Goal: Task Accomplishment & Management: Manage account settings

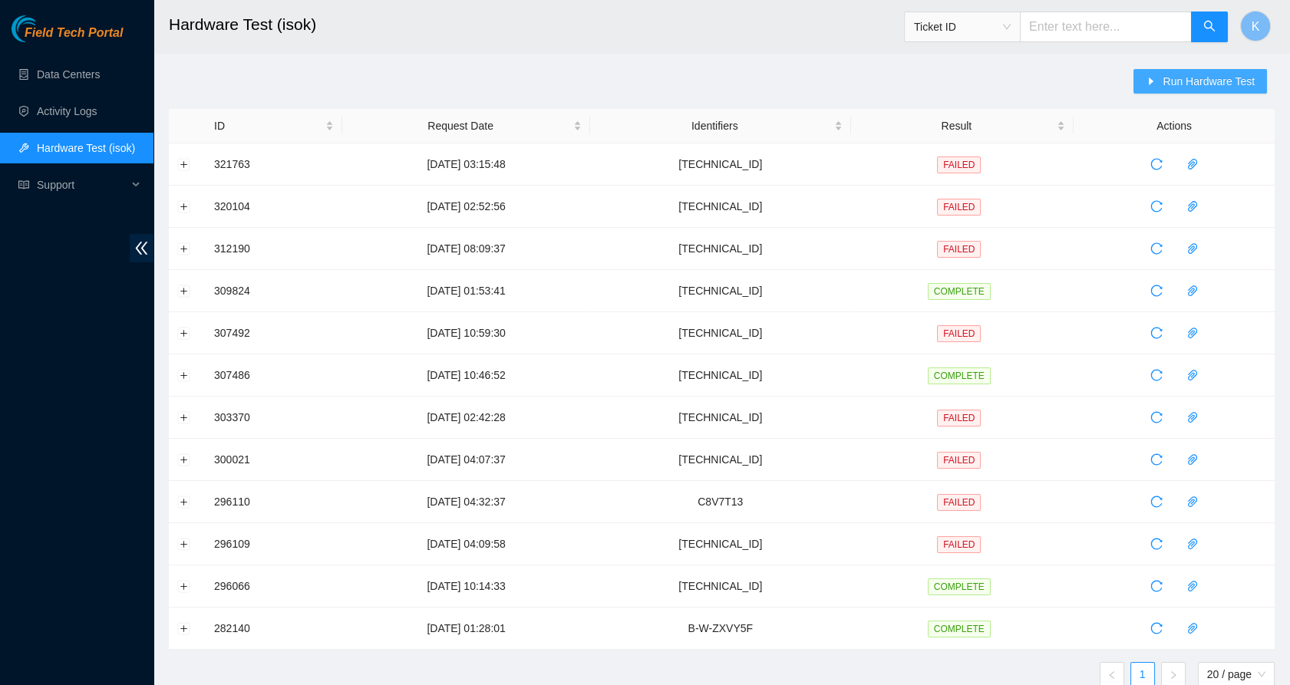
click at [1187, 79] on span "Run Hardware Test" at bounding box center [1209, 81] width 92 height 17
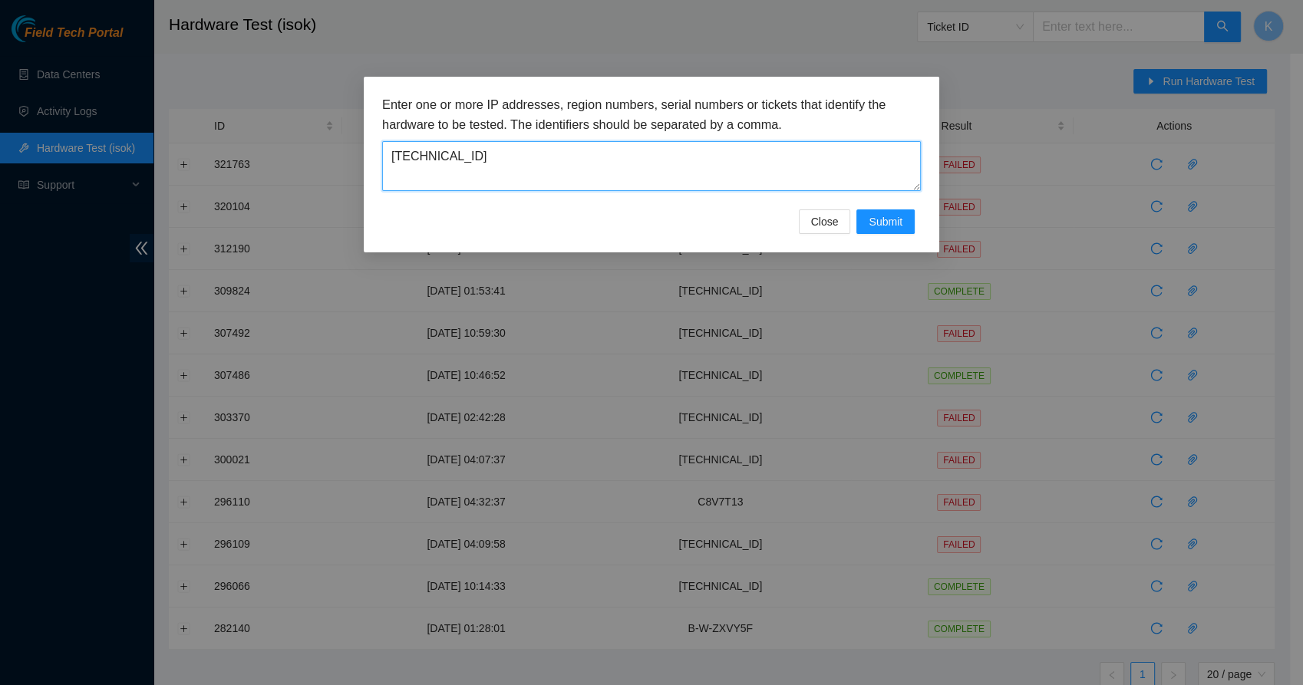
click at [477, 150] on textarea "23.223.18.117" at bounding box center [651, 166] width 539 height 50
drag, startPoint x: 480, startPoint y: 154, endPoint x: 355, endPoint y: 140, distance: 126.6
click at [355, 140] on div "Enter one or more IP addresses, region numbers, serial numbers or tickets that …" at bounding box center [651, 342] width 1303 height 685
type textarea "KA17"
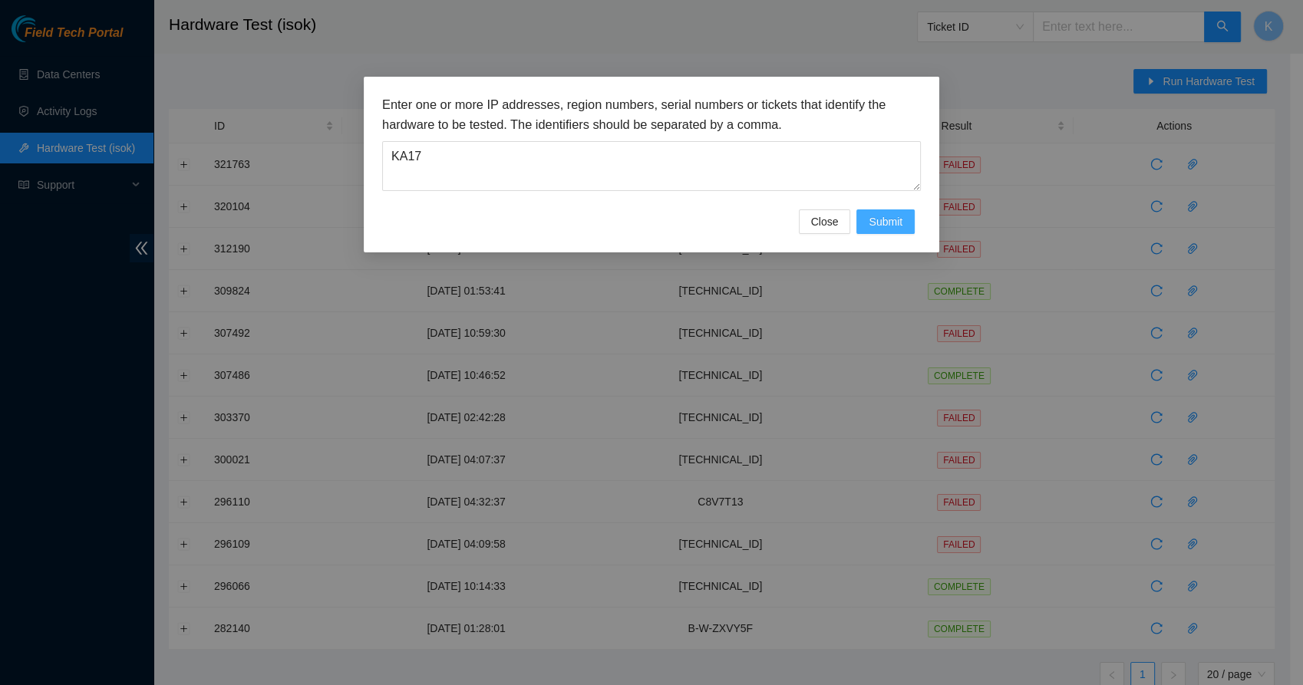
click at [877, 229] on span "Submit" at bounding box center [886, 221] width 34 height 17
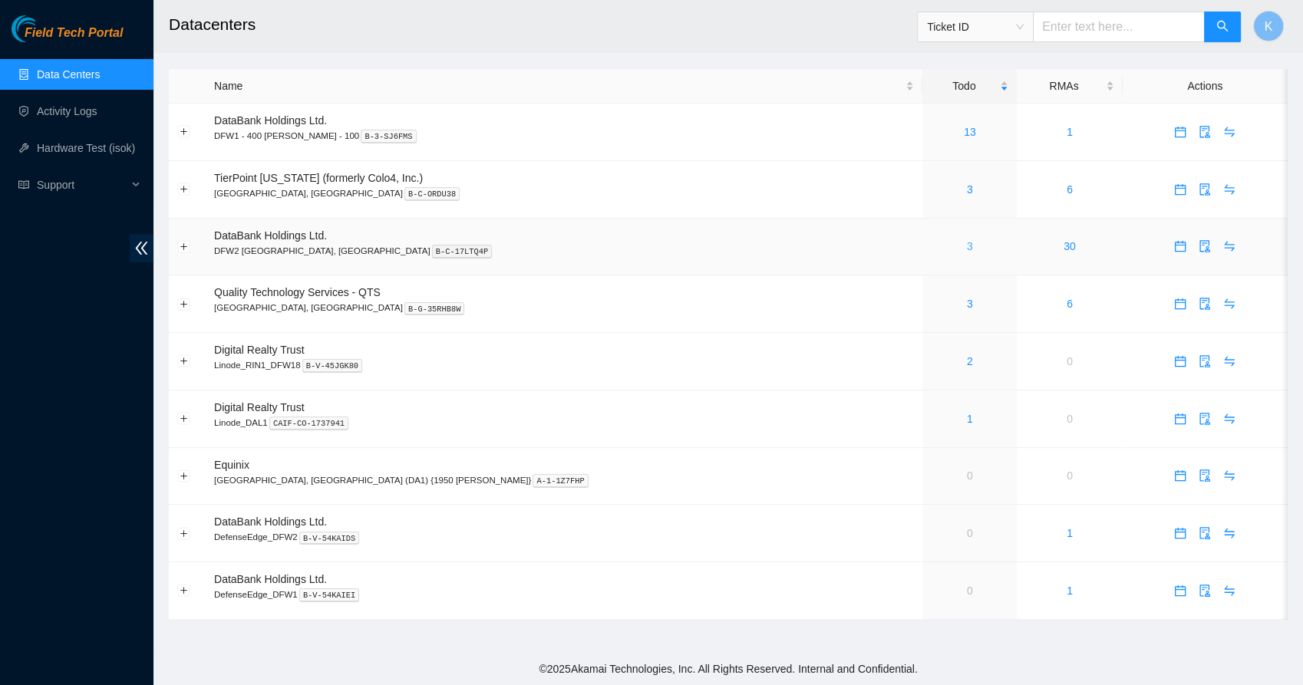
click at [967, 251] on link "3" at bounding box center [970, 246] width 6 height 12
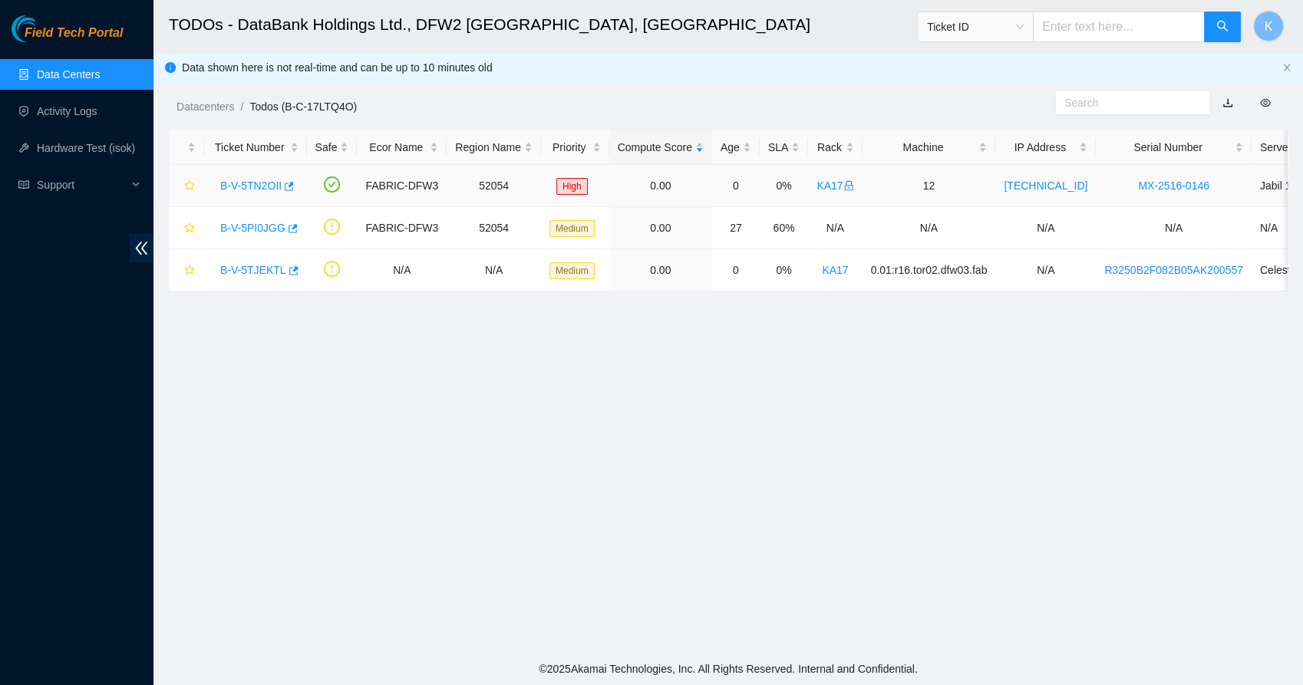
click at [254, 192] on div "B-V-5TN2OII" at bounding box center [256, 185] width 86 height 25
click at [258, 184] on link "B-V-5TN2OII" at bounding box center [250, 186] width 61 height 12
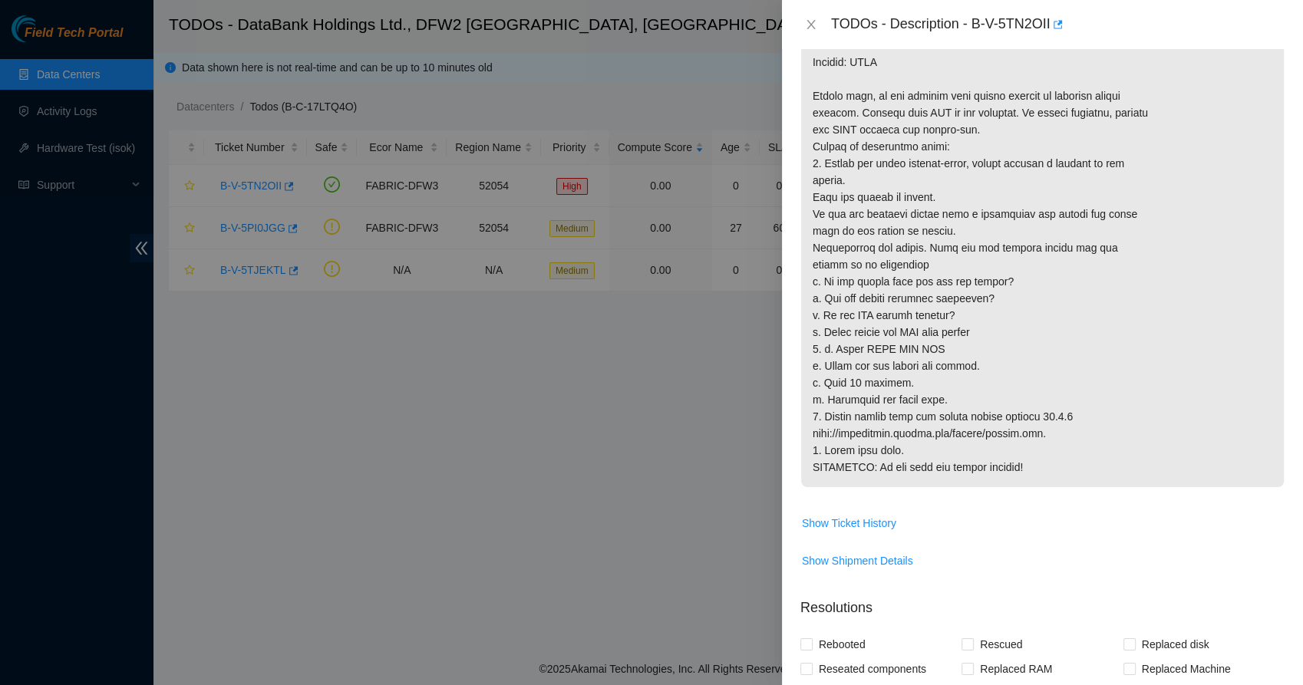
scroll to position [504, 0]
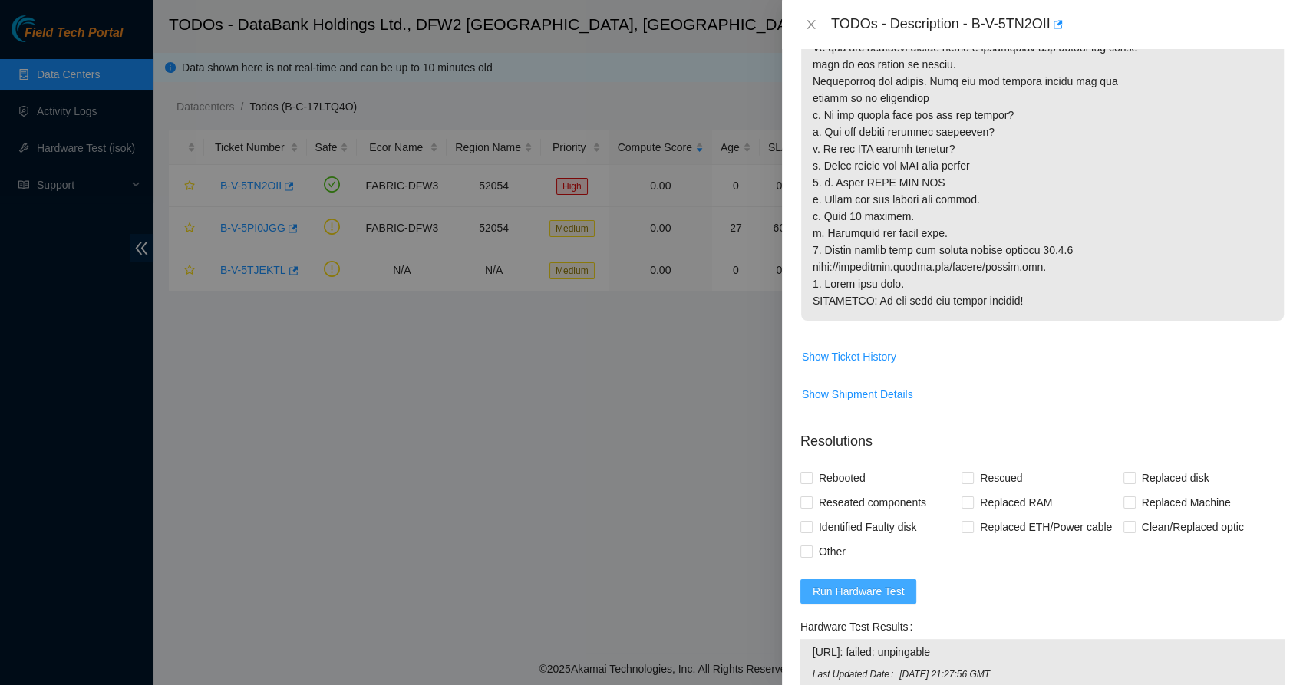
click at [834, 600] on span "Run Hardware Test" at bounding box center [859, 591] width 92 height 17
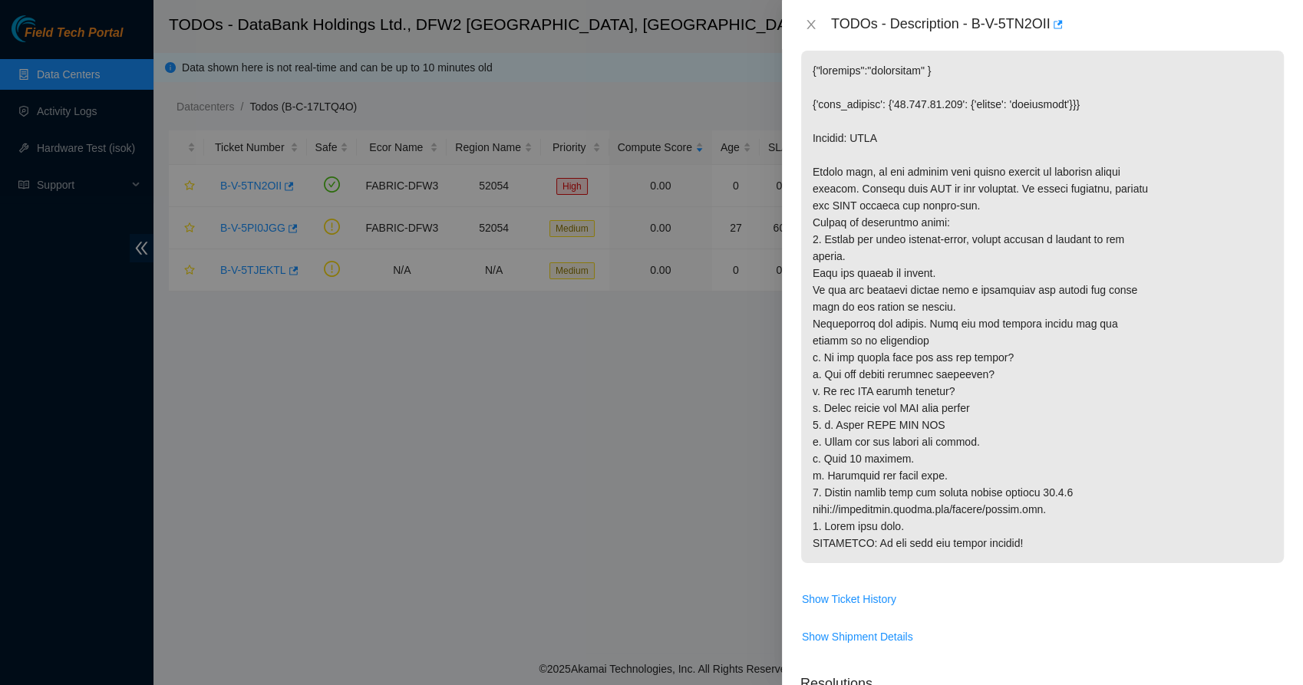
scroll to position [0, 0]
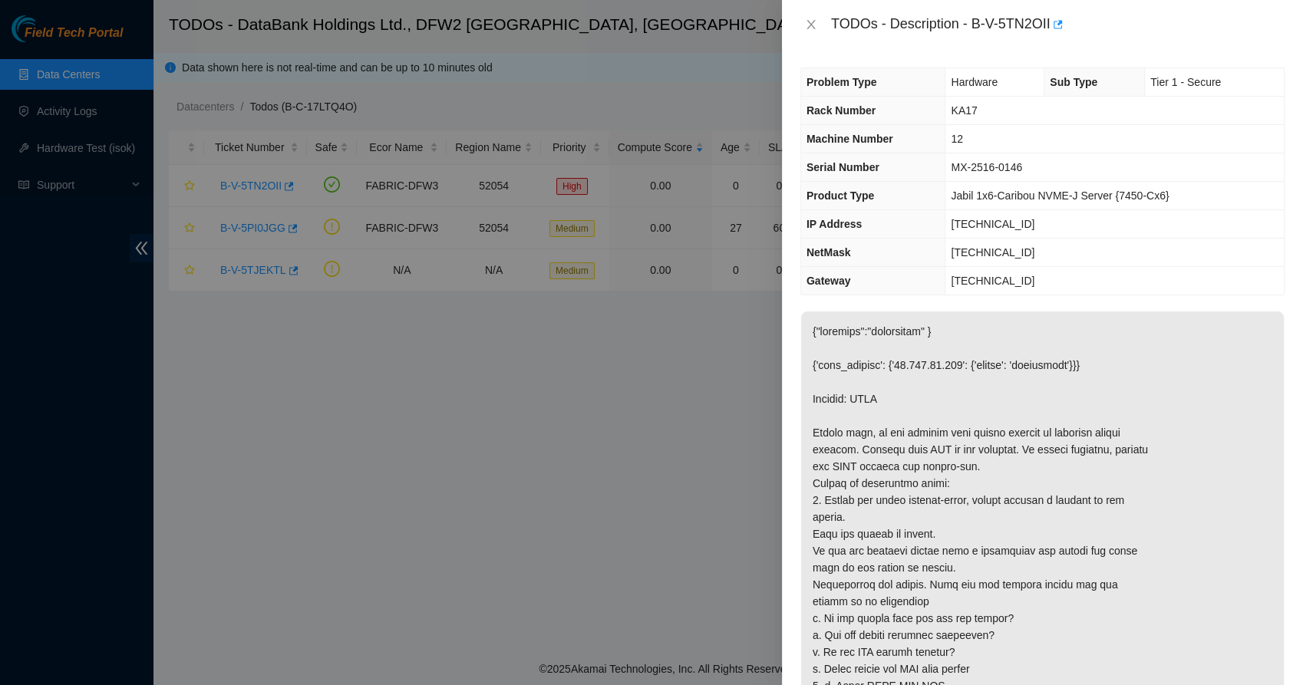
click at [942, 315] on p at bounding box center [1042, 568] width 483 height 513
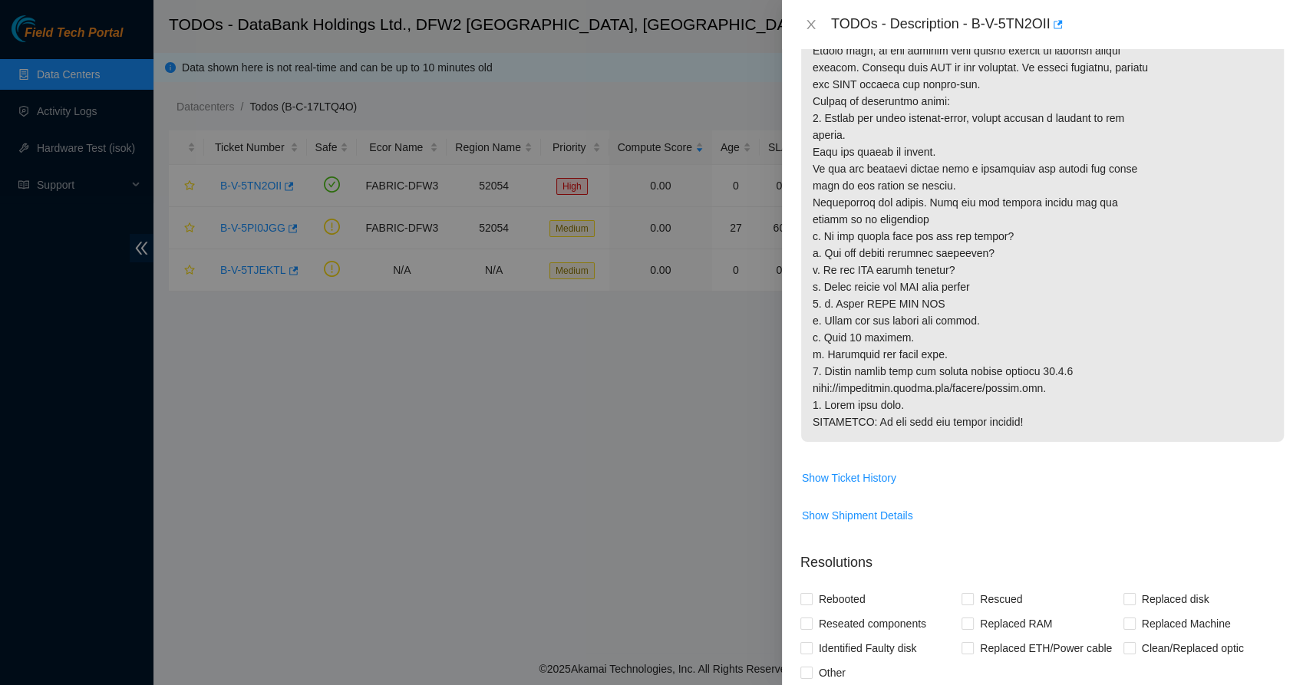
scroll to position [679, 0]
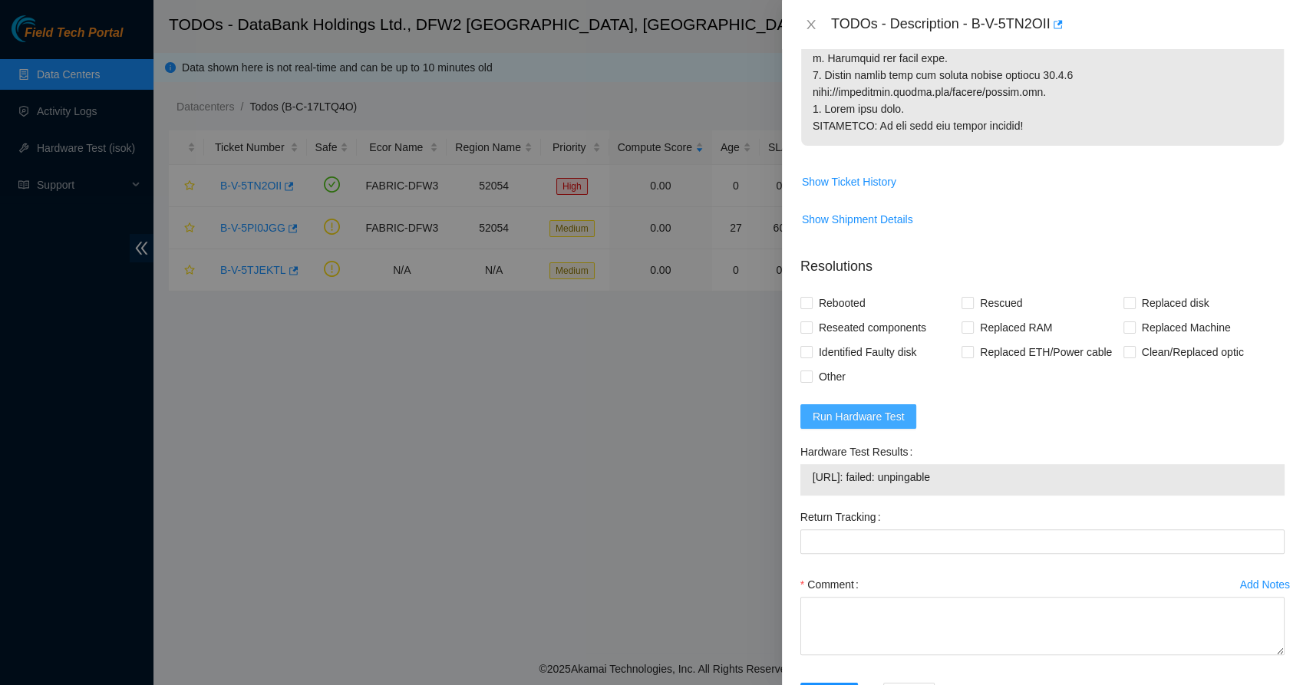
click at [854, 425] on span "Run Hardware Test" at bounding box center [859, 416] width 92 height 17
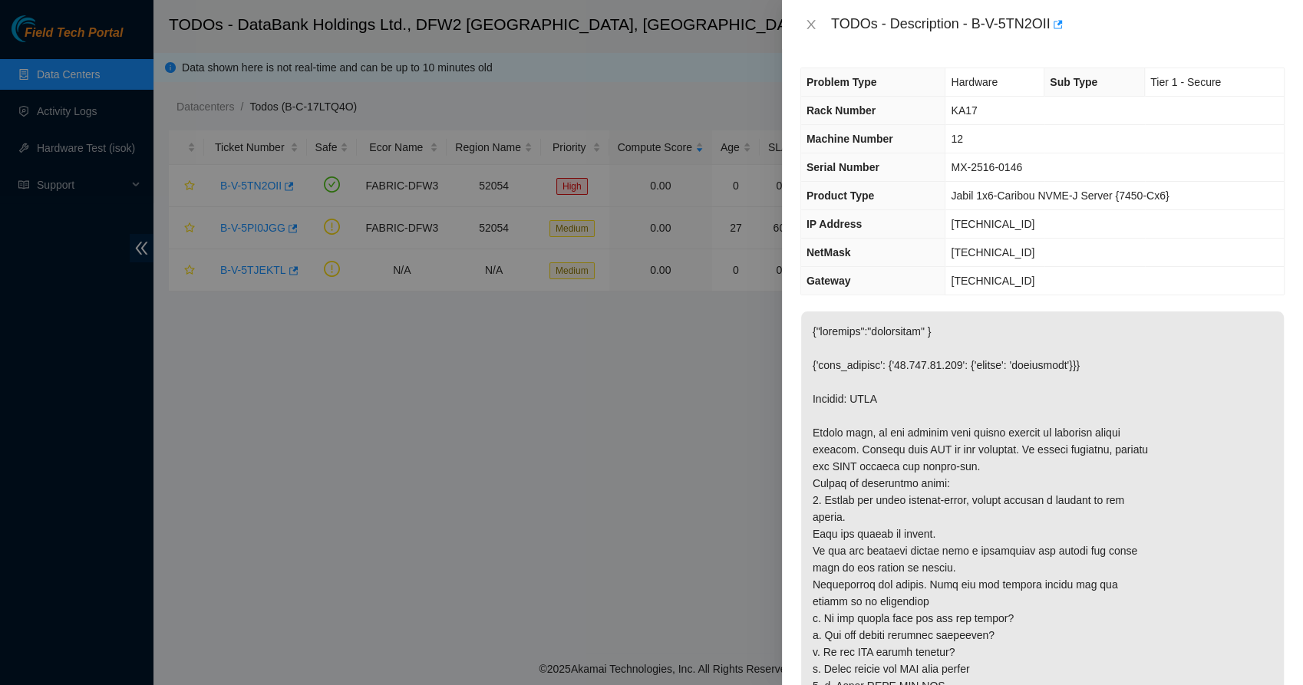
scroll to position [657, 0]
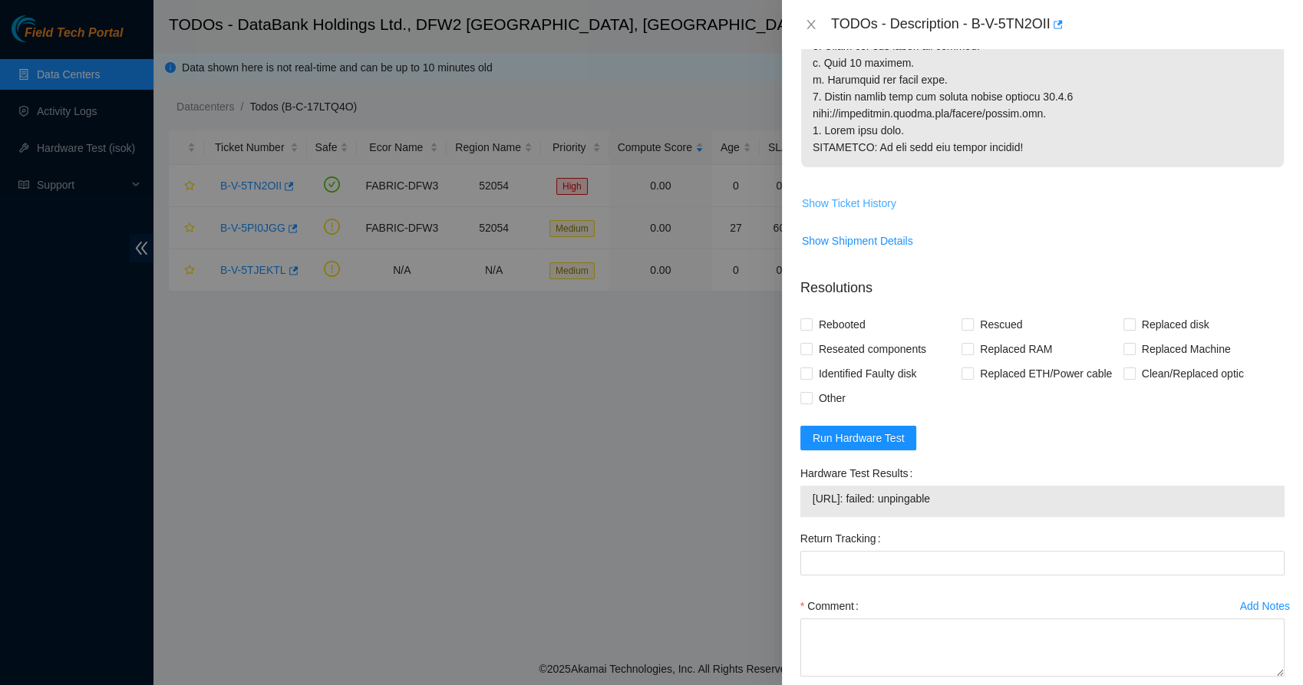
click at [861, 212] on span "Show Ticket History" at bounding box center [849, 203] width 94 height 17
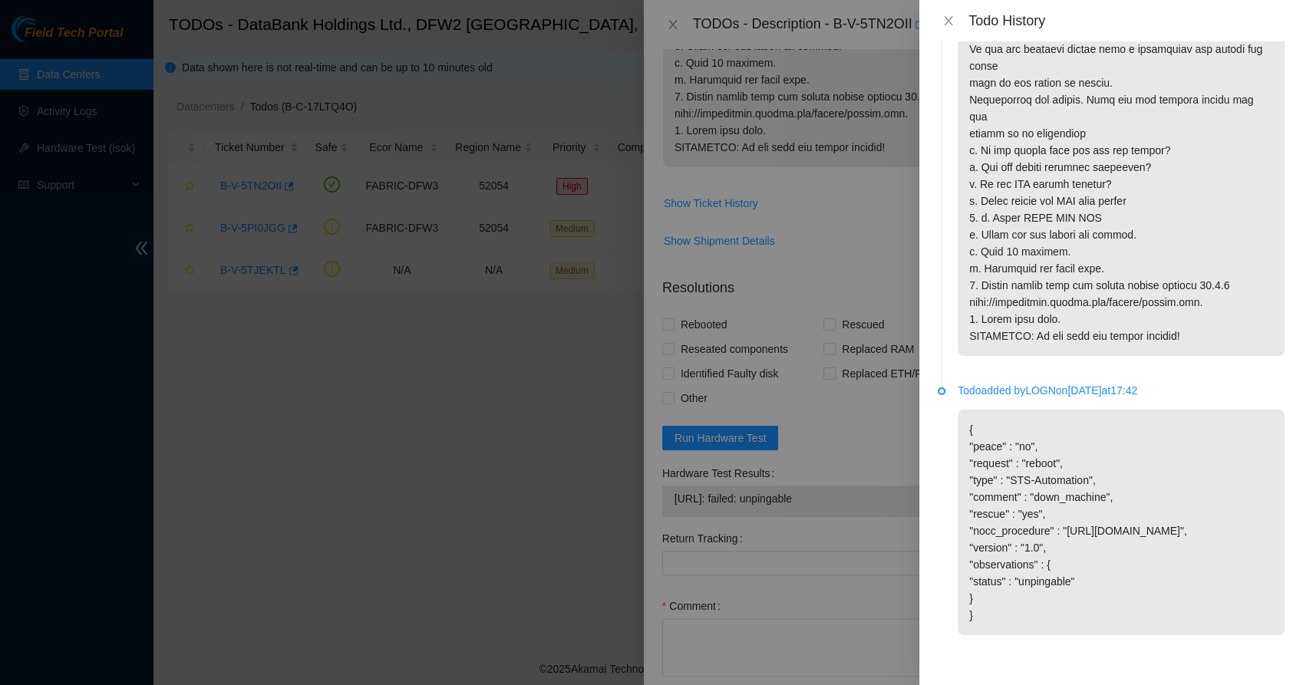
scroll to position [0, 0]
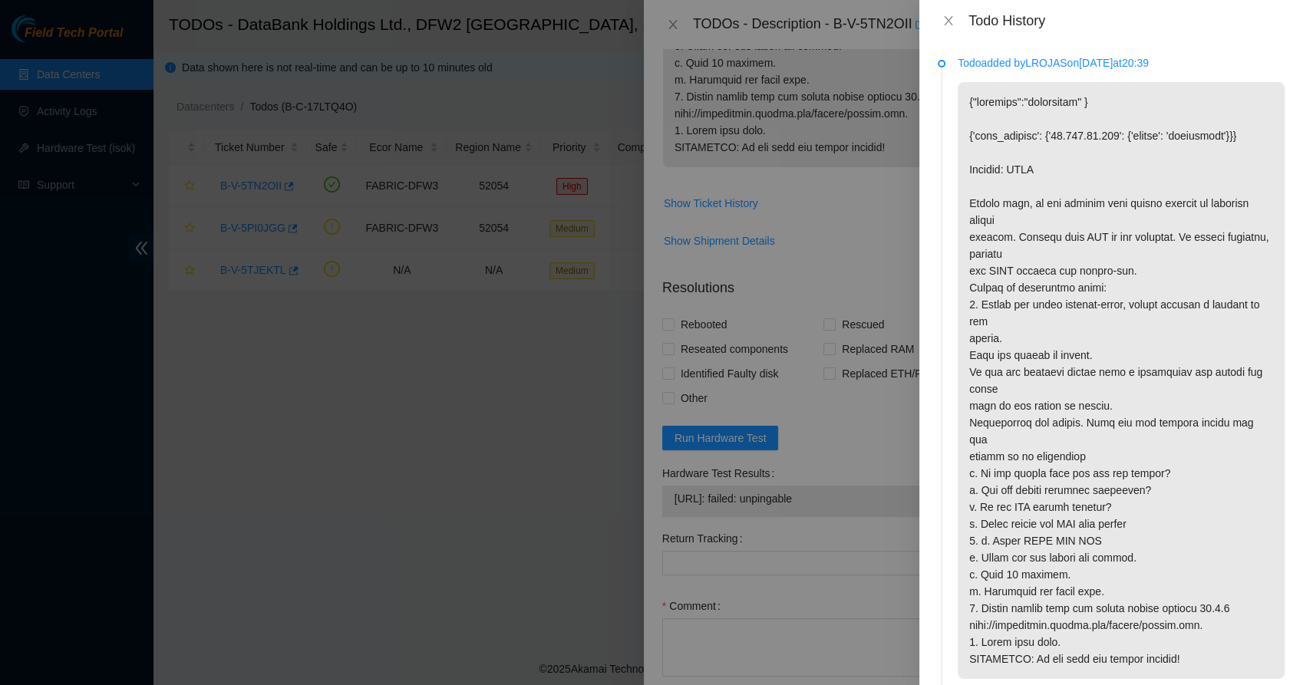
click at [949, 28] on div "Todo History" at bounding box center [1111, 20] width 347 height 17
click at [947, 24] on icon "close" at bounding box center [949, 21] width 12 height 12
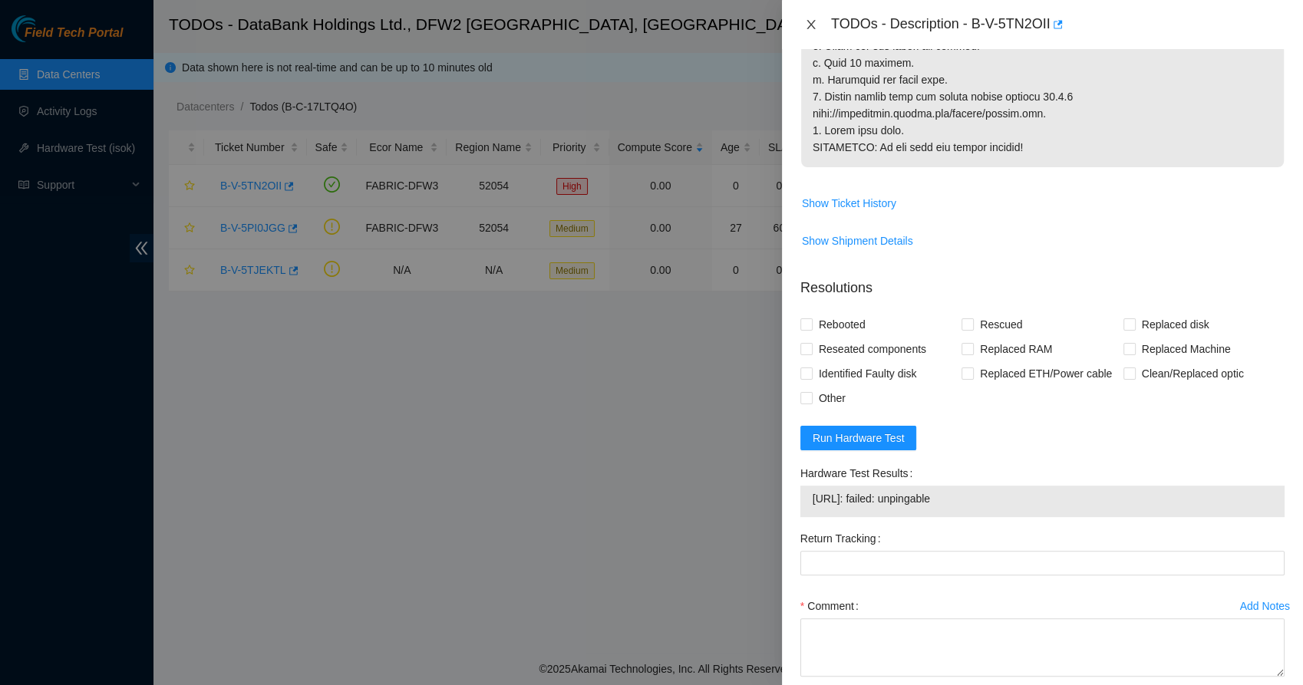
click at [808, 25] on icon "close" at bounding box center [811, 24] width 12 height 12
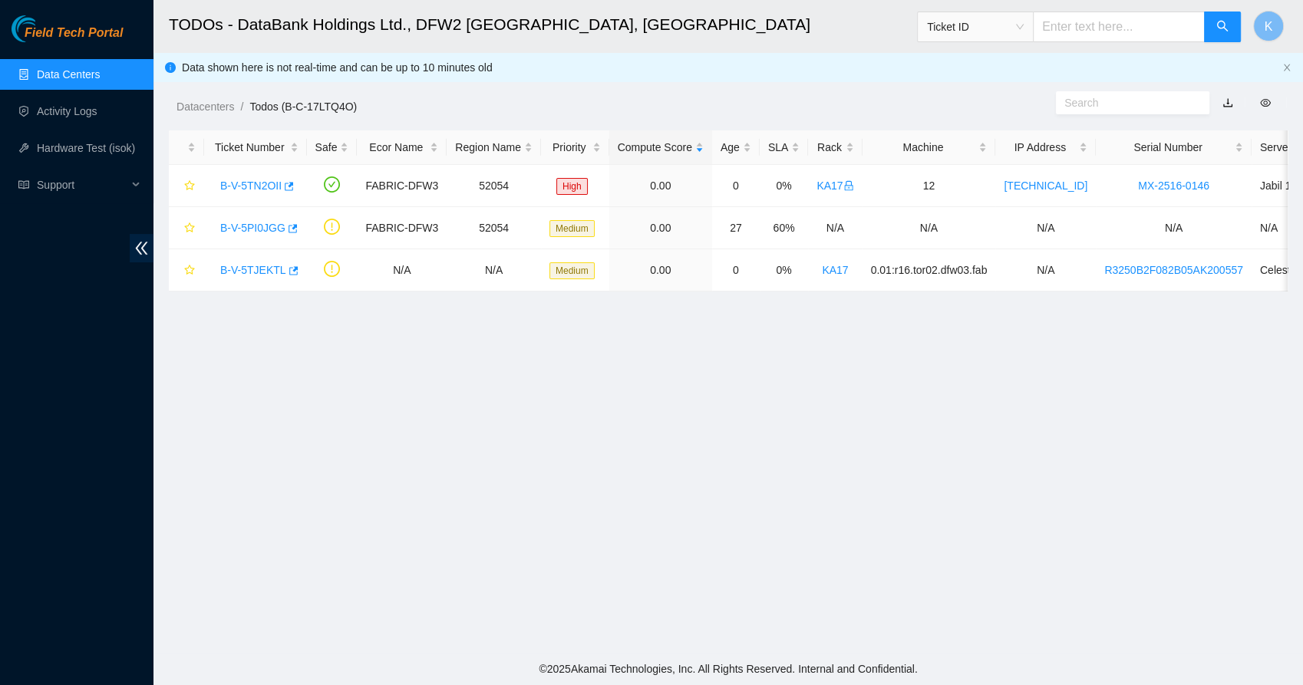
scroll to position [346, 0]
click at [718, 84] on div "Datacenters / Todos (B-C-17LTQ4O) /" at bounding box center [585, 72] width 863 height 86
click at [263, 266] on link "B-V-5TJEKTL" at bounding box center [253, 270] width 66 height 12
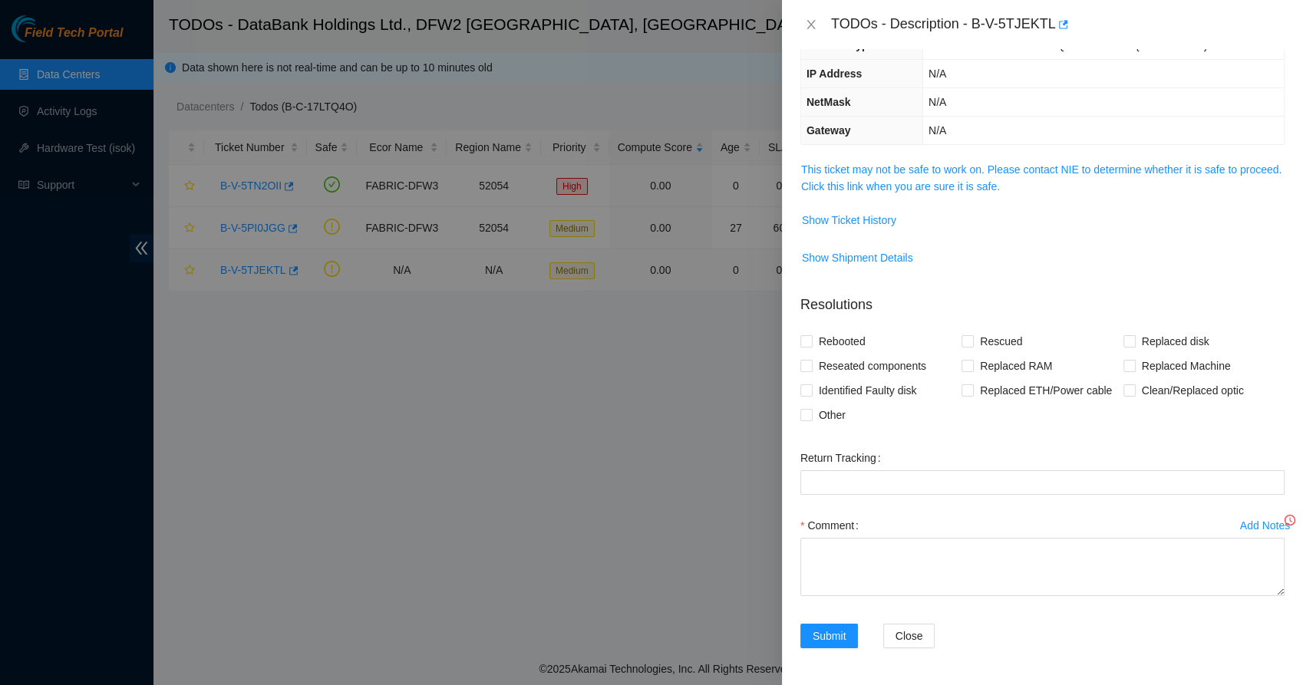
scroll to position [149, 0]
click at [859, 192] on link "This ticket may not be safe to work on. Please contact NIE to determine whether…" at bounding box center [1041, 179] width 480 height 29
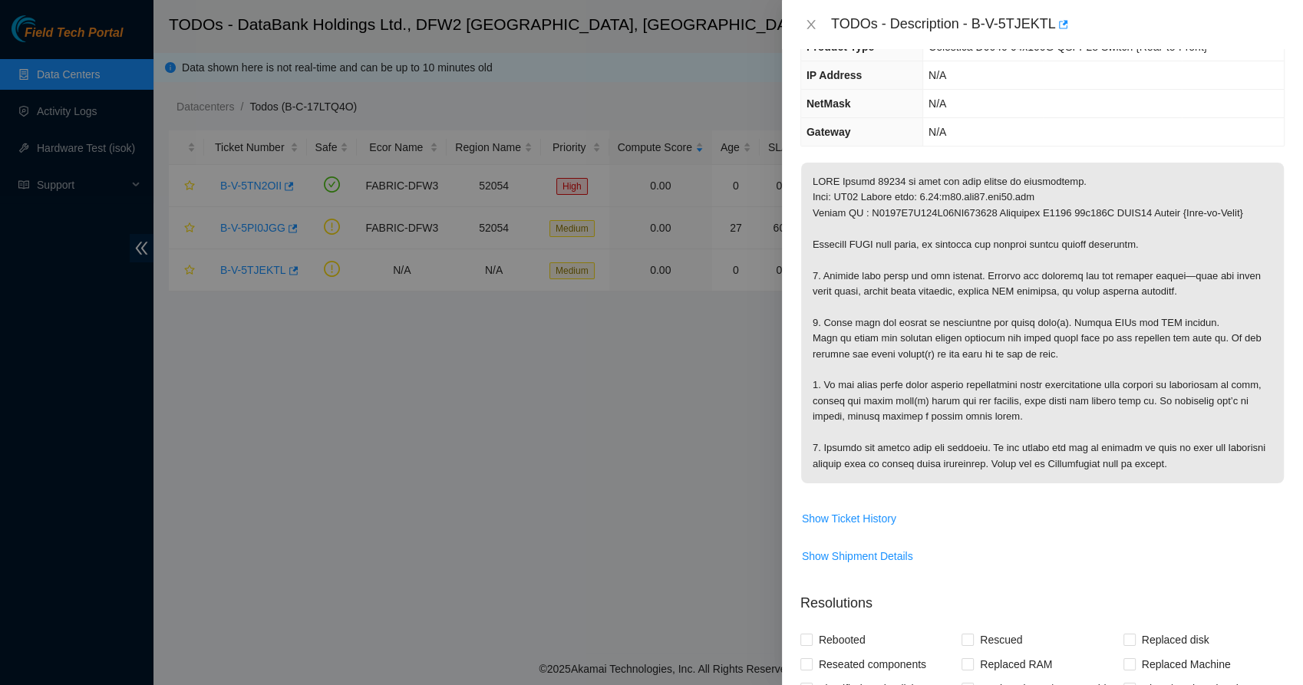
click at [859, 192] on p at bounding box center [1042, 323] width 483 height 321
drag, startPoint x: 859, startPoint y: 192, endPoint x: 946, endPoint y: 199, distance: 87.8
click at [946, 199] on p at bounding box center [1042, 323] width 483 height 321
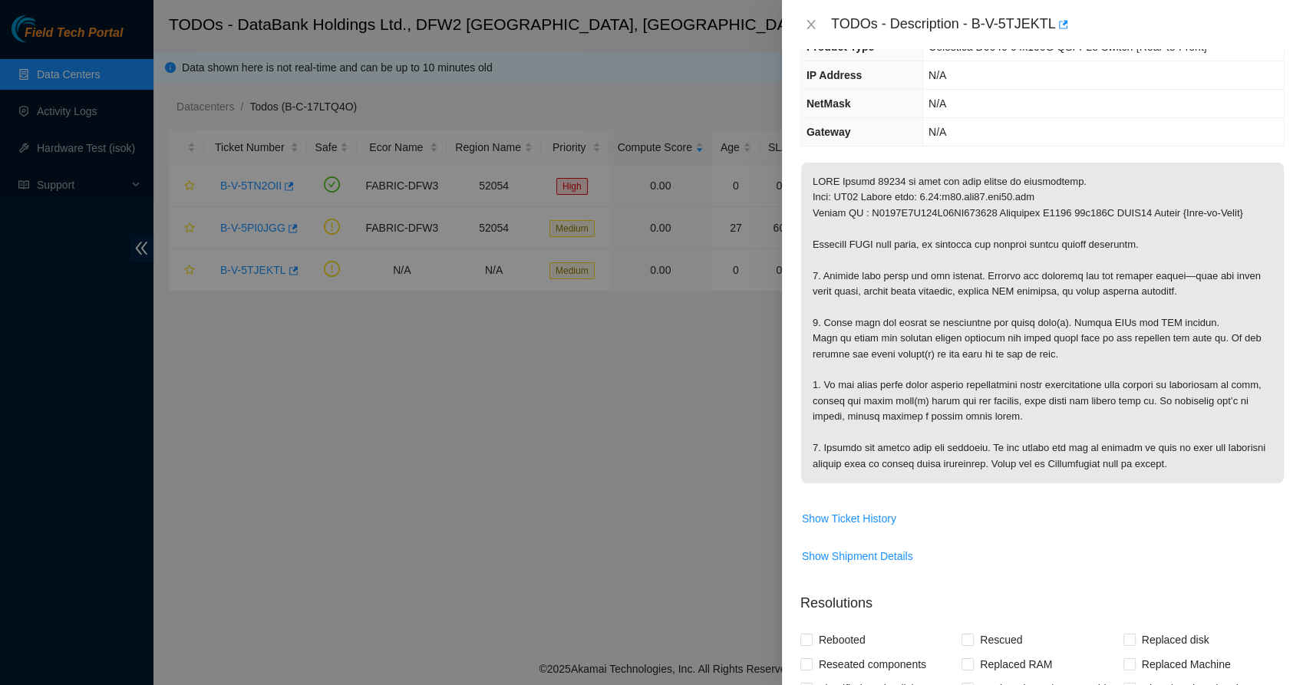
click at [982, 170] on p at bounding box center [1042, 323] width 483 height 321
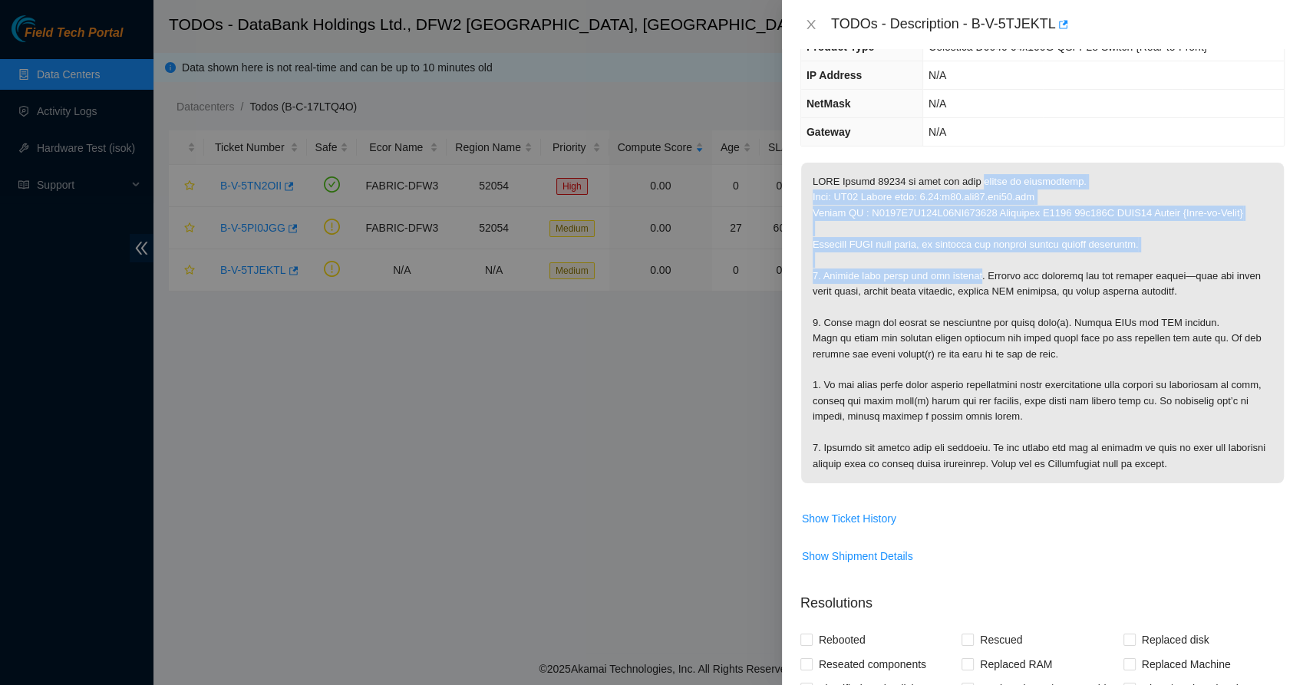
drag, startPoint x: 982, startPoint y: 170, endPoint x: 976, endPoint y: 276, distance: 106.1
click at [976, 276] on p at bounding box center [1042, 323] width 483 height 321
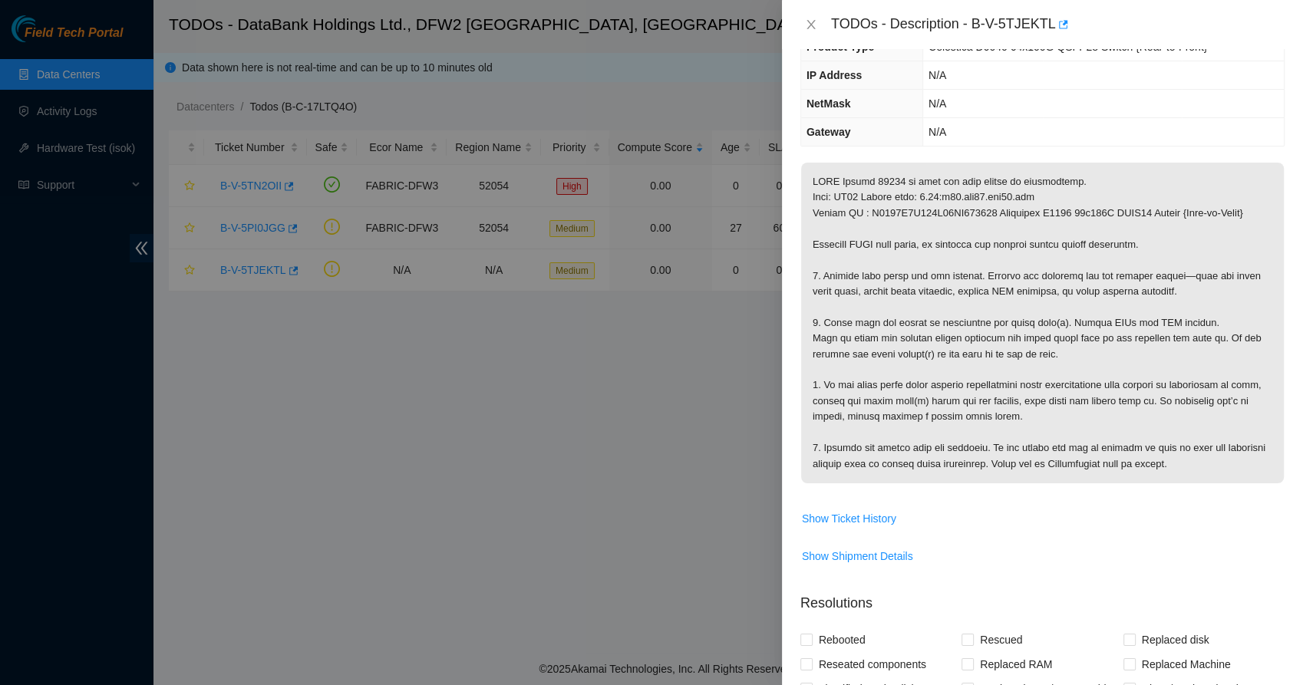
click at [921, 301] on p at bounding box center [1042, 323] width 483 height 321
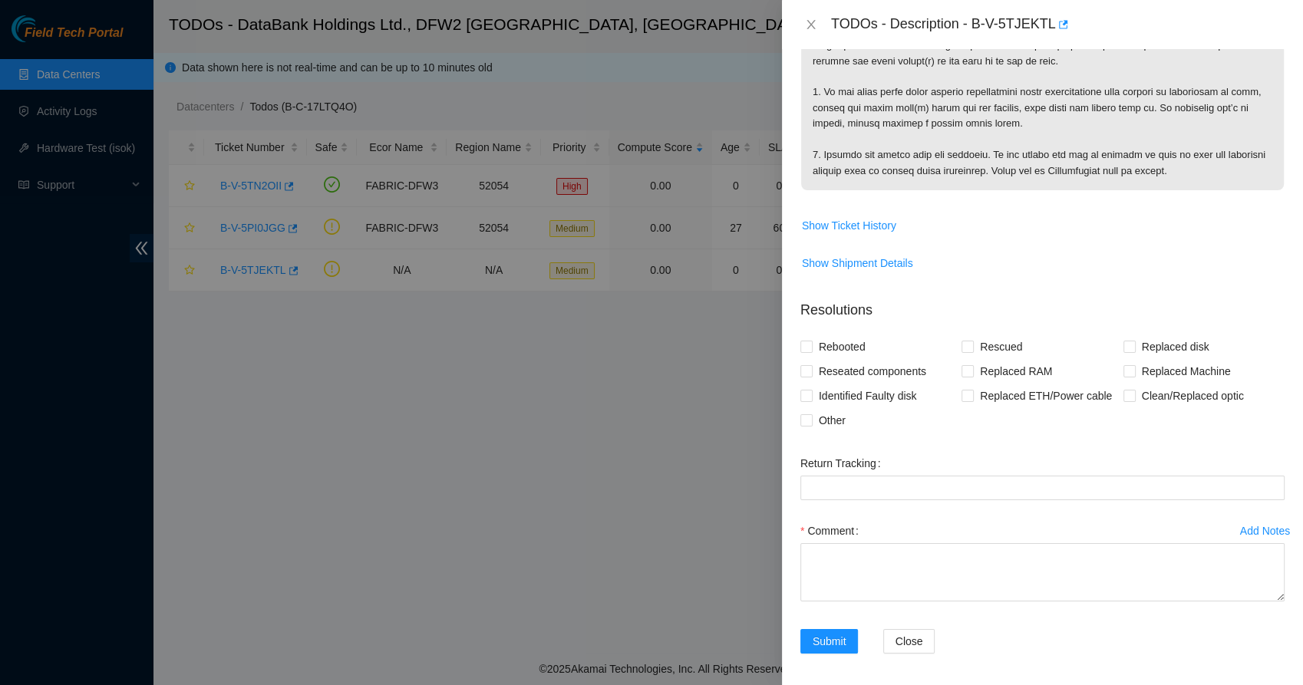
scroll to position [446, 0]
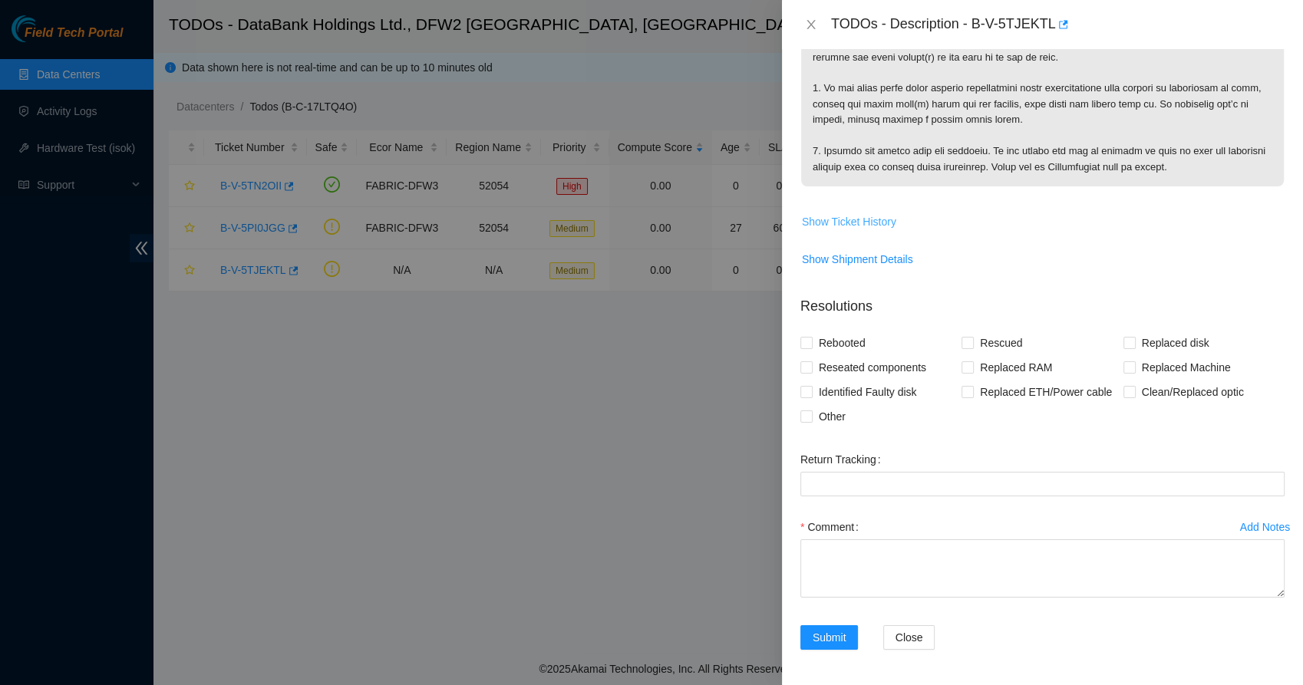
click at [869, 222] on span "Show Ticket History" at bounding box center [849, 221] width 94 height 17
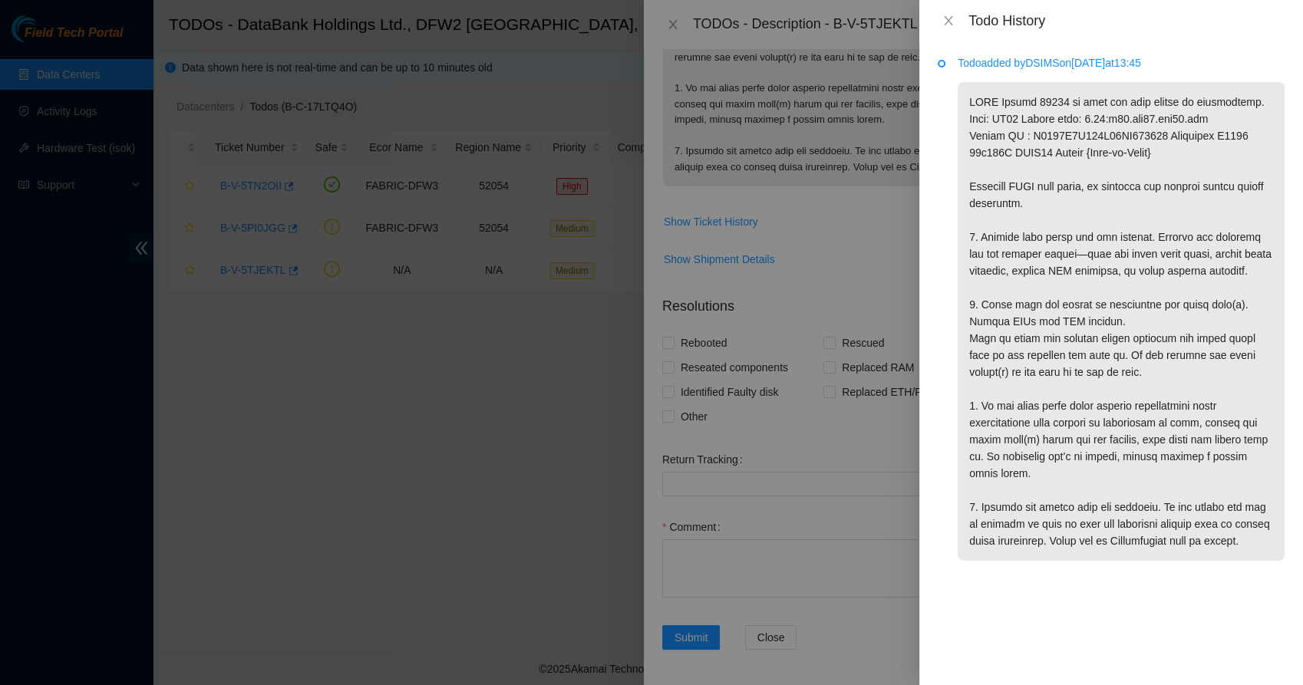
drag, startPoint x: 1028, startPoint y: 243, endPoint x: 1045, endPoint y: 200, distance: 47.2
drag, startPoint x: 1045, startPoint y: 200, endPoint x: 1038, endPoint y: 154, distance: 46.7
click at [1038, 154] on p at bounding box center [1121, 321] width 327 height 479
click at [949, 21] on icon "close" at bounding box center [948, 20] width 8 height 9
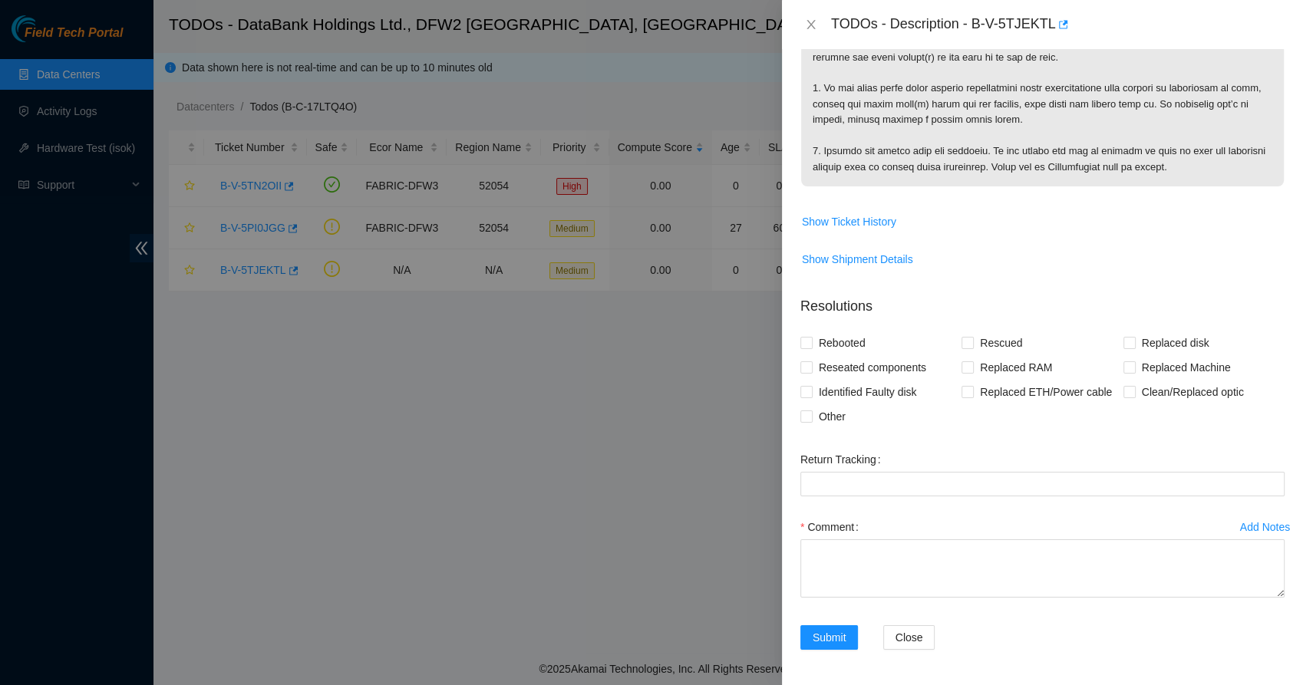
click at [814, 16] on div "TODOs - Description - B-V-5TJEKTL" at bounding box center [1043, 24] width 484 height 25
click at [810, 26] on icon "close" at bounding box center [811, 24] width 8 height 9
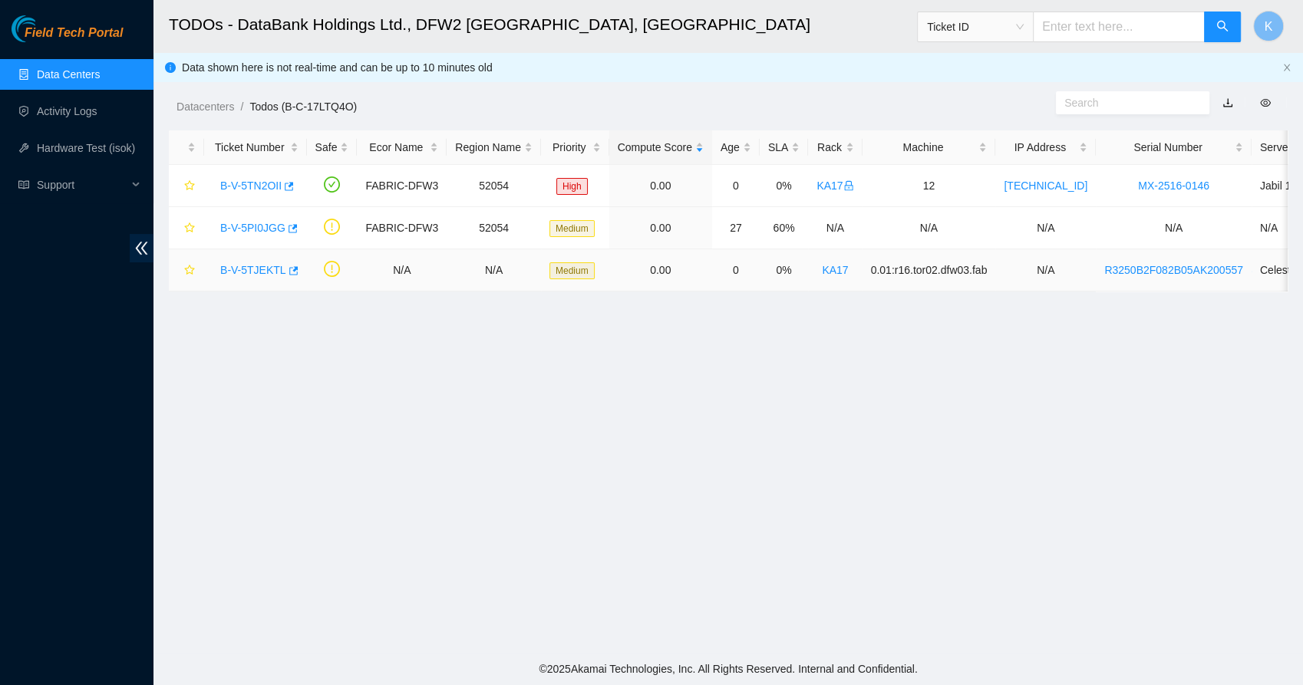
scroll to position [172, 0]
click at [263, 230] on link "B-V-5PI0JGG" at bounding box center [252, 228] width 65 height 12
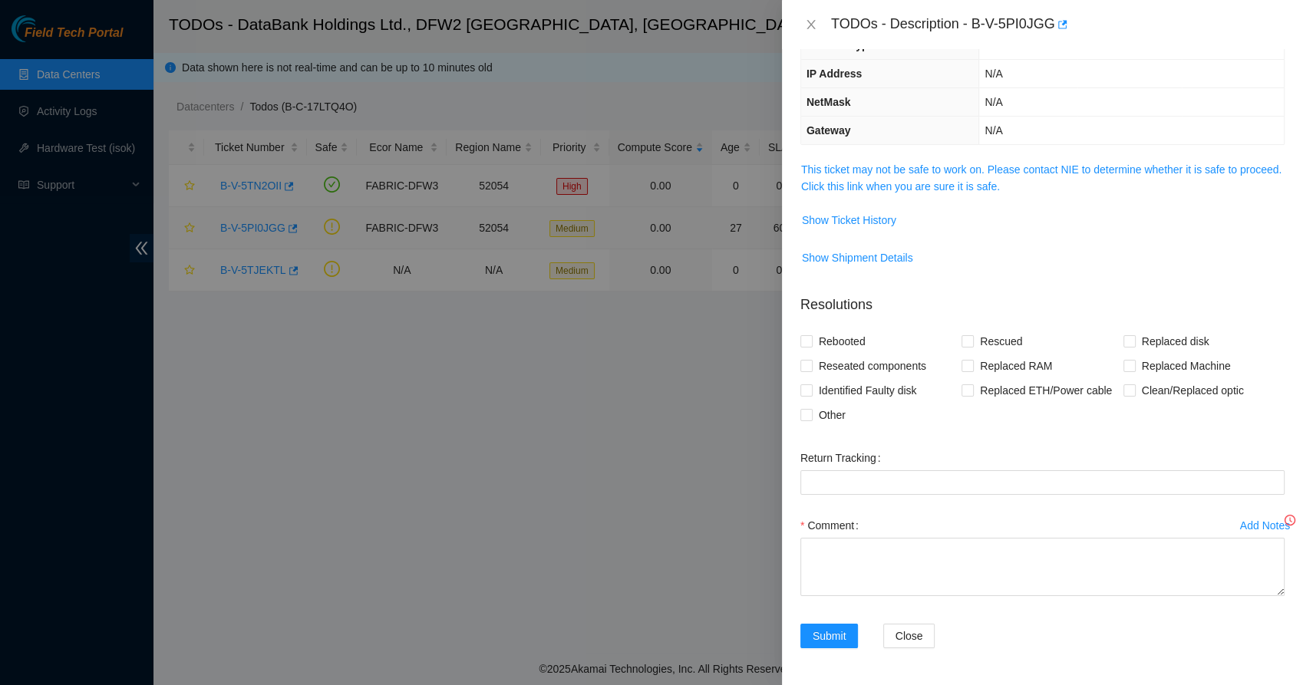
scroll to position [121, 0]
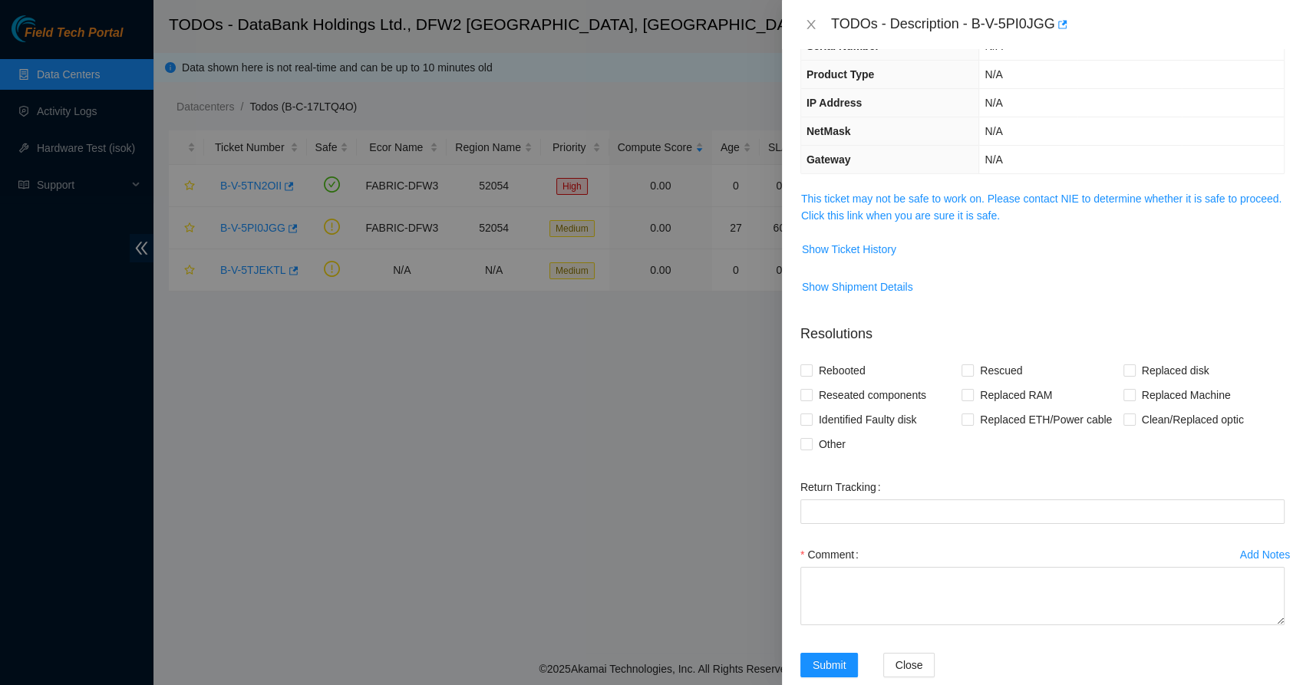
click at [910, 226] on td "This ticket may not be safe to work on. Please contact NIE to determine whether…" at bounding box center [1043, 213] width 484 height 47
click at [918, 223] on td "This ticket may not be safe to work on. Please contact NIE to determine whether…" at bounding box center [1043, 213] width 484 height 47
click at [926, 221] on span "This ticket may not be safe to work on. Please contact NIE to determine whether…" at bounding box center [1042, 207] width 483 height 34
click at [936, 213] on link "This ticket may not be safe to work on. Please contact NIE to determine whether…" at bounding box center [1041, 207] width 480 height 29
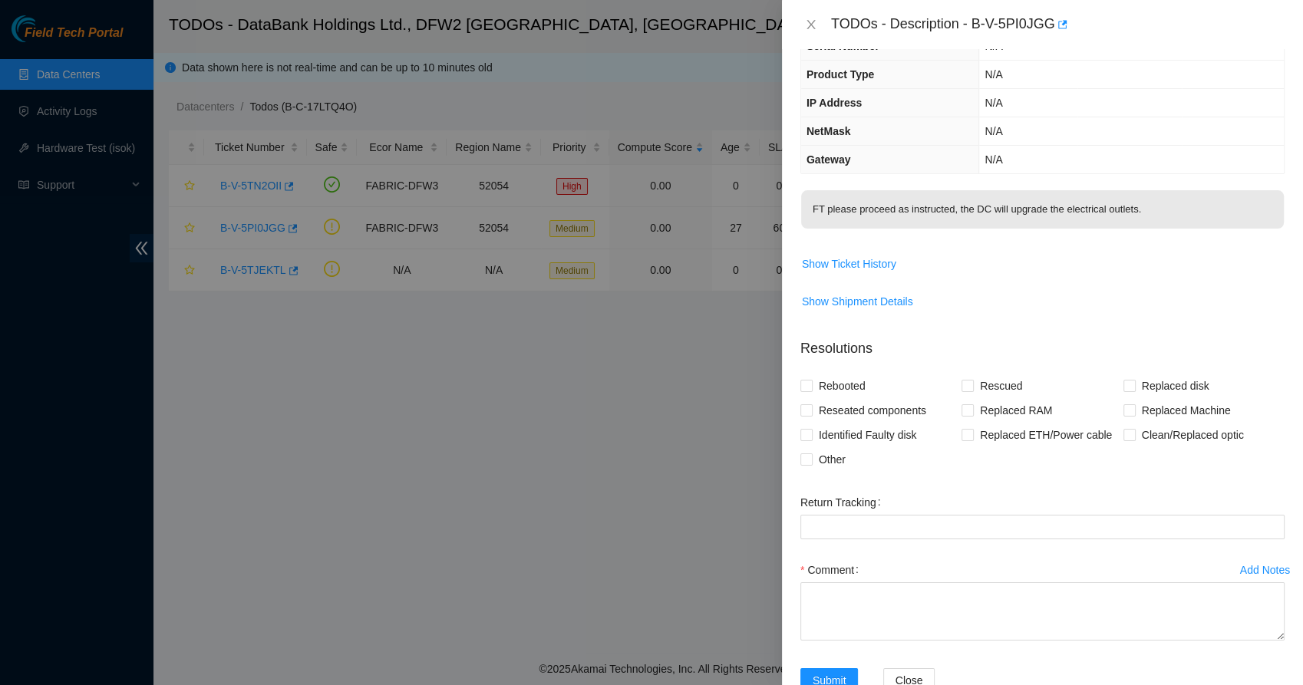
click at [963, 211] on p "FT please proceed as instructed, the DC will upgrade the electrical outlets." at bounding box center [1042, 209] width 483 height 38
drag, startPoint x: 963, startPoint y: 211, endPoint x: 971, endPoint y: 213, distance: 8.0
click at [971, 213] on p "FT please proceed as instructed, the DC will upgrade the electrical outlets." at bounding box center [1042, 209] width 483 height 38
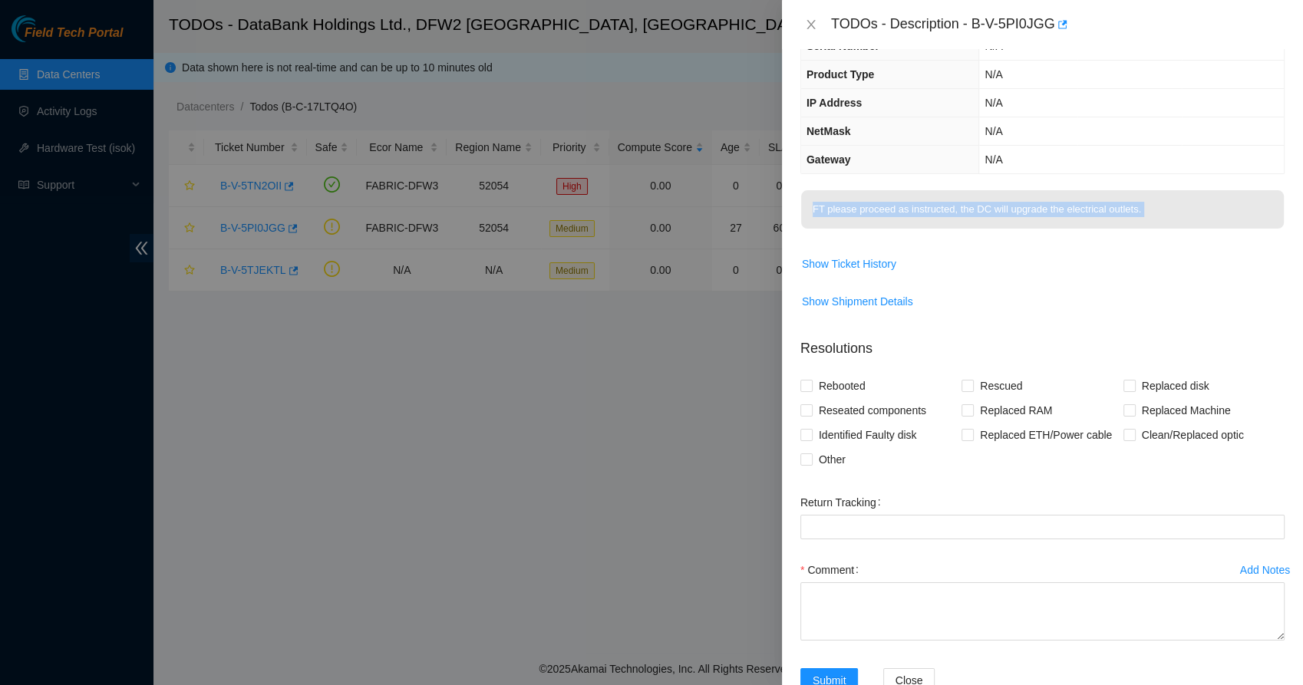
click at [1027, 216] on p "FT please proceed as instructed, the DC will upgrade the electrical outlets." at bounding box center [1042, 209] width 483 height 38
drag, startPoint x: 1027, startPoint y: 216, endPoint x: 1088, endPoint y: 234, distance: 63.2
click at [1088, 234] on span "FT please proceed as instructed, the DC will upgrade the electrical outlets." at bounding box center [1042, 214] width 483 height 48
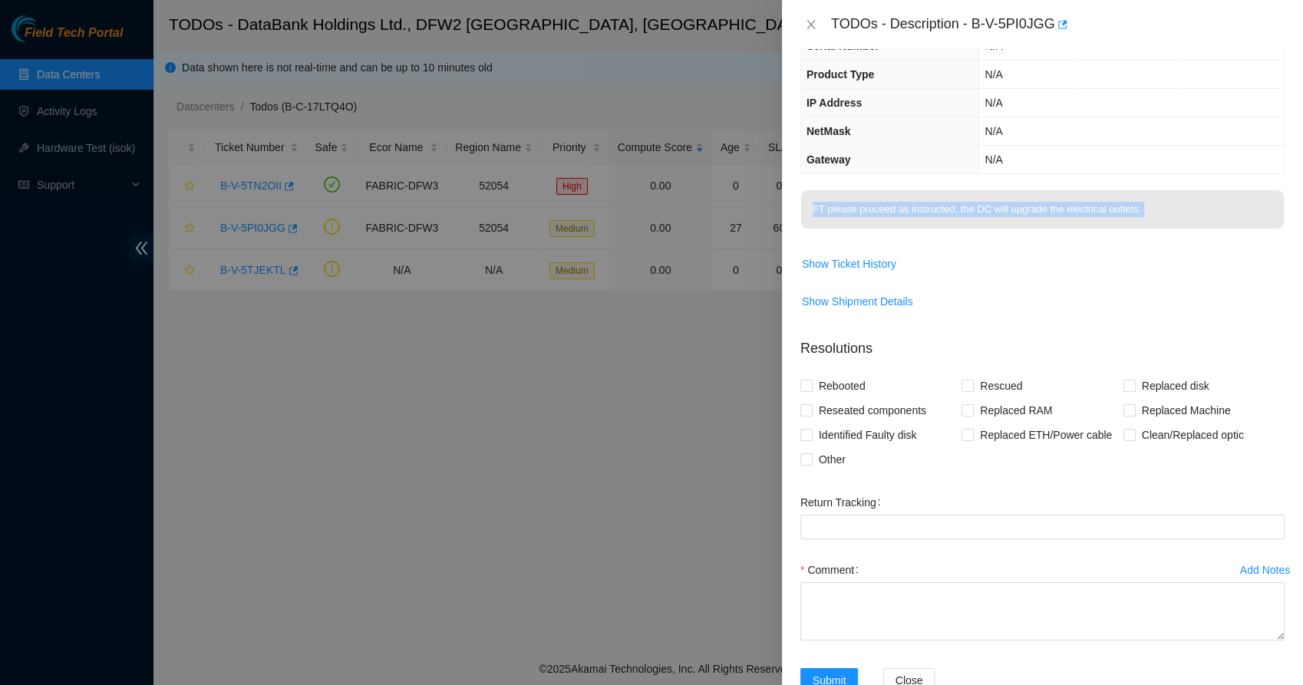
click at [1049, 221] on p "FT please proceed as instructed, the DC will upgrade the electrical outlets." at bounding box center [1042, 209] width 483 height 38
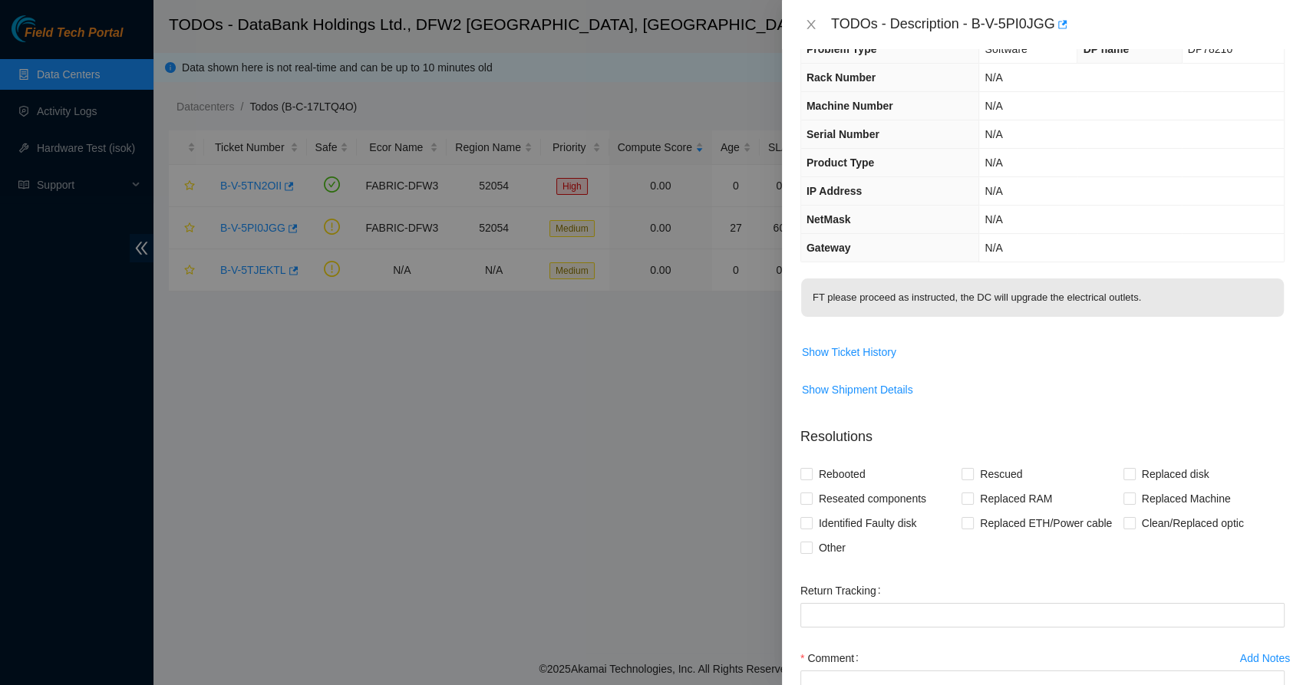
scroll to position [40, 0]
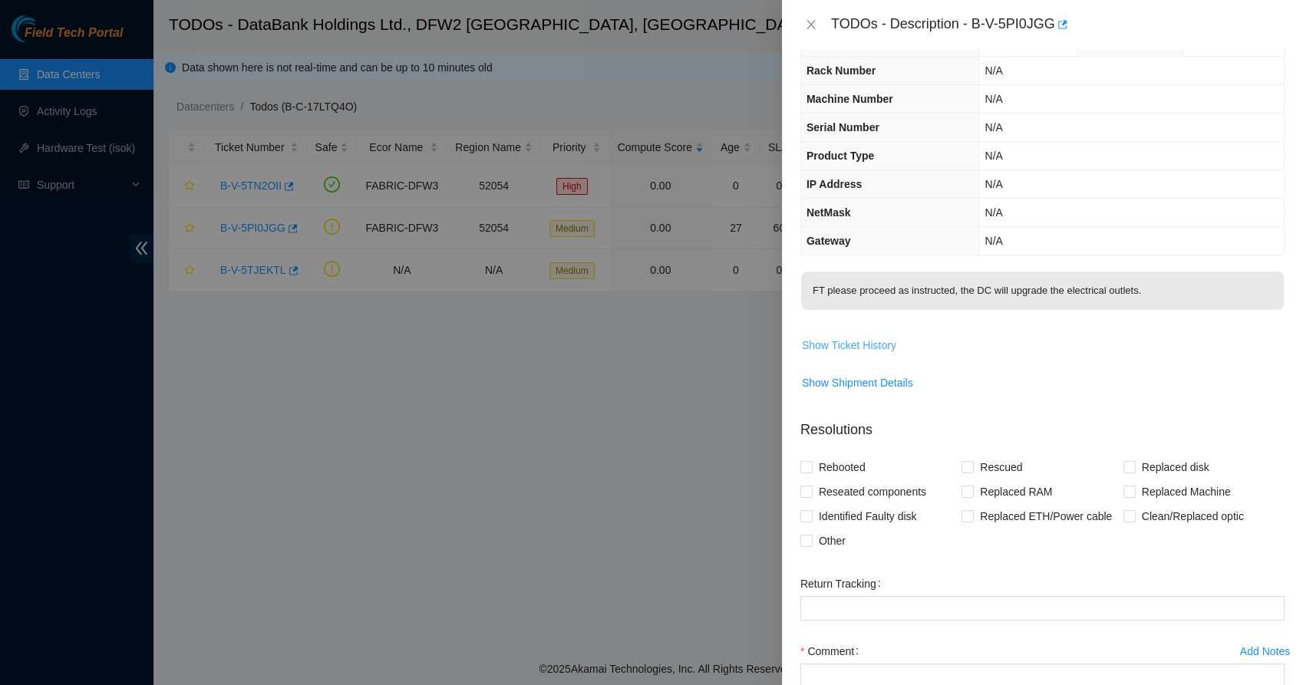
click at [817, 356] on button "Show Ticket History" at bounding box center [849, 345] width 96 height 25
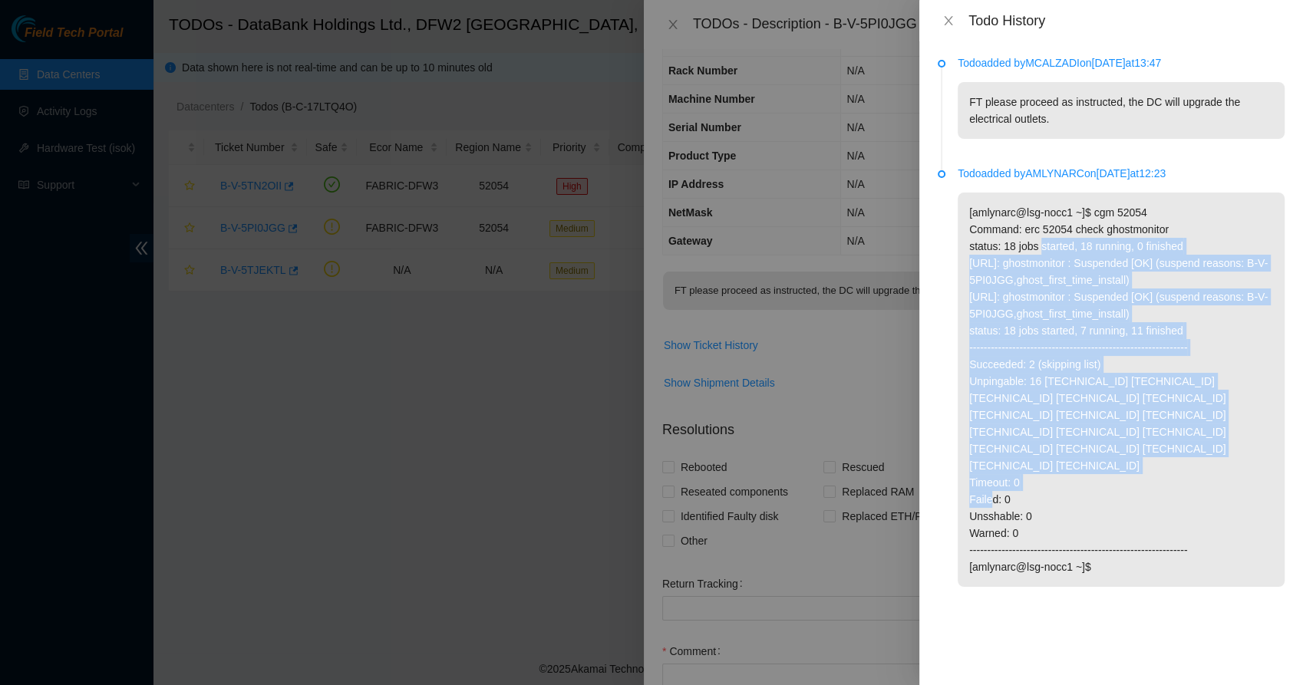
drag, startPoint x: 1040, startPoint y: 250, endPoint x: 989, endPoint y: 494, distance: 249.4
click at [989, 494] on p "[amlynarc@lsg-nocc1 ~]$ cgm 52054 Command: erc 52054 check ghostmonitor status:…" at bounding box center [1121, 390] width 327 height 395
drag, startPoint x: 989, startPoint y: 494, endPoint x: 977, endPoint y: 507, distance: 16.8
click at [977, 507] on p "[amlynarc@lsg-nocc1 ~]$ cgm 52054 Command: erc 52054 check ghostmonitor status:…" at bounding box center [1121, 390] width 327 height 395
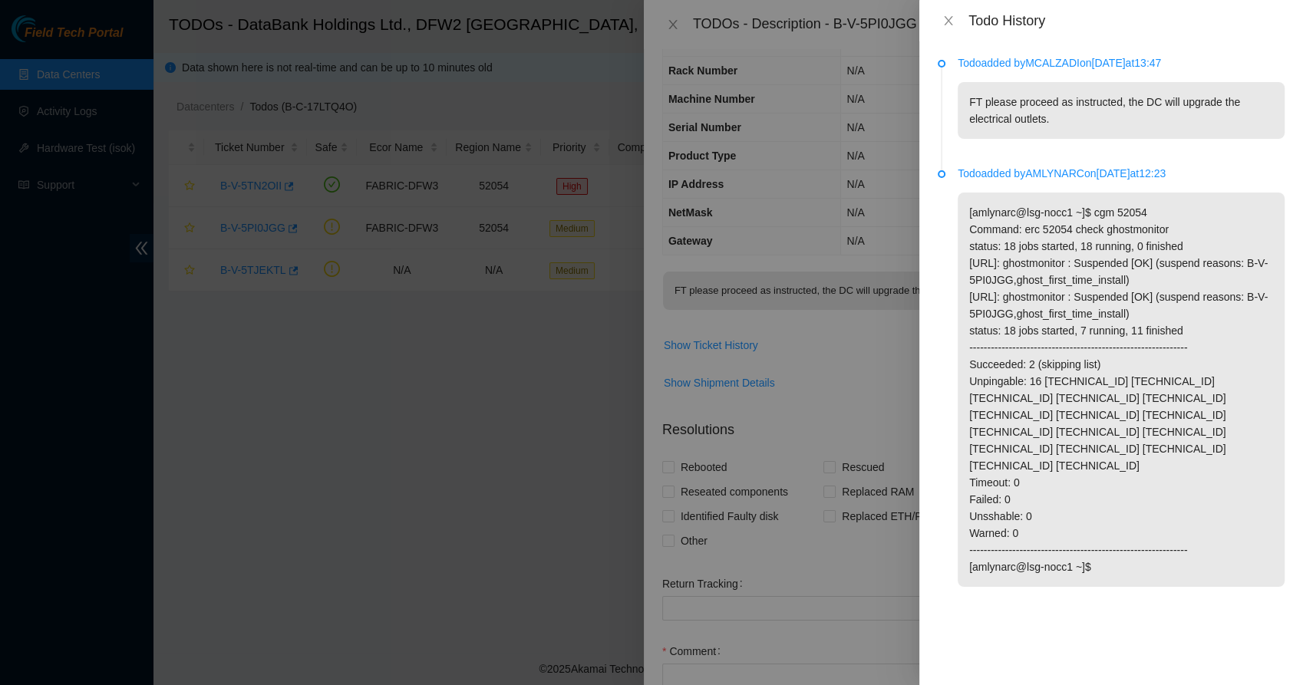
click at [1057, 63] on p "Todo added by [PERSON_NAME] on [DATE] 13:47" at bounding box center [1121, 62] width 327 height 17
copy p "MCALZADI"
click at [949, 15] on icon "close" at bounding box center [949, 21] width 12 height 12
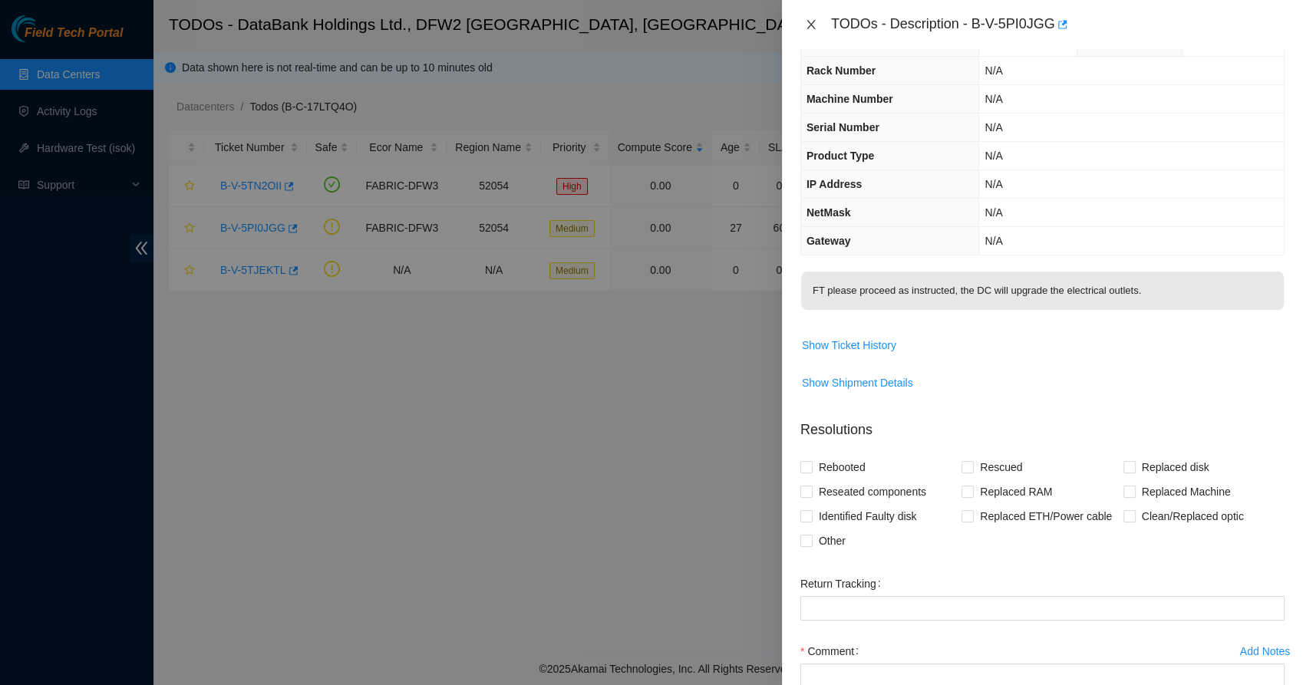
click at [811, 26] on icon "close" at bounding box center [811, 24] width 12 height 12
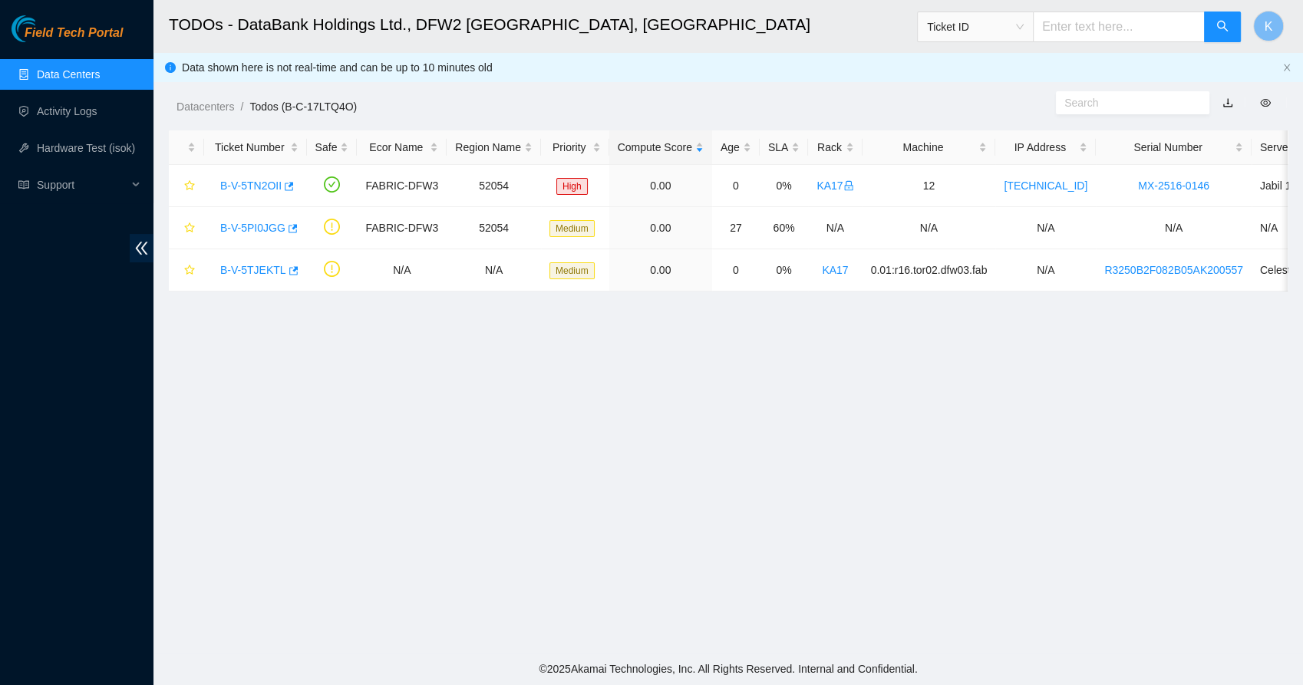
click at [663, 363] on main "TODOs - DataBank Holdings Ltd., DFW2 [GEOGRAPHIC_DATA], [GEOGRAPHIC_DATA] Ticke…" at bounding box center [729, 326] width 1150 height 653
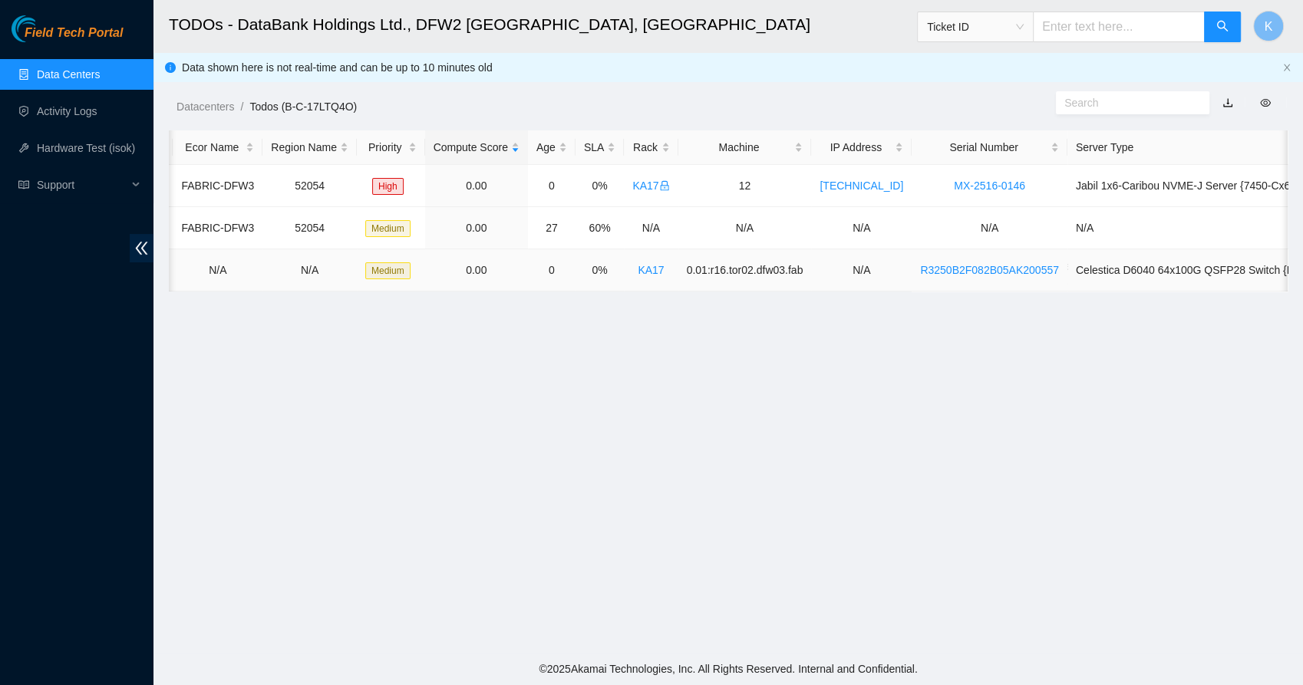
scroll to position [0, 0]
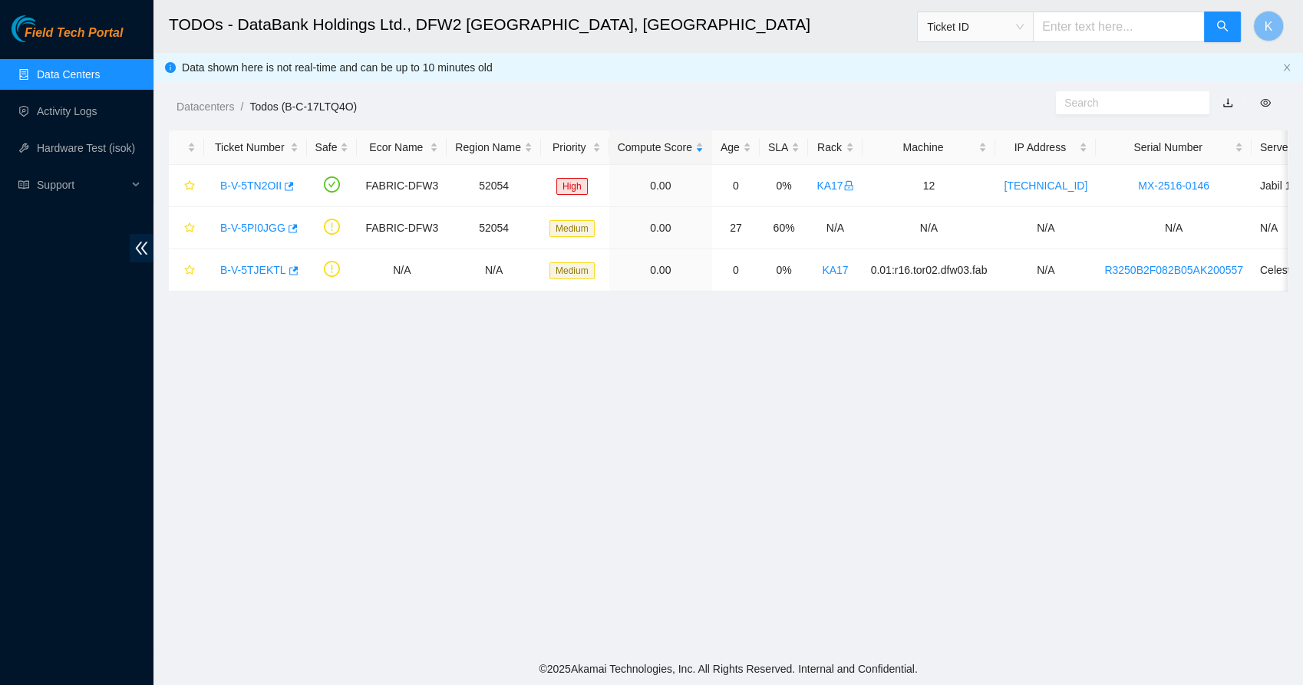
click at [553, 401] on main "TODOs - DataBank Holdings Ltd., DFW2 [GEOGRAPHIC_DATA], [GEOGRAPHIC_DATA] Ticke…" at bounding box center [729, 326] width 1150 height 653
click at [91, 117] on link "Activity Logs" at bounding box center [67, 111] width 61 height 12
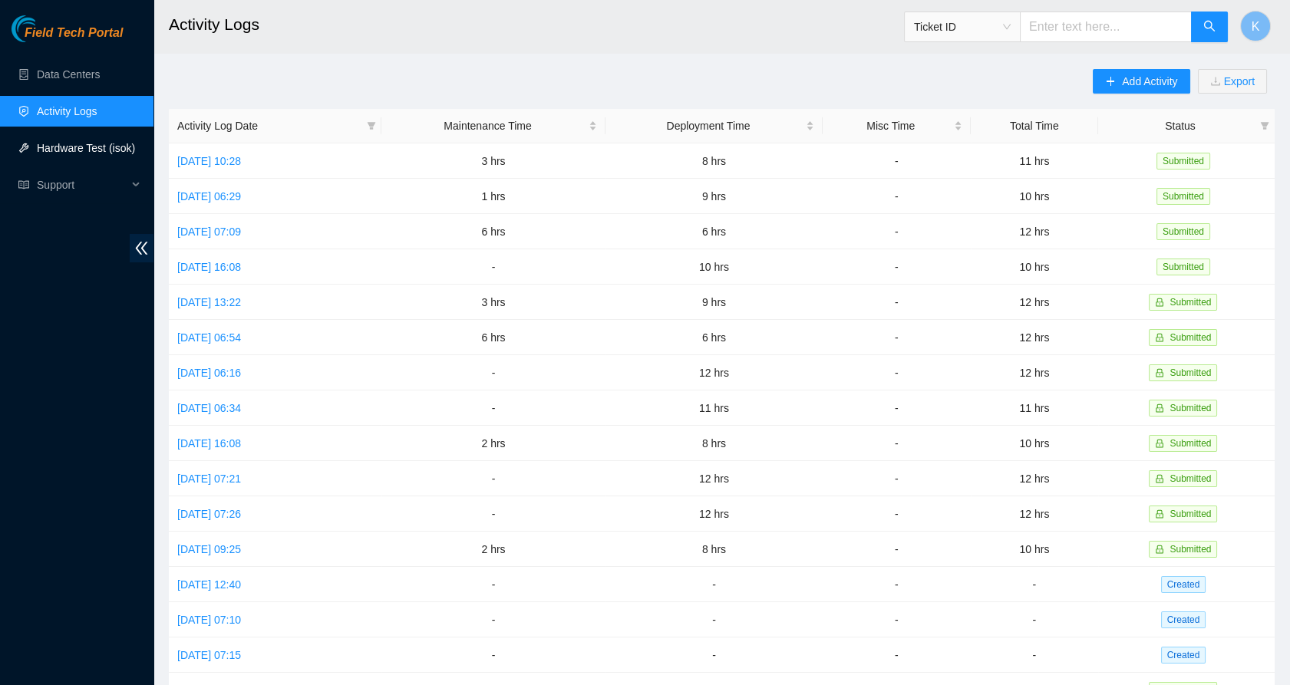
click at [74, 142] on link "Hardware Test (isok)" at bounding box center [86, 148] width 98 height 12
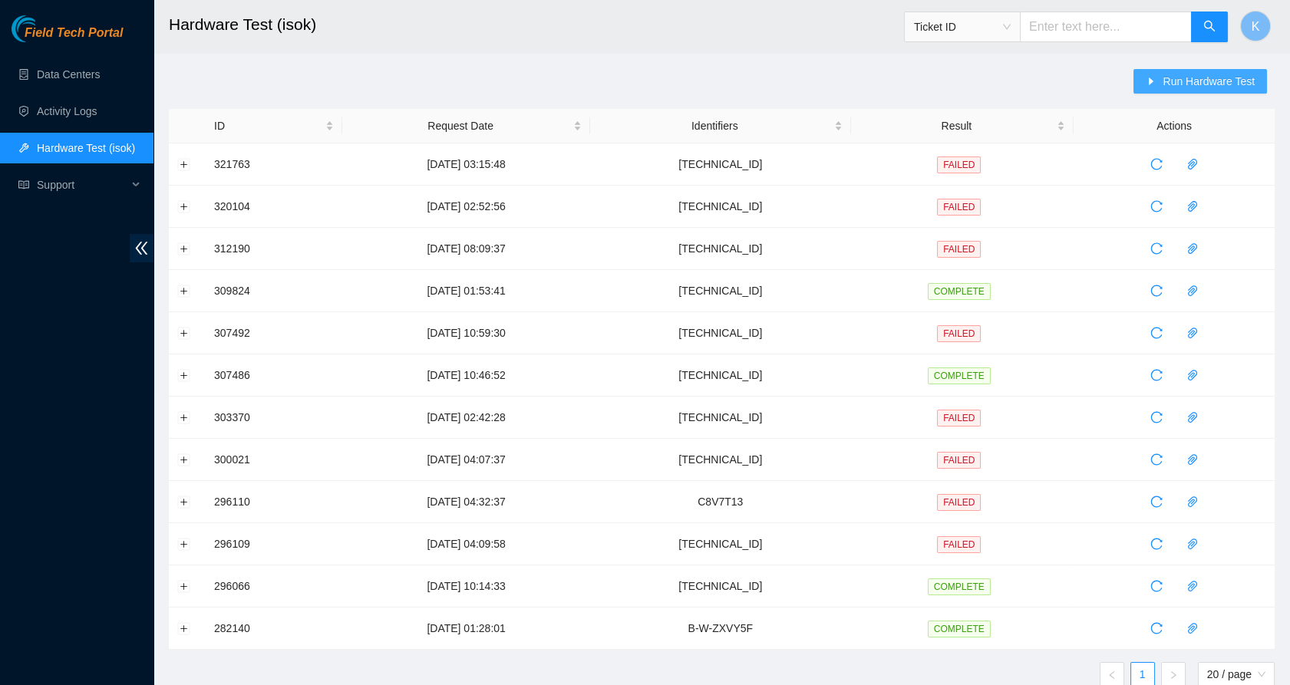
click at [1202, 73] on span "Run Hardware Test" at bounding box center [1209, 81] width 92 height 17
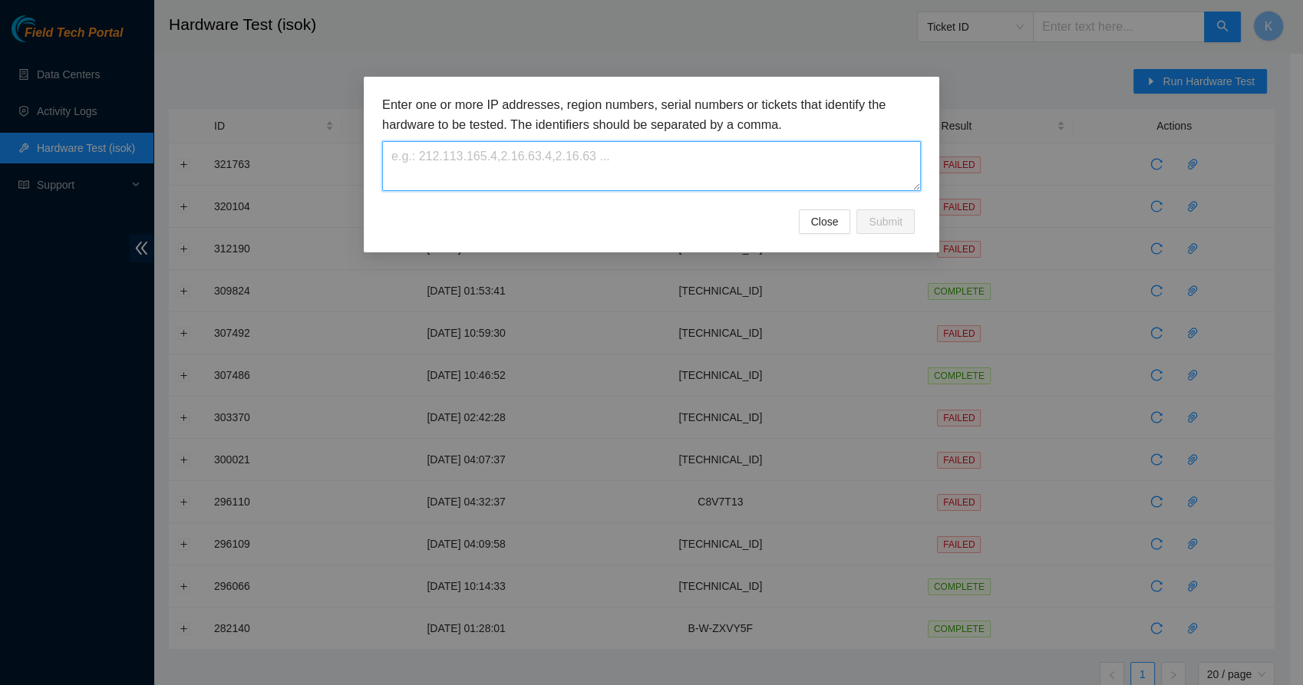
click at [628, 170] on textarea at bounding box center [651, 166] width 539 height 50
type textarea "KA17"
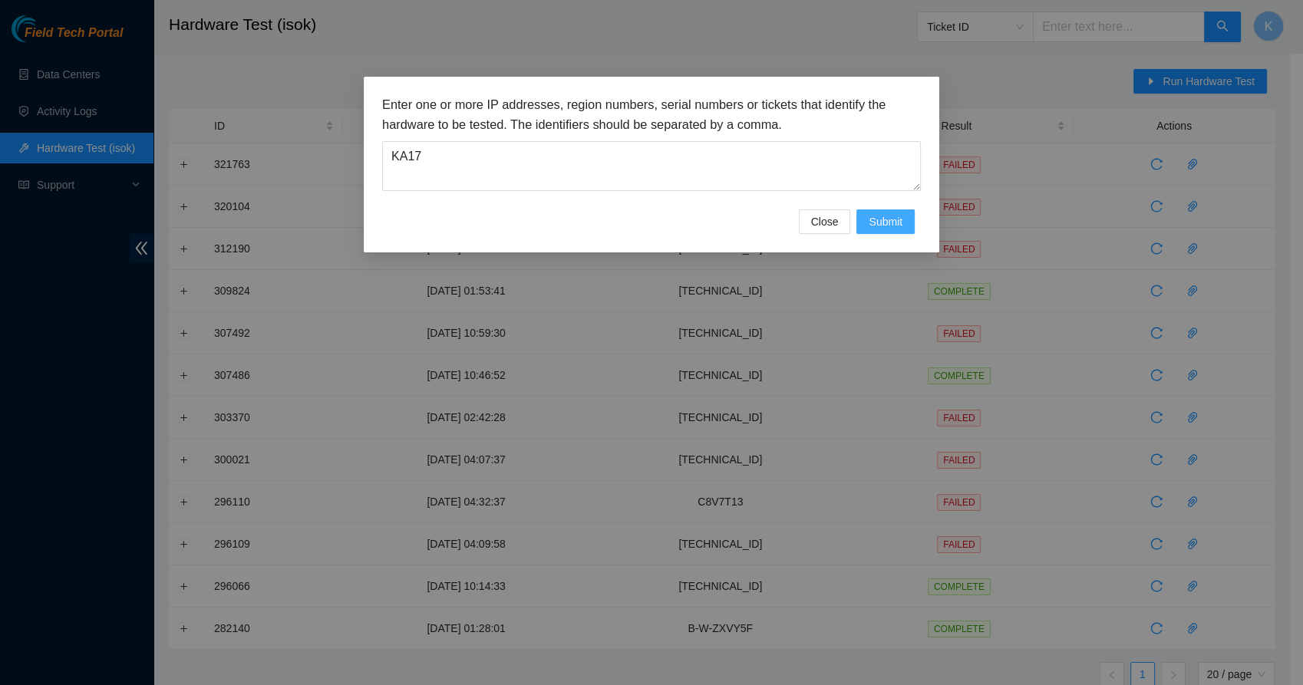
click at [873, 212] on button "Submit" at bounding box center [886, 222] width 58 height 25
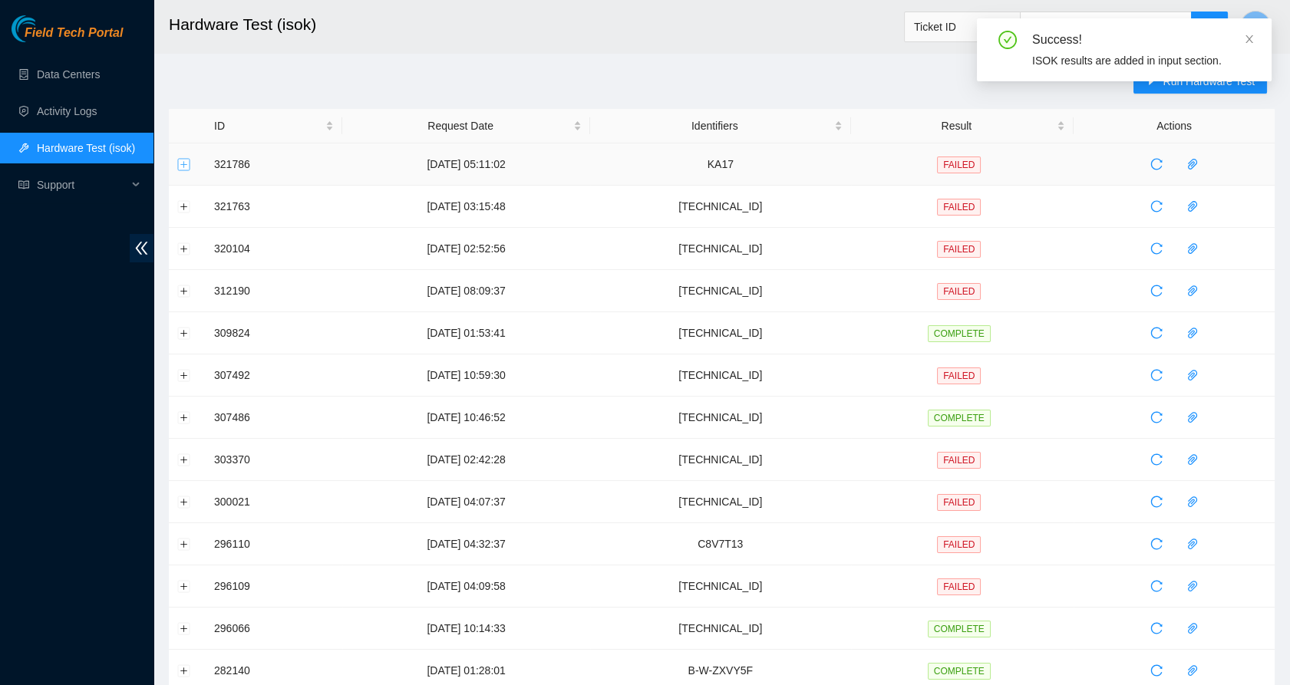
click at [187, 166] on button "Expand row" at bounding box center [184, 164] width 12 height 12
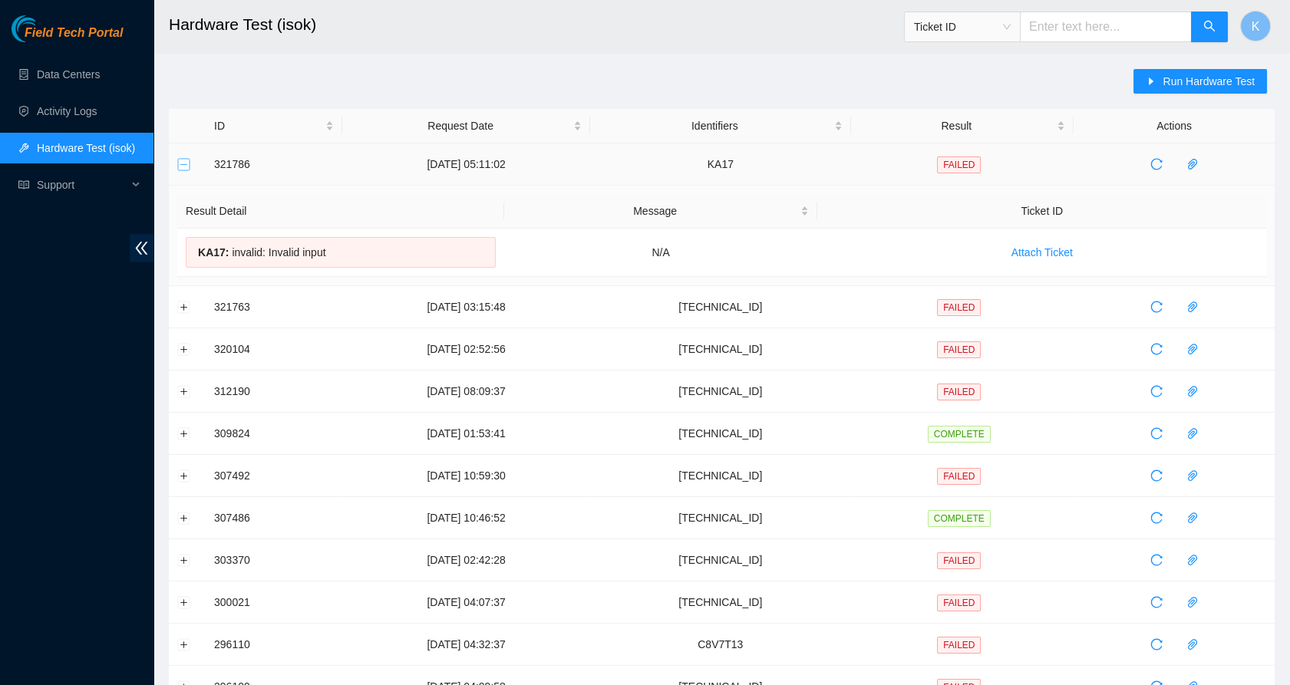
click at [178, 160] on button "Collapse row" at bounding box center [184, 164] width 12 height 12
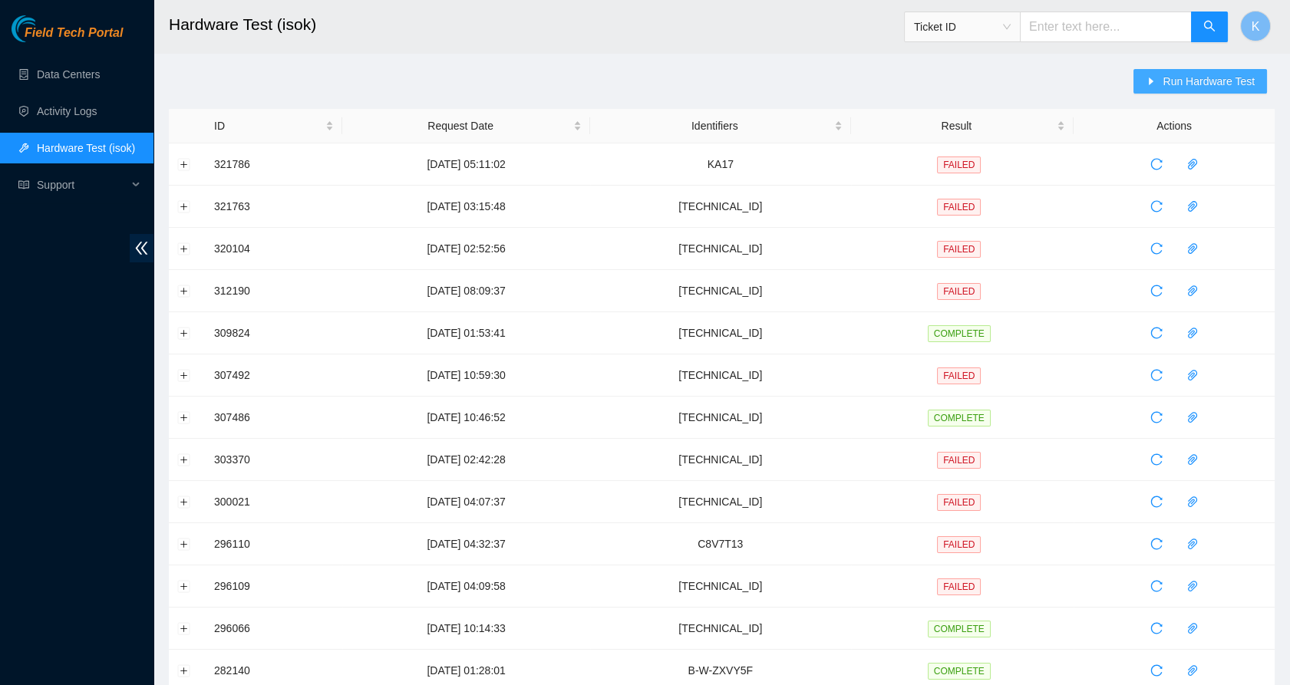
click at [1191, 86] on span "Run Hardware Test" at bounding box center [1209, 81] width 92 height 17
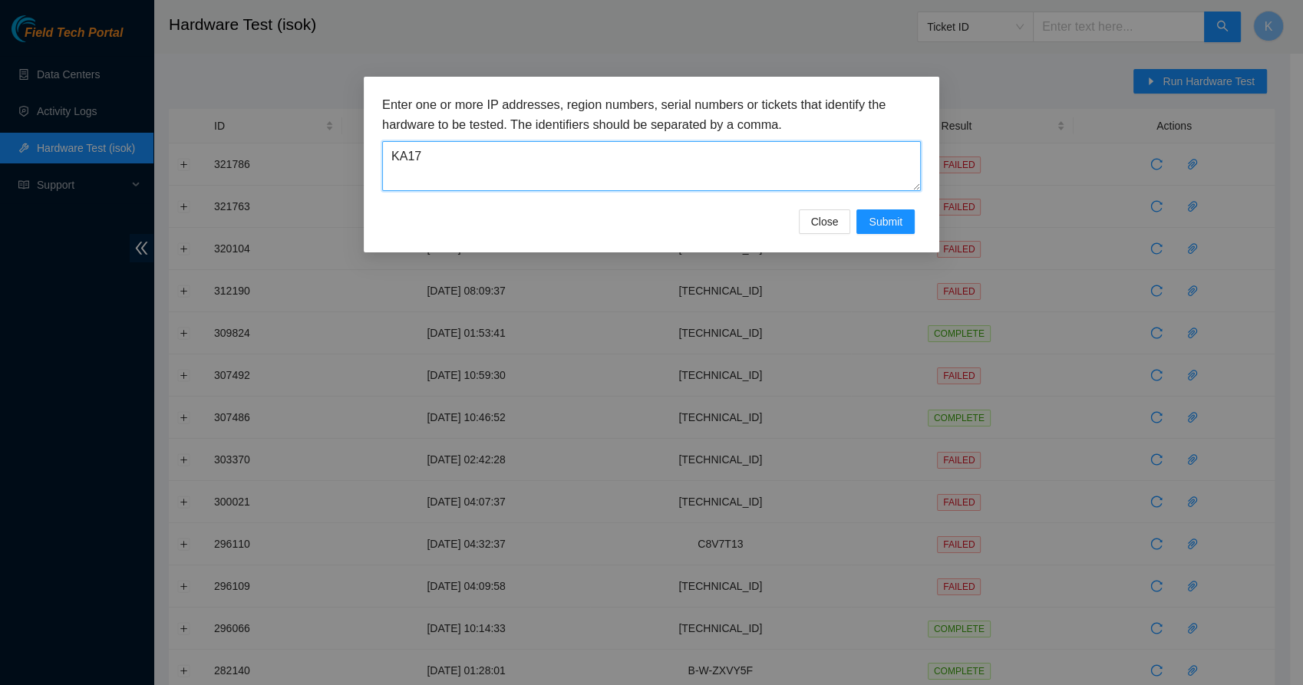
click at [647, 153] on textarea "KA17" at bounding box center [651, 166] width 539 height 50
drag, startPoint x: 529, startPoint y: 154, endPoint x: 375, endPoint y: 160, distance: 154.4
click at [375, 160] on div "Enter one or more IP addresses, region numbers, serial numbers or tickets that …" at bounding box center [652, 165] width 576 height 176
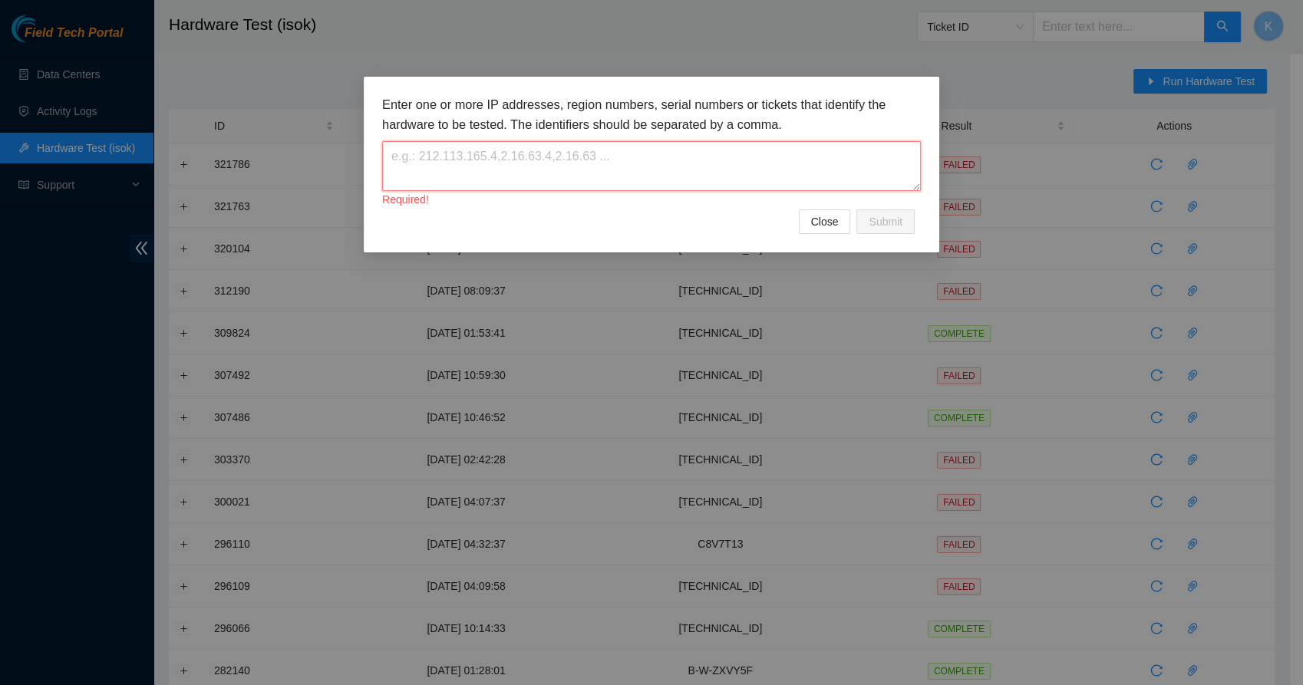
click at [431, 172] on textarea at bounding box center [651, 166] width 539 height 50
paste textarea "[TECHNICAL_ID] [TECHNICAL_ID] [TECHNICAL_ID] [TECHNICAL_ID] [TECHNICAL_ID] [TEC…"
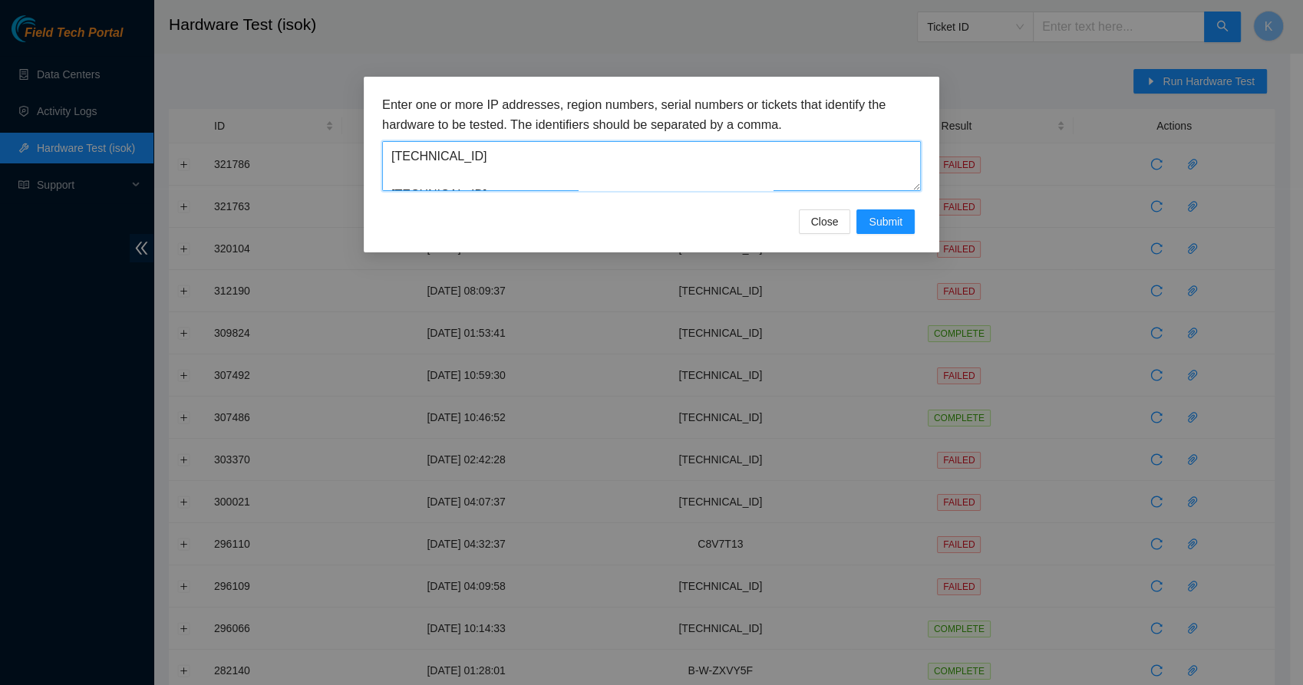
click at [913, 186] on textarea "[TECHNICAL_ID] [TECHNICAL_ID] [TECHNICAL_ID] [TECHNICAL_ID] [TECHNICAL_ID] [TEC…" at bounding box center [651, 166] width 539 height 50
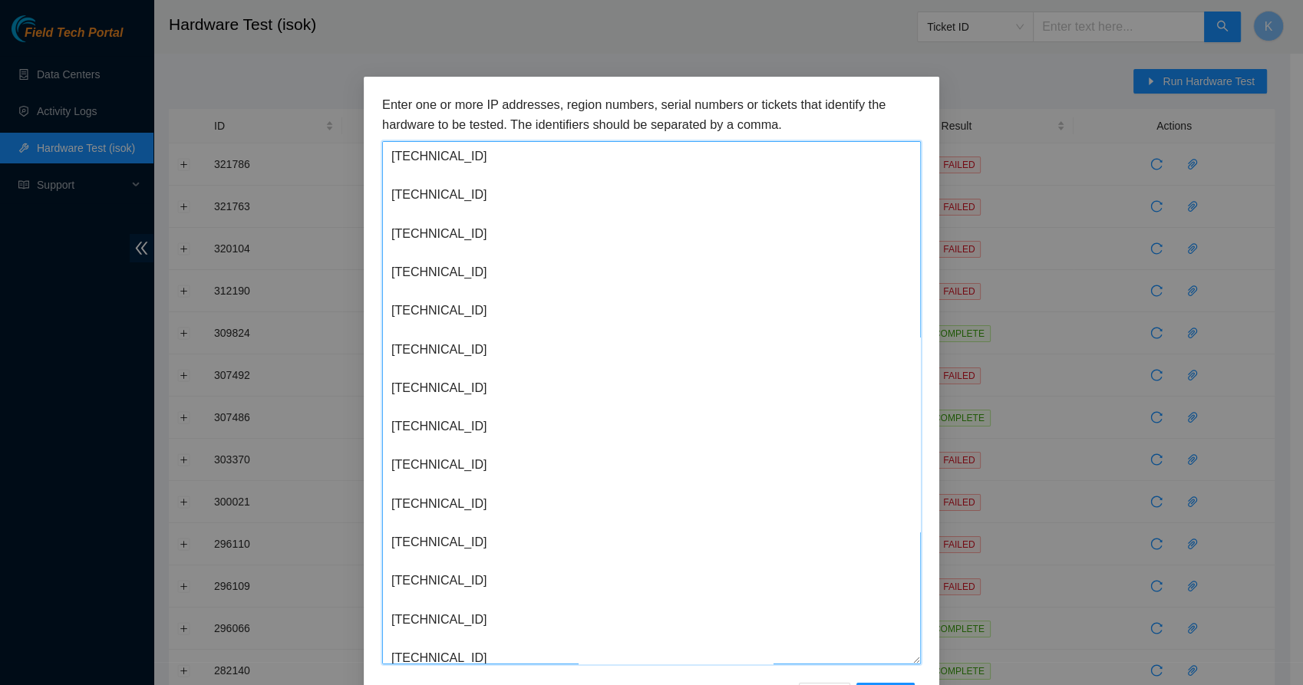
drag, startPoint x: 916, startPoint y: 184, endPoint x: 857, endPoint y: 665, distance: 484.8
click at [857, 665] on textarea "[TECHNICAL_ID] [TECHNICAL_ID] [TECHNICAL_ID] [TECHNICAL_ID] [TECHNICAL_ID] [TEC…" at bounding box center [651, 402] width 539 height 523
click at [467, 160] on textarea "[TECHNICAL_ID] [TECHNICAL_ID] [TECHNICAL_ID] [TECHNICAL_ID] [TECHNICAL_ID] [TEC…" at bounding box center [651, 406] width 539 height 531
click at [385, 193] on textarea "[TECHNICAL_ID], [TECHNICAL_ID] [TECHNICAL_ID] [TECHNICAL_ID] [TECHNICAL_ID] [TE…" at bounding box center [651, 406] width 539 height 531
click at [554, 159] on textarea "[TECHNICAL_ID], [TECHNICAL_ID] [TECHNICAL_ID] [TECHNICAL_ID] [TECHNICAL_ID] [TE…" at bounding box center [651, 406] width 539 height 531
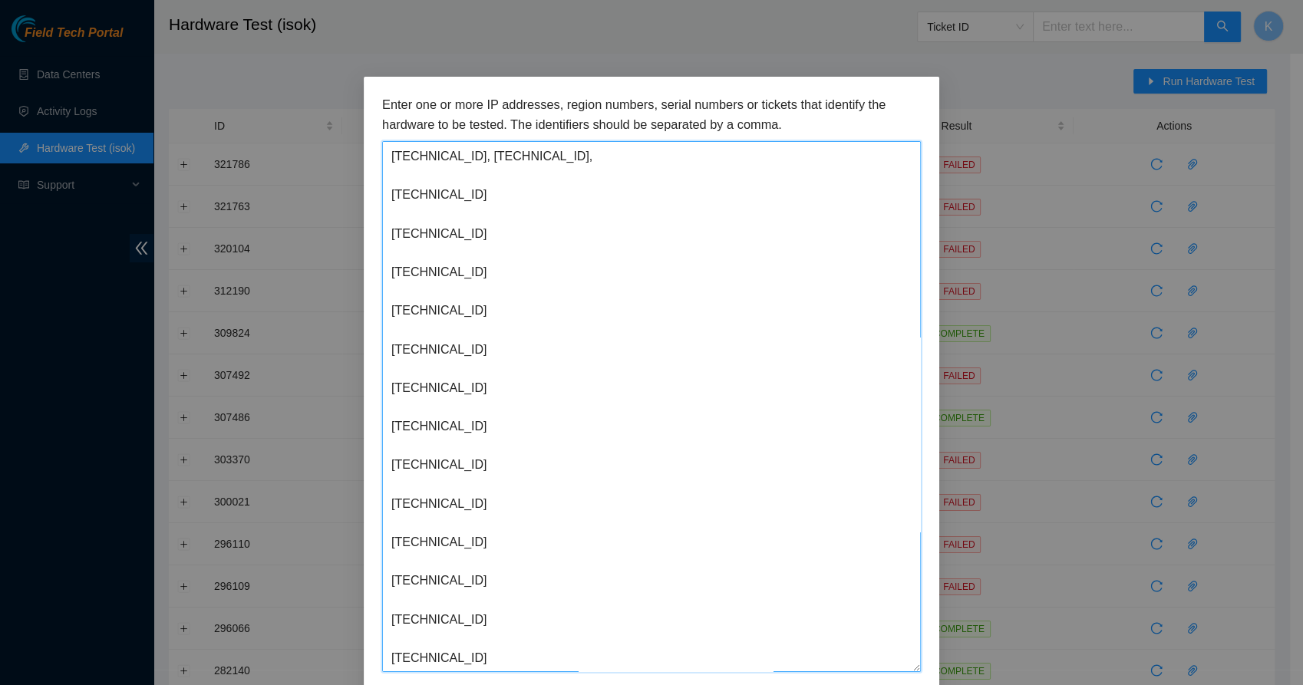
click at [385, 195] on textarea "[TECHNICAL_ID], [TECHNICAL_ID], [TECHNICAL_ID] [TECHNICAL_ID] [TECHNICAL_ID] [T…" at bounding box center [651, 406] width 539 height 531
click at [385, 196] on textarea "[TECHNICAL_ID], [TECHNICAL_ID], [TECHNICAL_ID] [TECHNICAL_ID] [TECHNICAL_ID] [T…" at bounding box center [651, 406] width 539 height 531
click at [382, 193] on textarea "[TECHNICAL_ID], [TECHNICAL_ID], [TECHNICAL_ID], [TECHNICAL_ID] [TECHNICAL_ID] […" at bounding box center [651, 406] width 539 height 531
click at [384, 193] on textarea "[TECHNICAL_ID], [TECHNICAL_ID], [TECHNICAL_ID], [TECHNICAL_ID], [TECHNICAL_ID] …" at bounding box center [651, 406] width 539 height 531
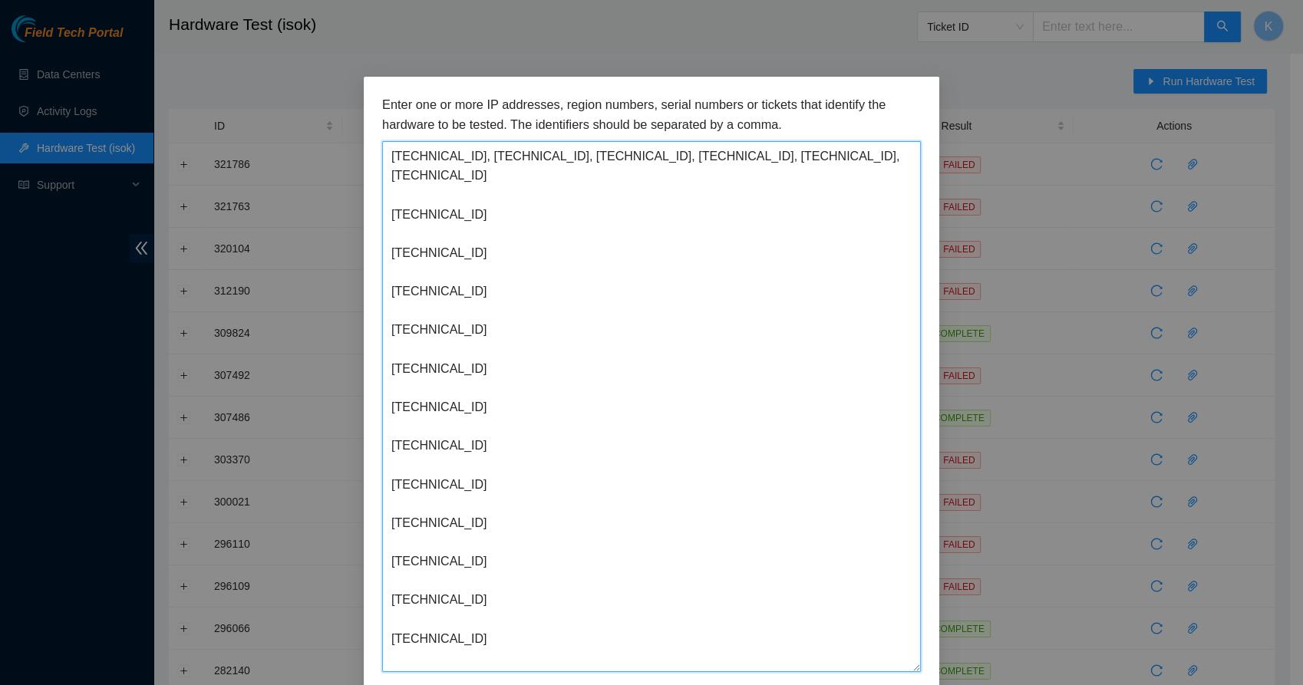
click at [894, 161] on textarea "[TECHNICAL_ID], [TECHNICAL_ID], [TECHNICAL_ID], [TECHNICAL_ID], [TECHNICAL_ID],…" at bounding box center [651, 406] width 539 height 531
click at [383, 191] on textarea "[TECHNICAL_ID], [TECHNICAL_ID], [TECHNICAL_ID], [TECHNICAL_ID], [TECHNICAL_ID],…" at bounding box center [651, 406] width 539 height 531
click at [475, 177] on textarea "[TECHNICAL_ID], [TECHNICAL_ID], [TECHNICAL_ID], [TECHNICAL_ID], [TECHNICAL_ID],…" at bounding box center [651, 406] width 539 height 531
click at [383, 213] on textarea "[TECHNICAL_ID], [TECHNICAL_ID], [TECHNICAL_ID], [TECHNICAL_ID], [TECHNICAL_ID],…" at bounding box center [651, 406] width 539 height 531
click at [384, 215] on textarea "[TECHNICAL_ID], [TECHNICAL_ID], [TECHNICAL_ID], [TECHNICAL_ID], [TECHNICAL_ID],…" at bounding box center [651, 406] width 539 height 531
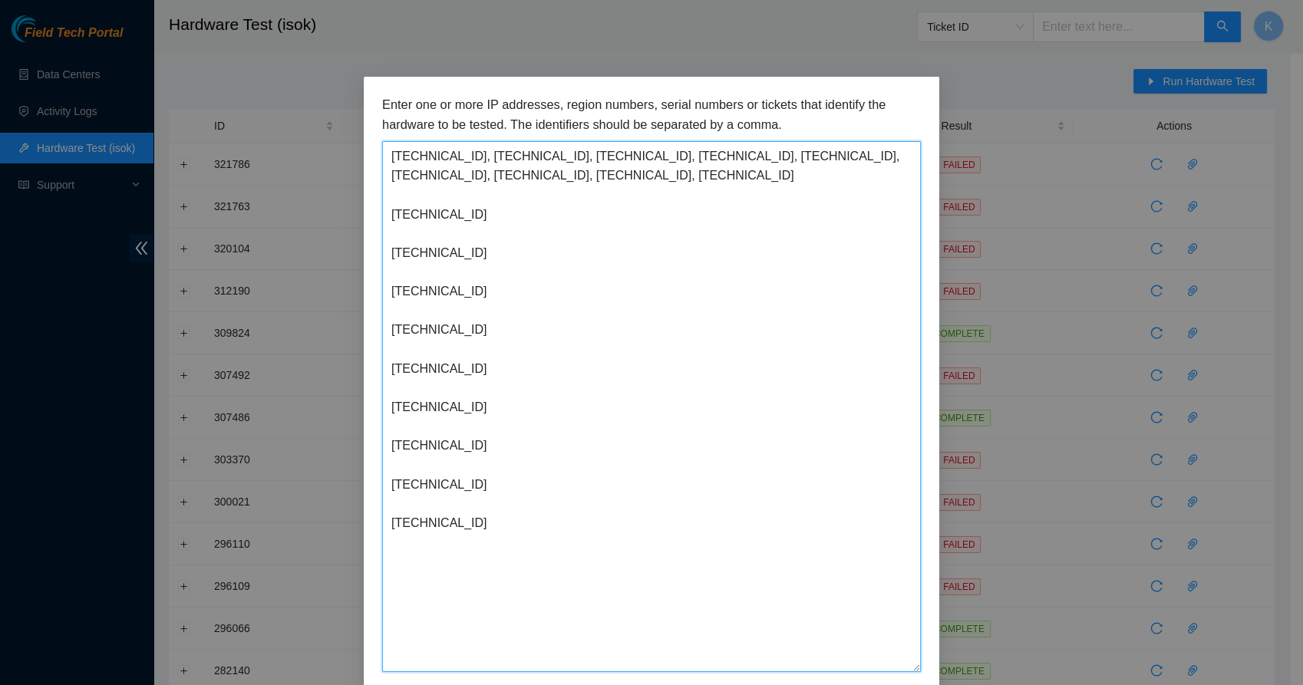
click at [385, 210] on textarea "[TECHNICAL_ID], [TECHNICAL_ID], [TECHNICAL_ID], [TECHNICAL_ID], [TECHNICAL_ID],…" at bounding box center [651, 406] width 539 height 531
click at [384, 214] on textarea "[TECHNICAL_ID], [TECHNICAL_ID], [TECHNICAL_ID], [TECHNICAL_ID], [TECHNICAL_ID],…" at bounding box center [651, 406] width 539 height 531
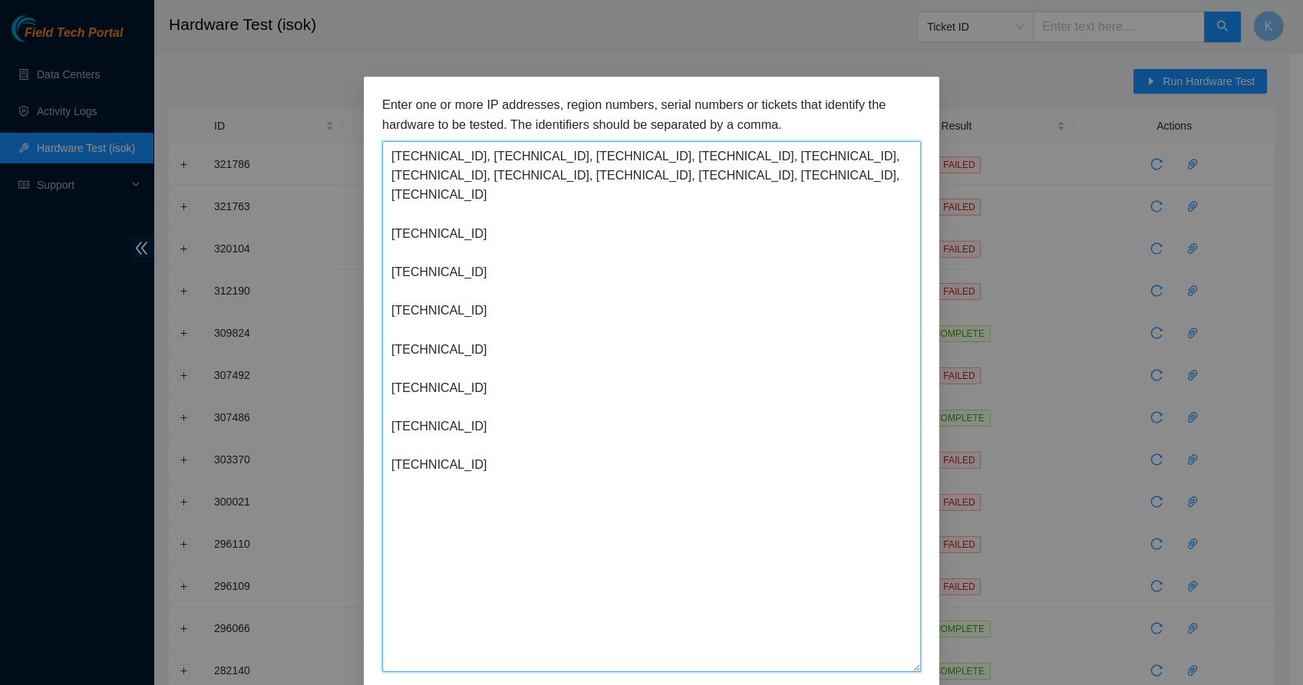
click at [382, 216] on textarea "[TECHNICAL_ID], [TECHNICAL_ID], [TECHNICAL_ID], [TECHNICAL_ID], [TECHNICAL_ID],…" at bounding box center [651, 406] width 539 height 531
click at [387, 217] on textarea "[TECHNICAL_ID], [TECHNICAL_ID], [TECHNICAL_ID], [TECHNICAL_ID], [TECHNICAL_ID],…" at bounding box center [651, 406] width 539 height 531
click at [384, 231] on textarea "[TECHNICAL_ID], [TECHNICAL_ID], [TECHNICAL_ID], [TECHNICAL_ID], [TECHNICAL_ID],…" at bounding box center [651, 406] width 539 height 531
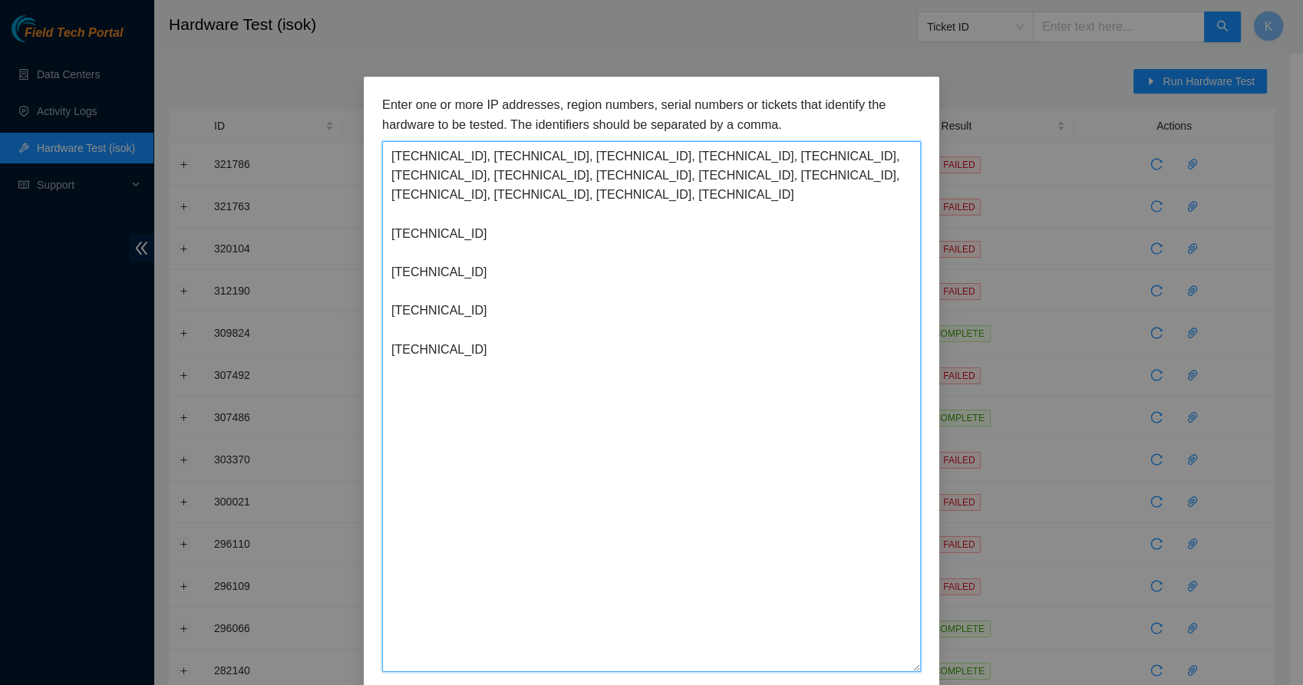
click at [384, 235] on textarea "[TECHNICAL_ID], [TECHNICAL_ID], [TECHNICAL_ID], [TECHNICAL_ID], [TECHNICAL_ID],…" at bounding box center [651, 406] width 539 height 531
click at [384, 236] on textarea "[TECHNICAL_ID], [TECHNICAL_ID], [TECHNICAL_ID], [TECHNICAL_ID], [TECHNICAL_ID],…" at bounding box center [651, 406] width 539 height 531
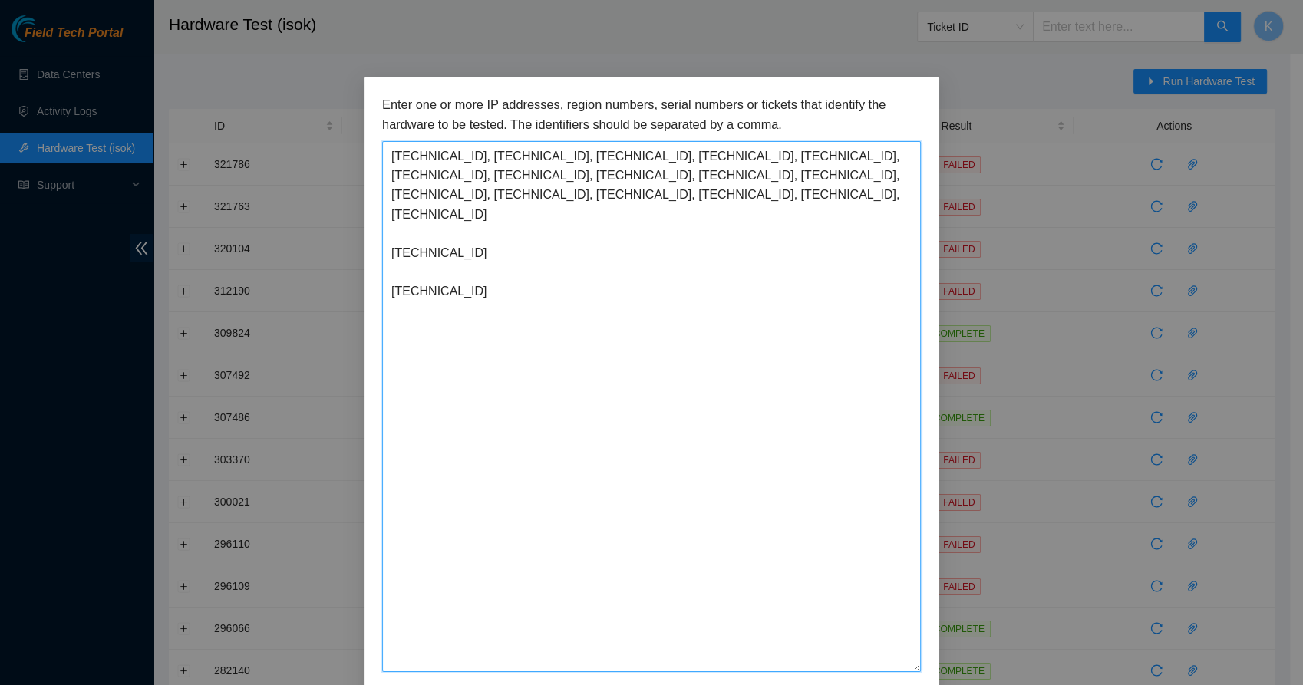
click at [384, 236] on textarea "[TECHNICAL_ID], [TECHNICAL_ID], [TECHNICAL_ID], [TECHNICAL_ID], [TECHNICAL_ID],…" at bounding box center [651, 406] width 539 height 531
click at [383, 237] on textarea "[TECHNICAL_ID], [TECHNICAL_ID], [TECHNICAL_ID], [TECHNICAL_ID], [TECHNICAL_ID],…" at bounding box center [651, 406] width 539 height 531
click at [863, 191] on textarea "[TECHNICAL_ID], [TECHNICAL_ID], [TECHNICAL_ID], [TECHNICAL_ID], [TECHNICAL_ID],…" at bounding box center [651, 406] width 539 height 531
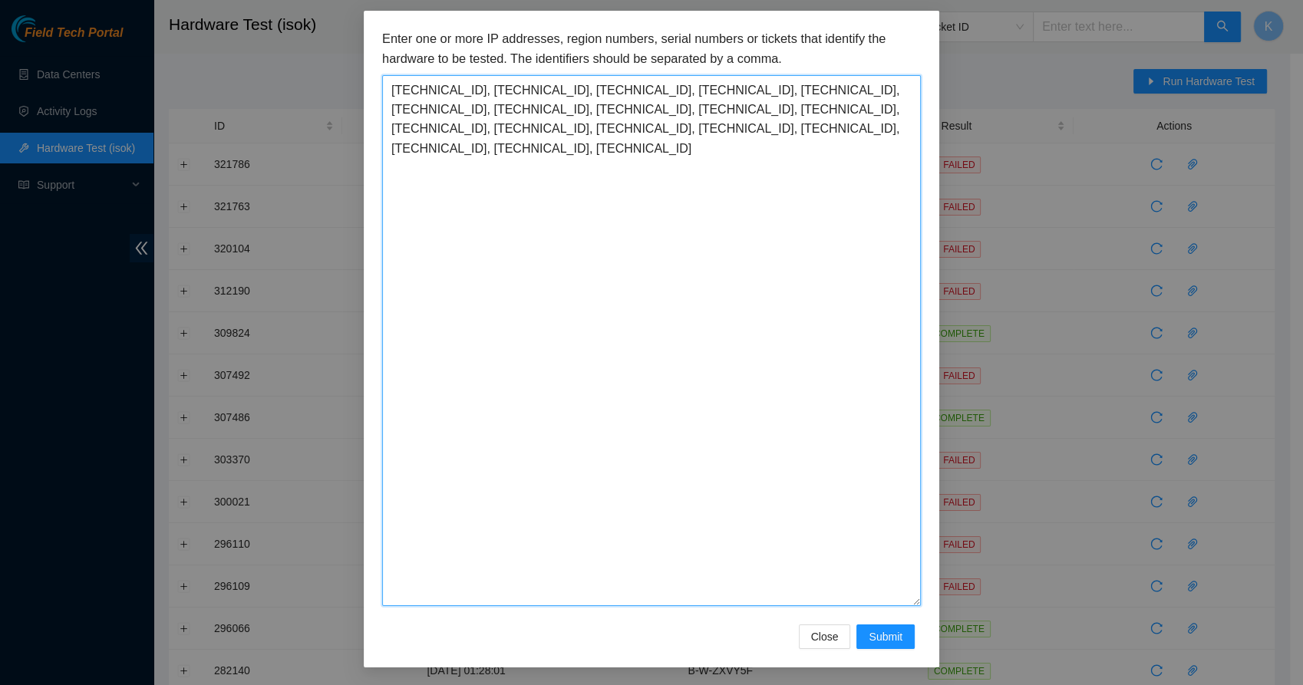
scroll to position [65, 0]
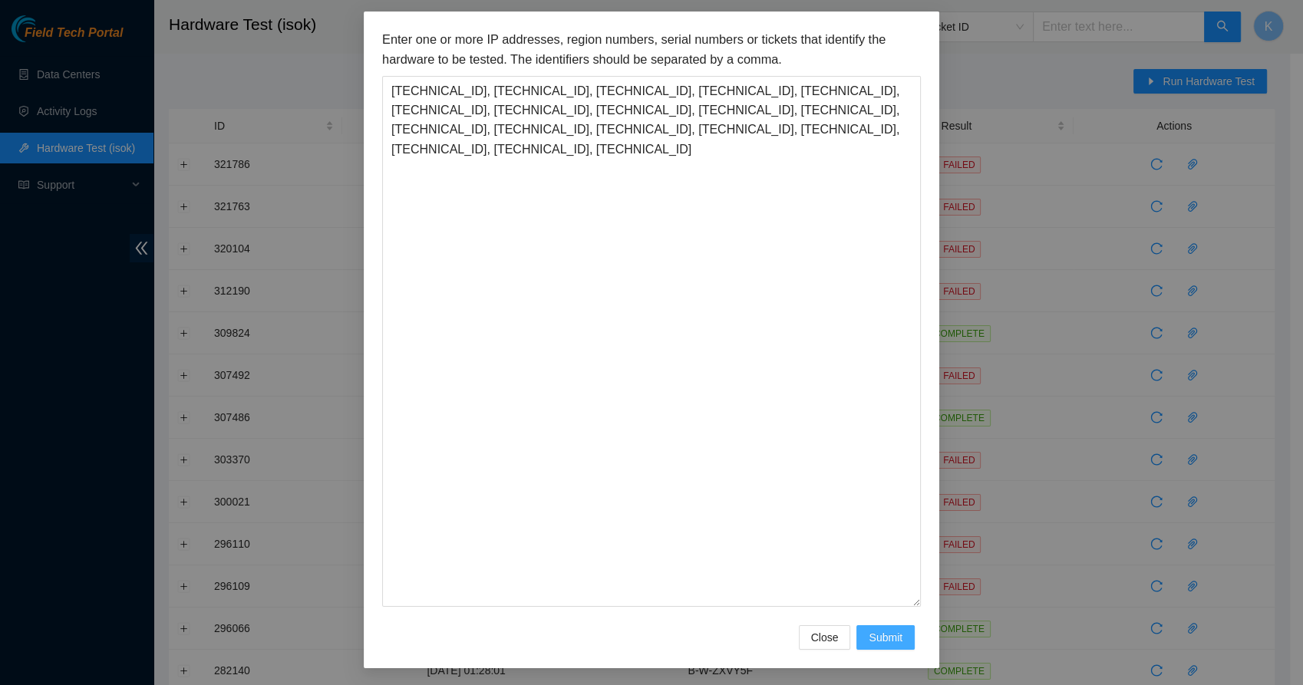
click at [883, 636] on span "Submit" at bounding box center [886, 637] width 34 height 17
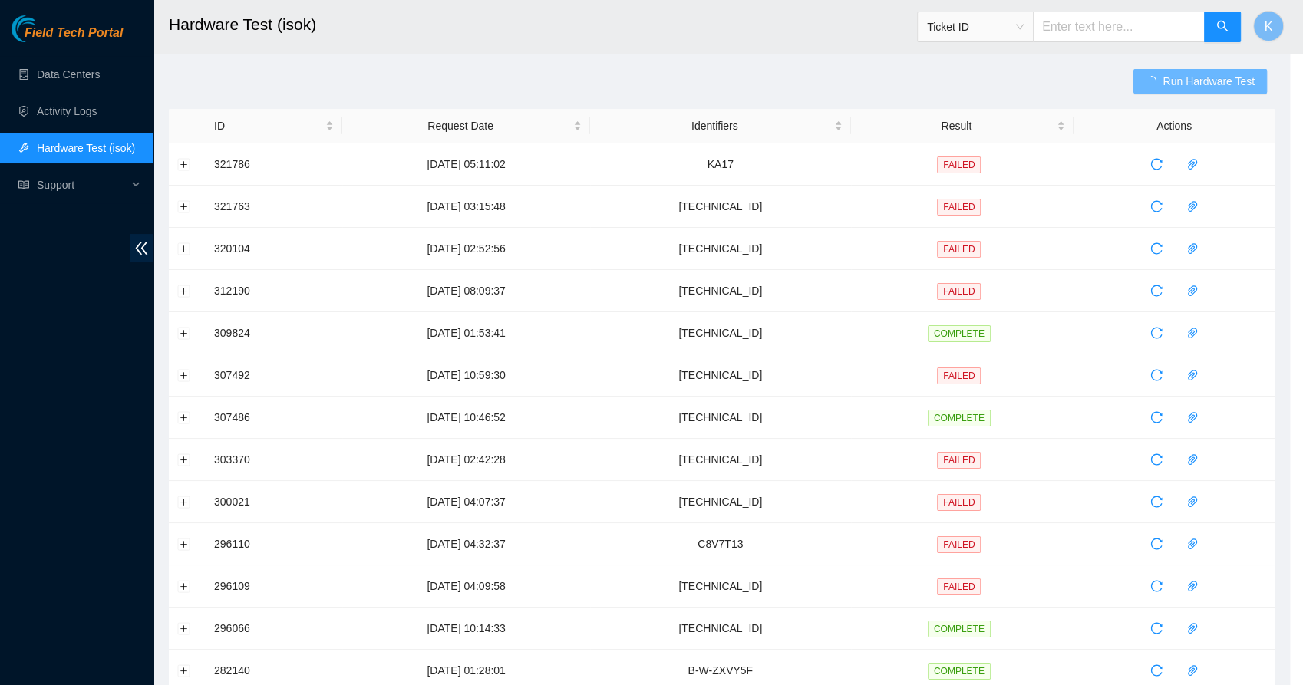
scroll to position [0, 0]
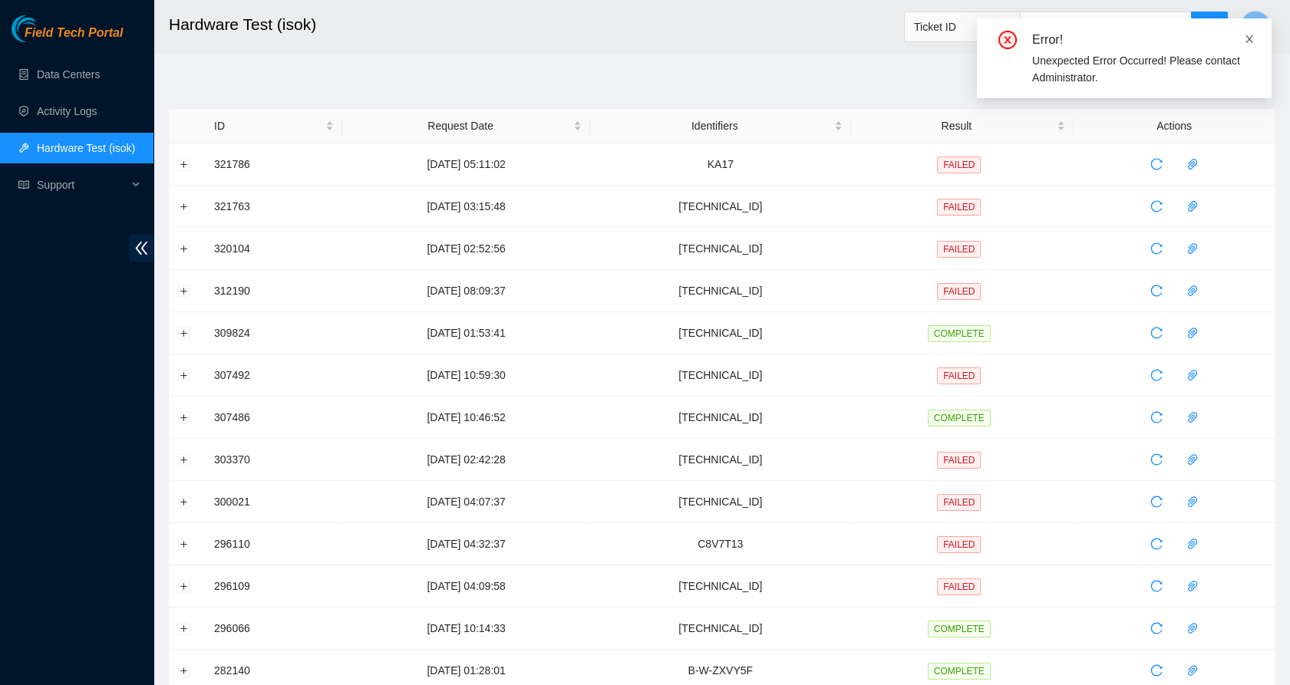
click at [1250, 38] on icon "close" at bounding box center [1250, 39] width 8 height 8
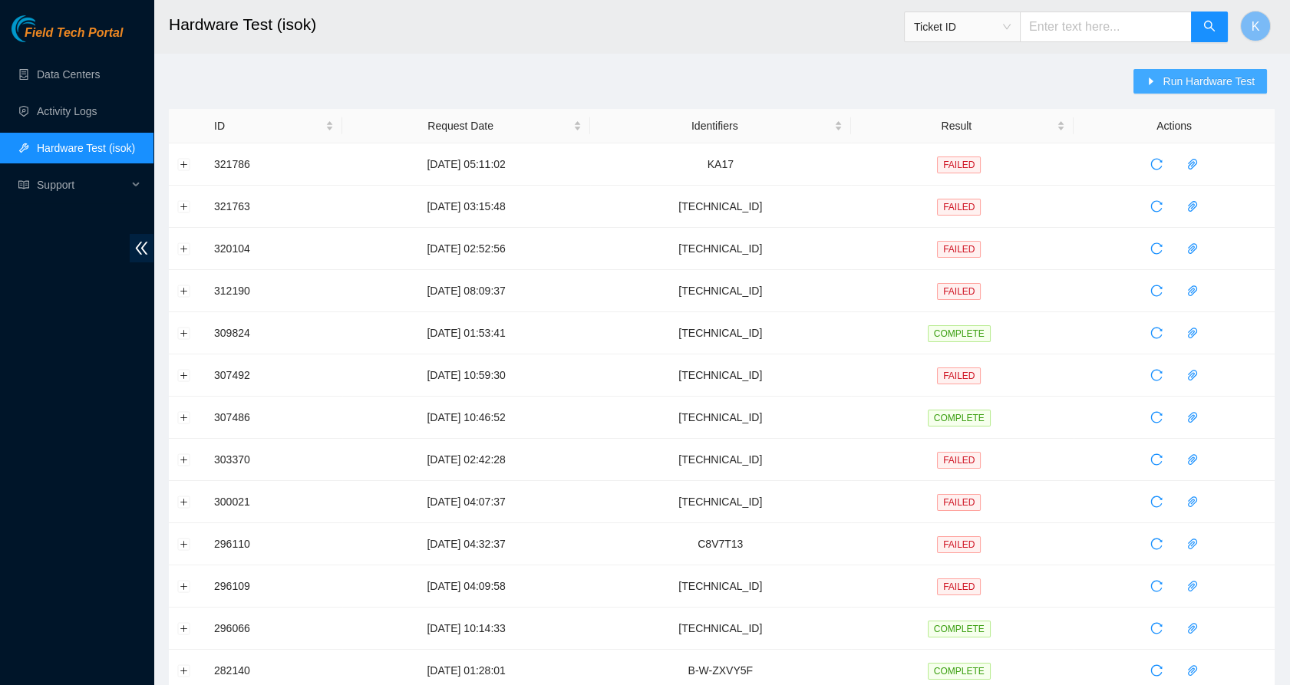
click at [1183, 81] on span "Run Hardware Test" at bounding box center [1209, 81] width 92 height 17
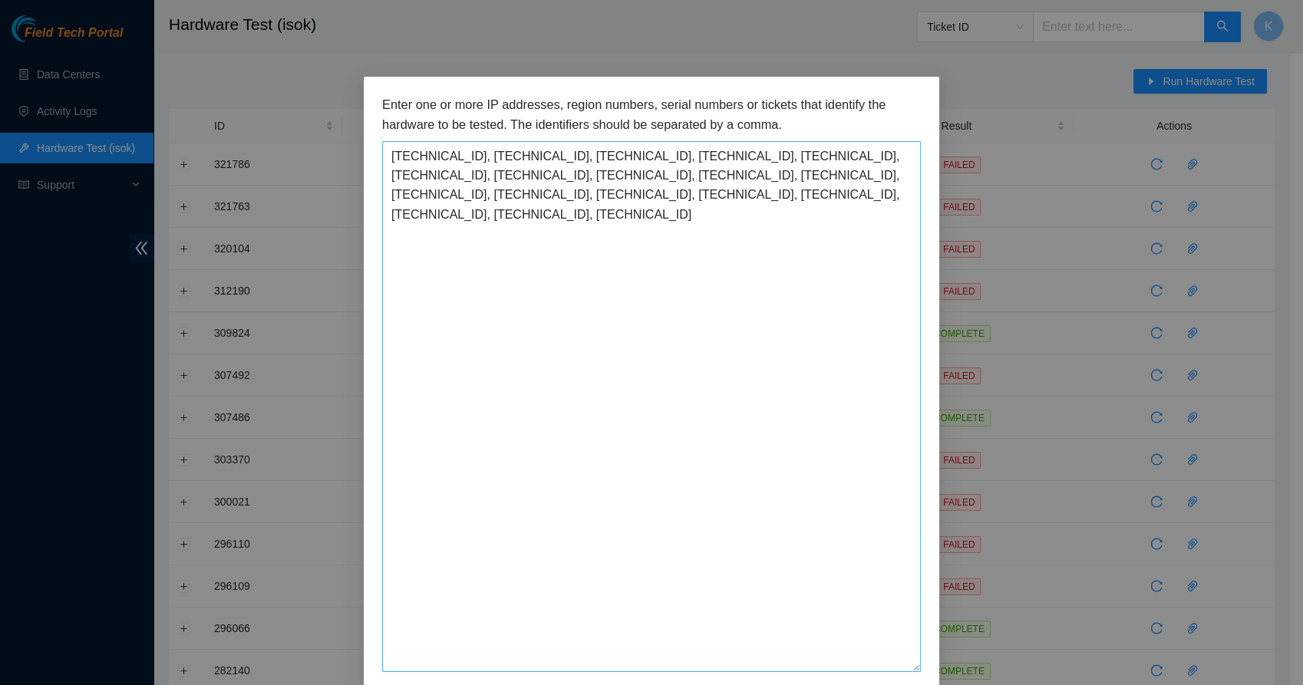
scroll to position [66, 0]
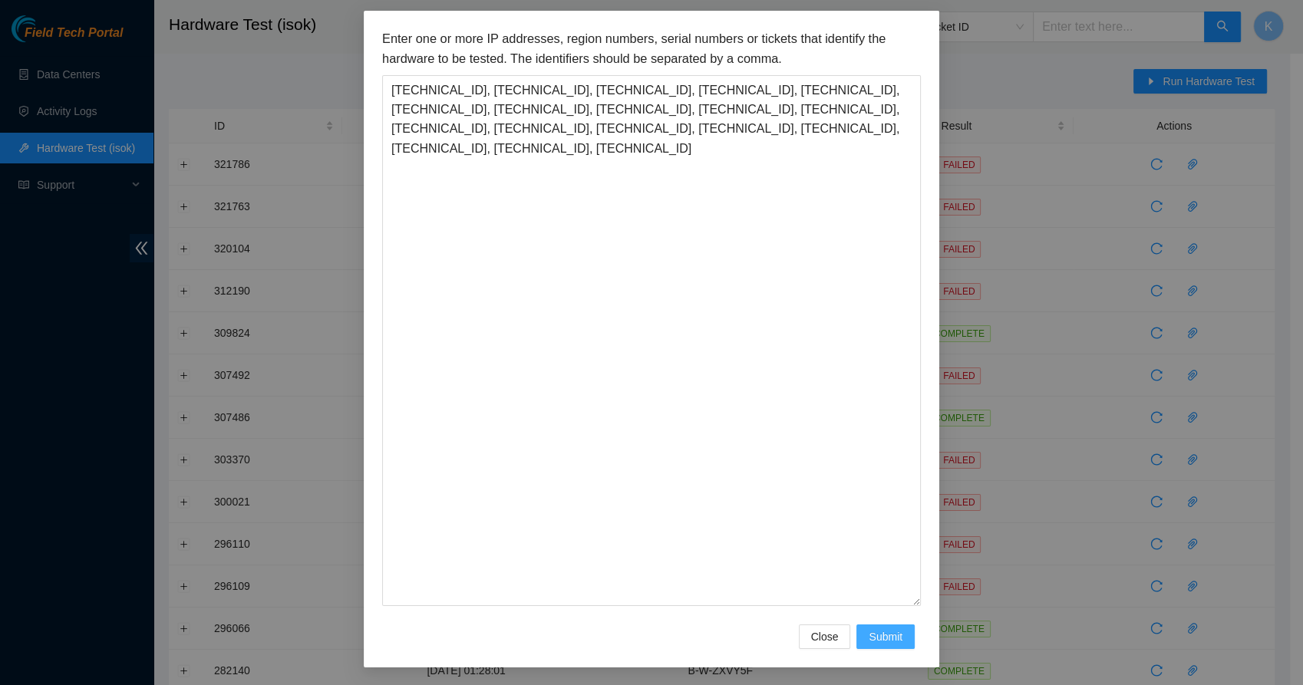
click at [878, 636] on span "Submit" at bounding box center [886, 637] width 34 height 17
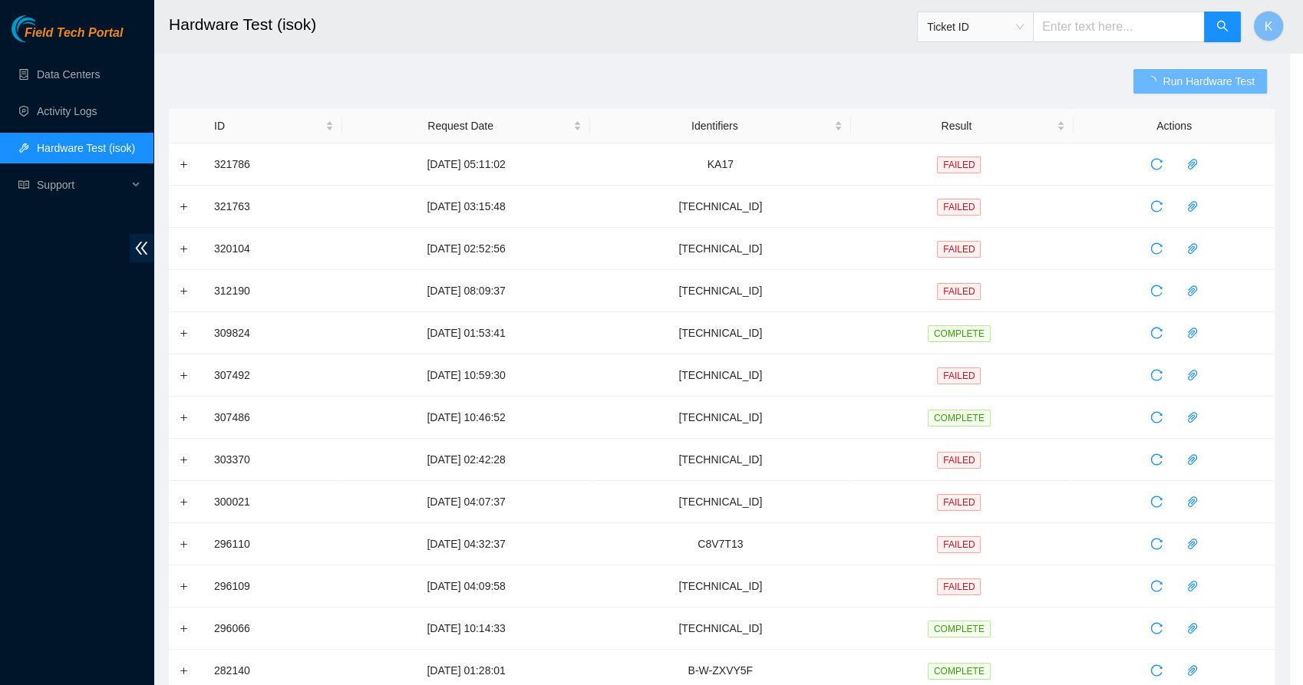
scroll to position [0, 0]
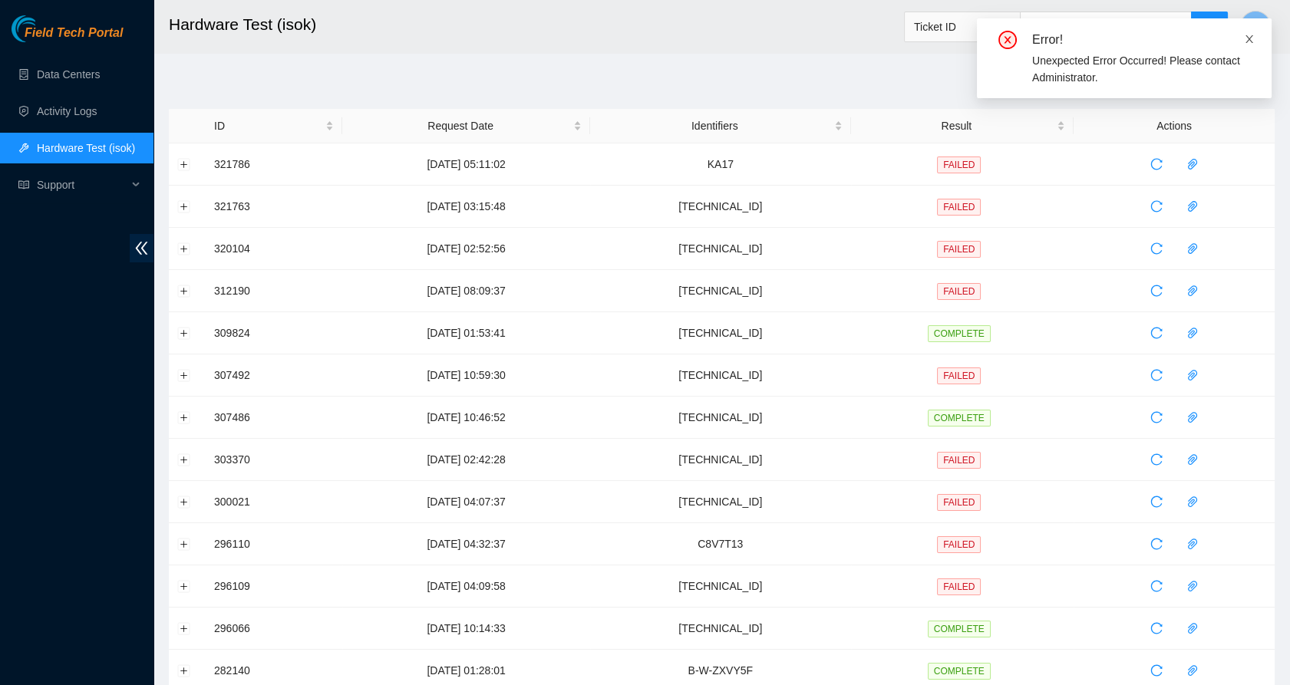
click at [1250, 38] on icon "close" at bounding box center [1250, 39] width 8 height 8
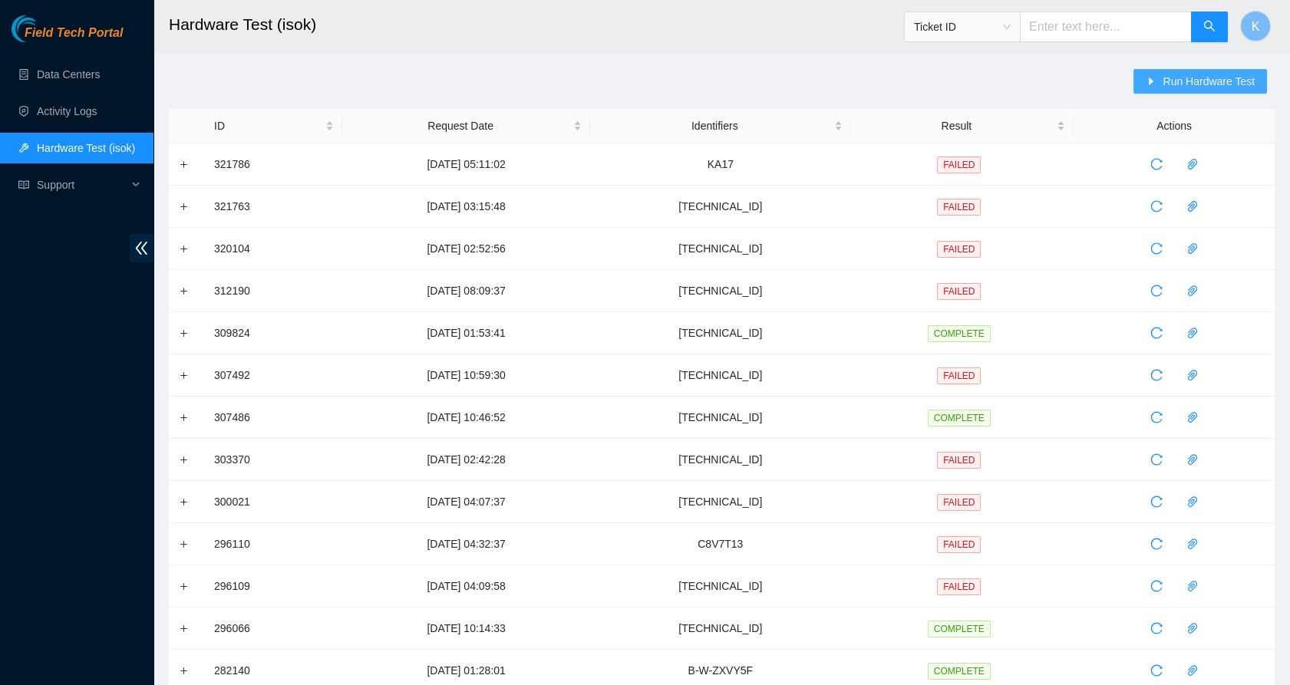
click at [1197, 81] on span "Run Hardware Test" at bounding box center [1209, 81] width 92 height 17
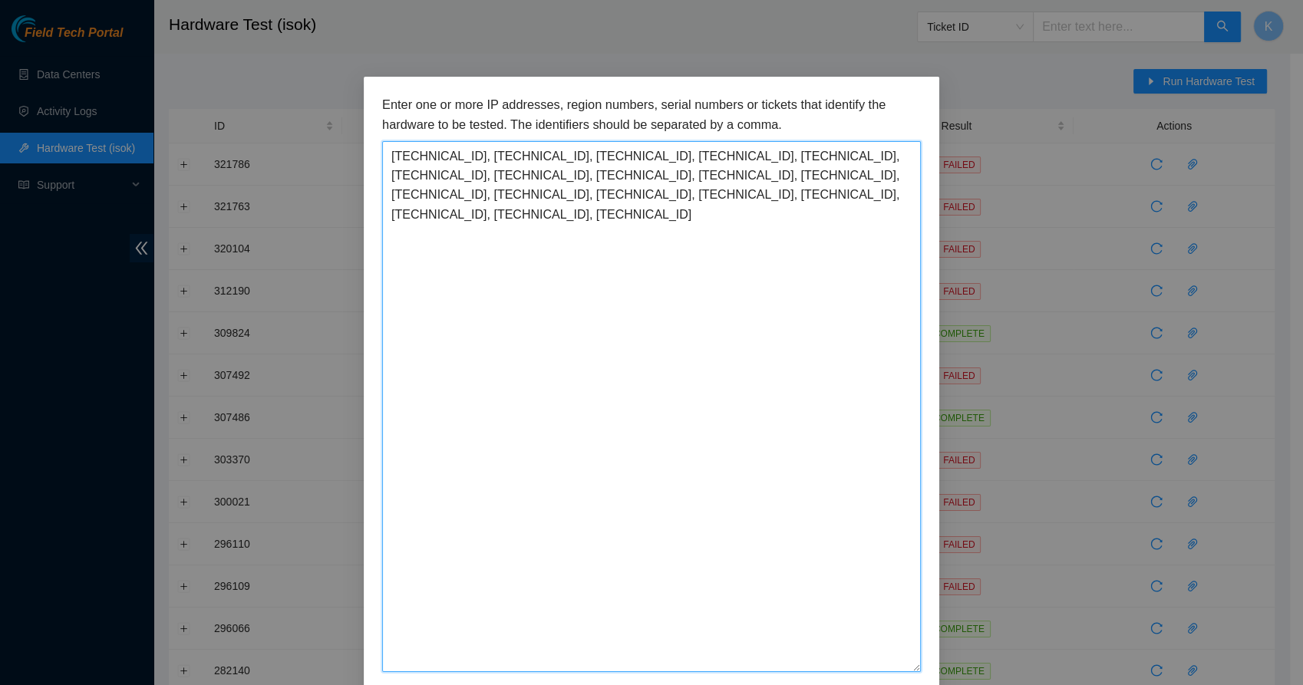
drag, startPoint x: 872, startPoint y: 200, endPoint x: 460, endPoint y: 147, distance: 415.7
click at [460, 147] on textarea "[TECHNICAL_ID], [TECHNICAL_ID], [TECHNICAL_ID], [TECHNICAL_ID], [TECHNICAL_ID],…" at bounding box center [651, 406] width 539 height 531
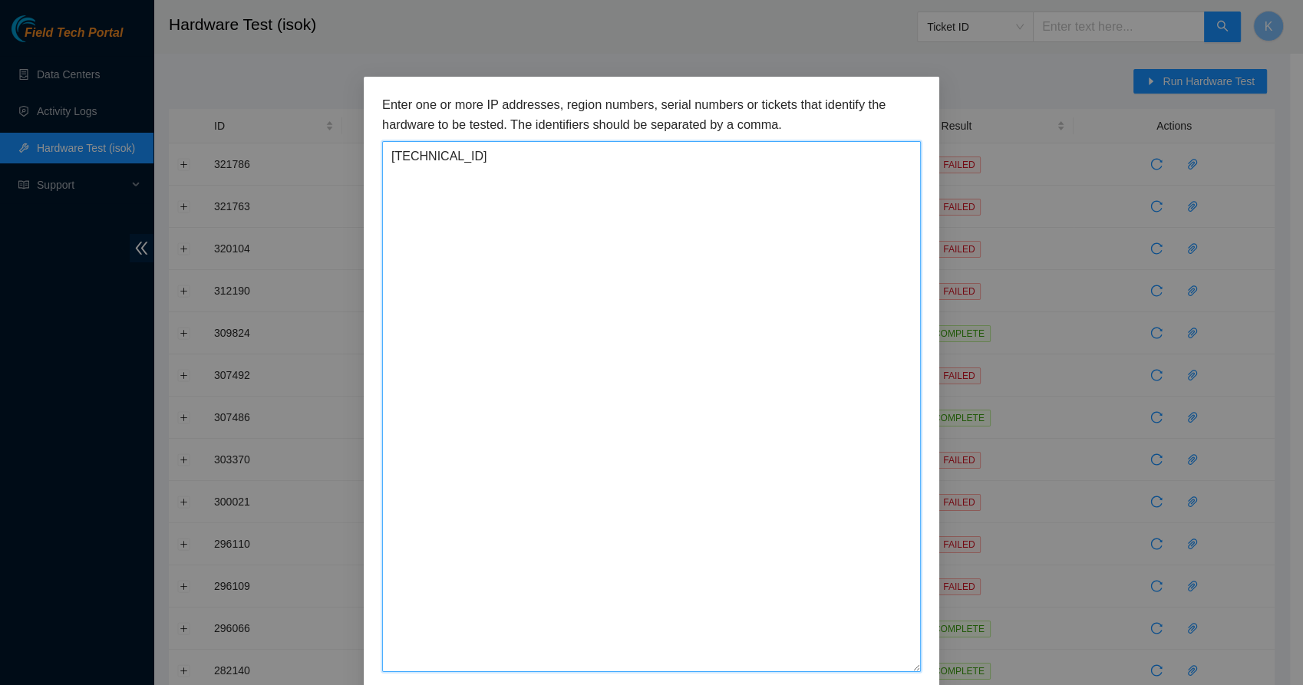
scroll to position [66, 0]
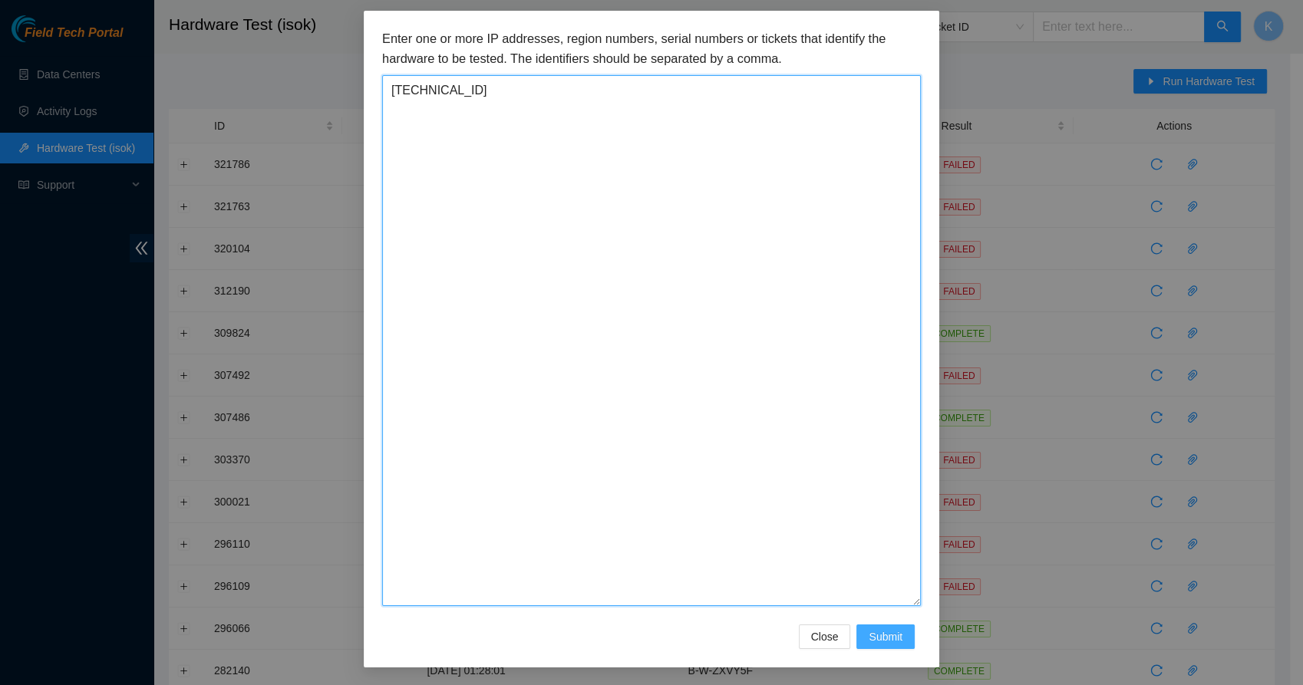
type textarea "[TECHNICAL_ID]"
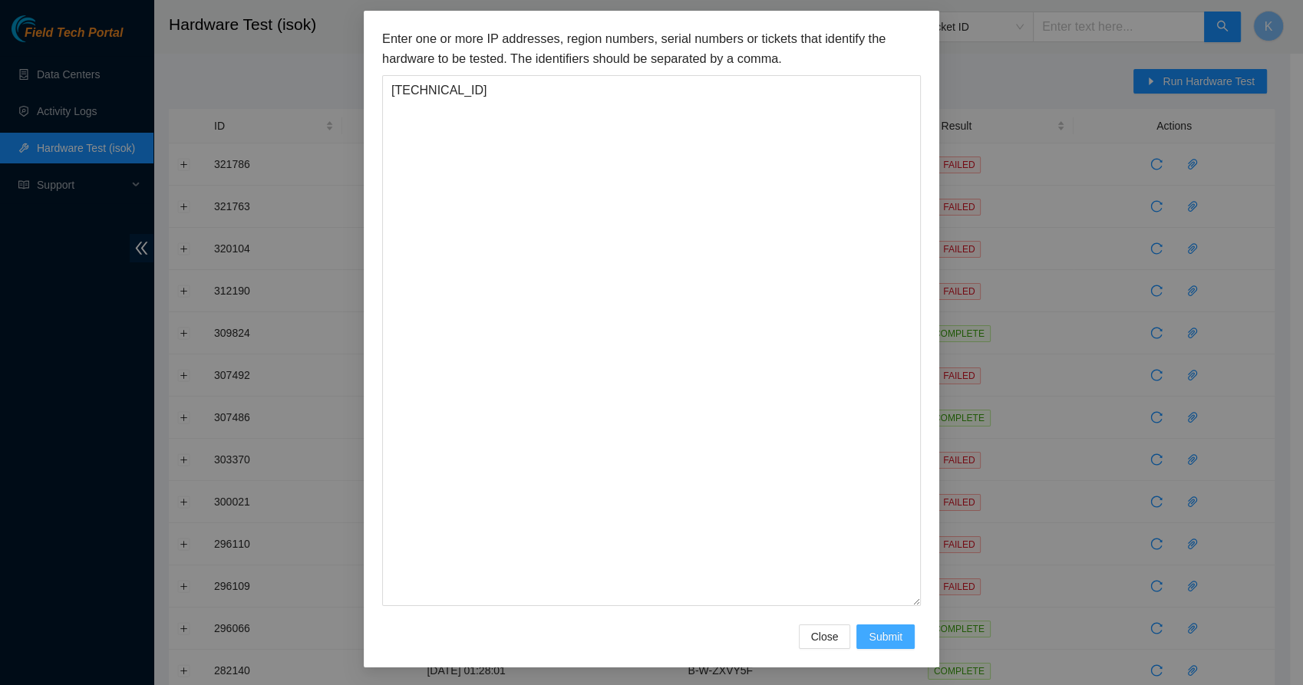
click at [877, 636] on span "Submit" at bounding box center [886, 637] width 34 height 17
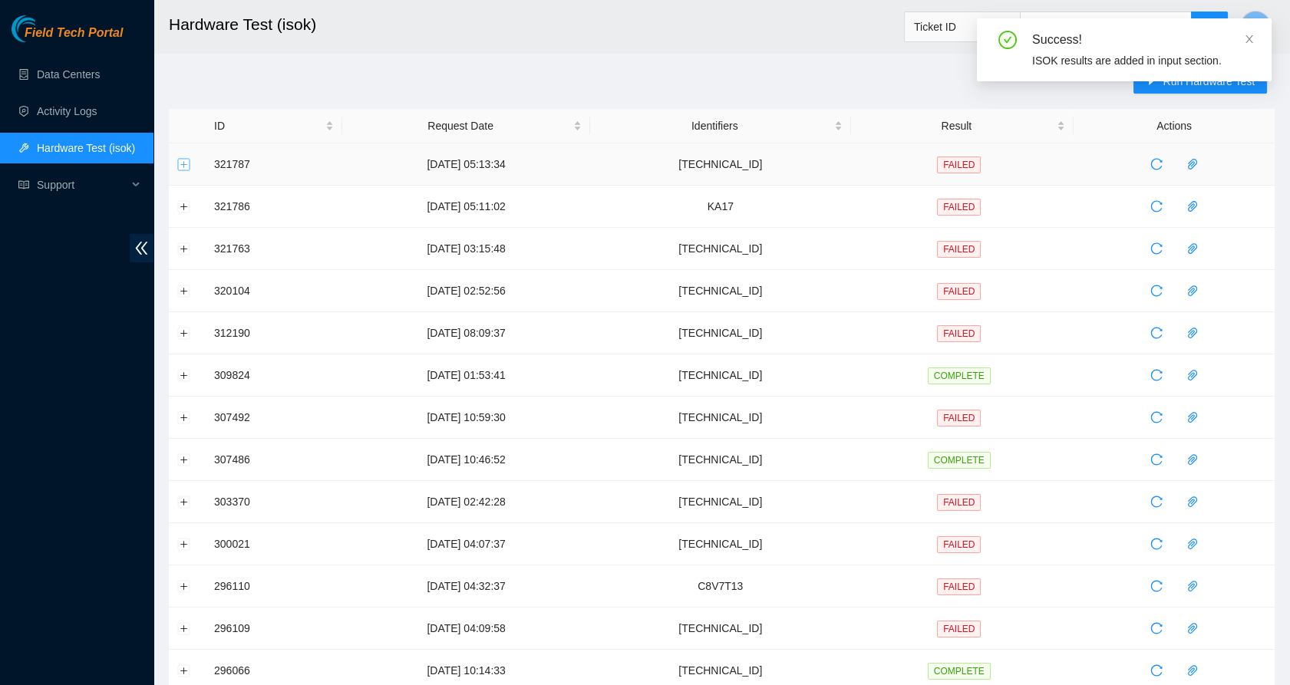
click at [184, 165] on button "Expand row" at bounding box center [184, 164] width 12 height 12
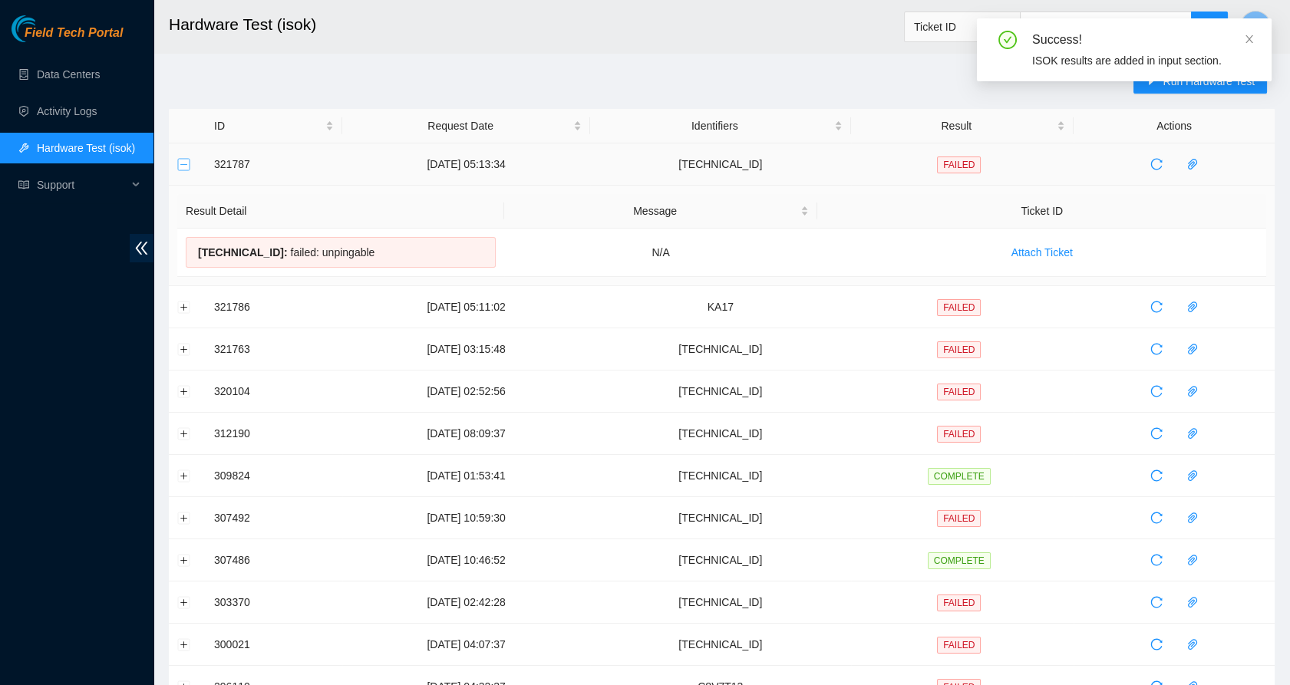
click at [184, 165] on button "Collapse row" at bounding box center [184, 164] width 12 height 12
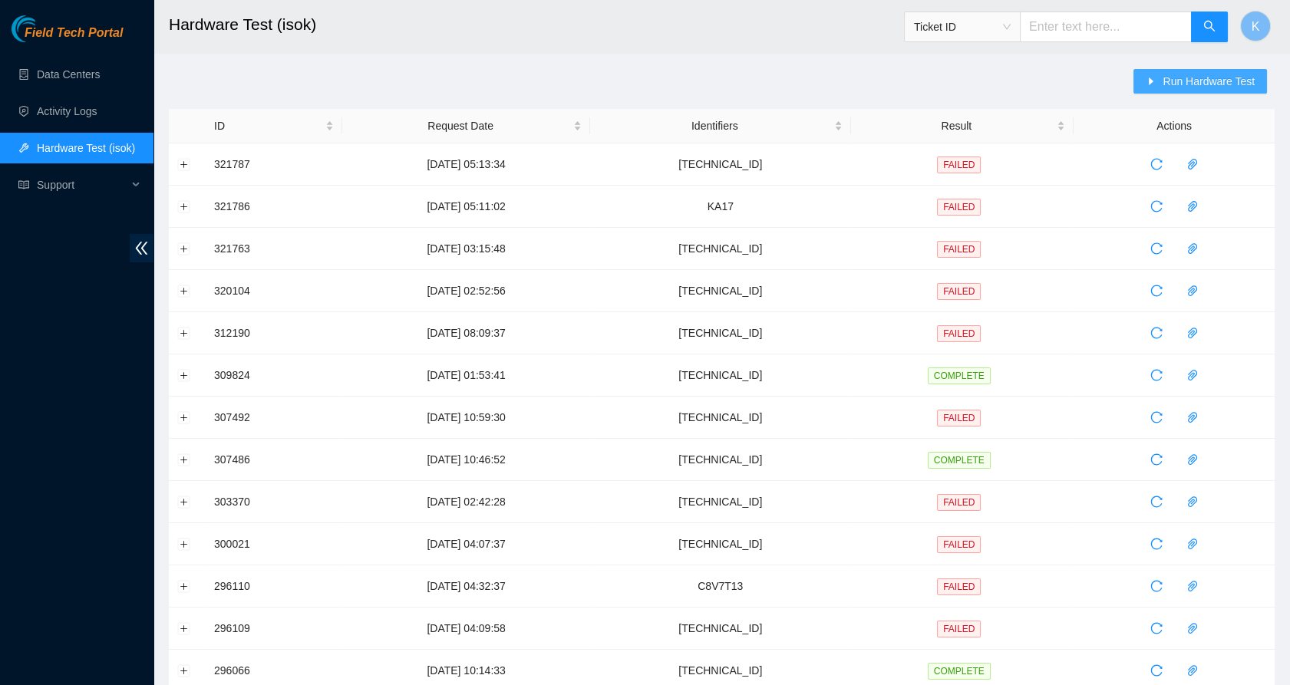
click at [1179, 81] on span "Run Hardware Test" at bounding box center [1209, 81] width 92 height 17
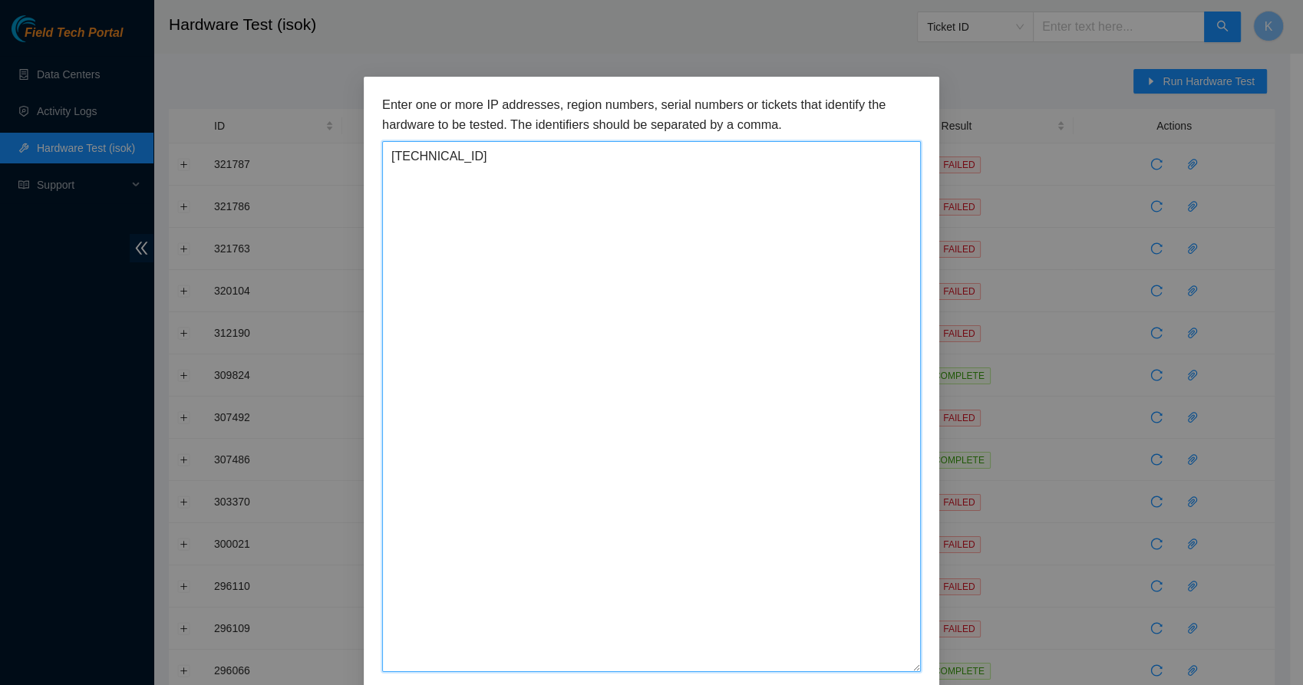
click at [597, 184] on textarea "[TECHNICAL_ID]" at bounding box center [651, 406] width 539 height 531
drag, startPoint x: 591, startPoint y: 313, endPoint x: 337, endPoint y: 153, distance: 300.5
click at [337, 153] on div "Enter one or more IP addresses, region numbers, serial numbers or tickets that …" at bounding box center [651, 342] width 1303 height 685
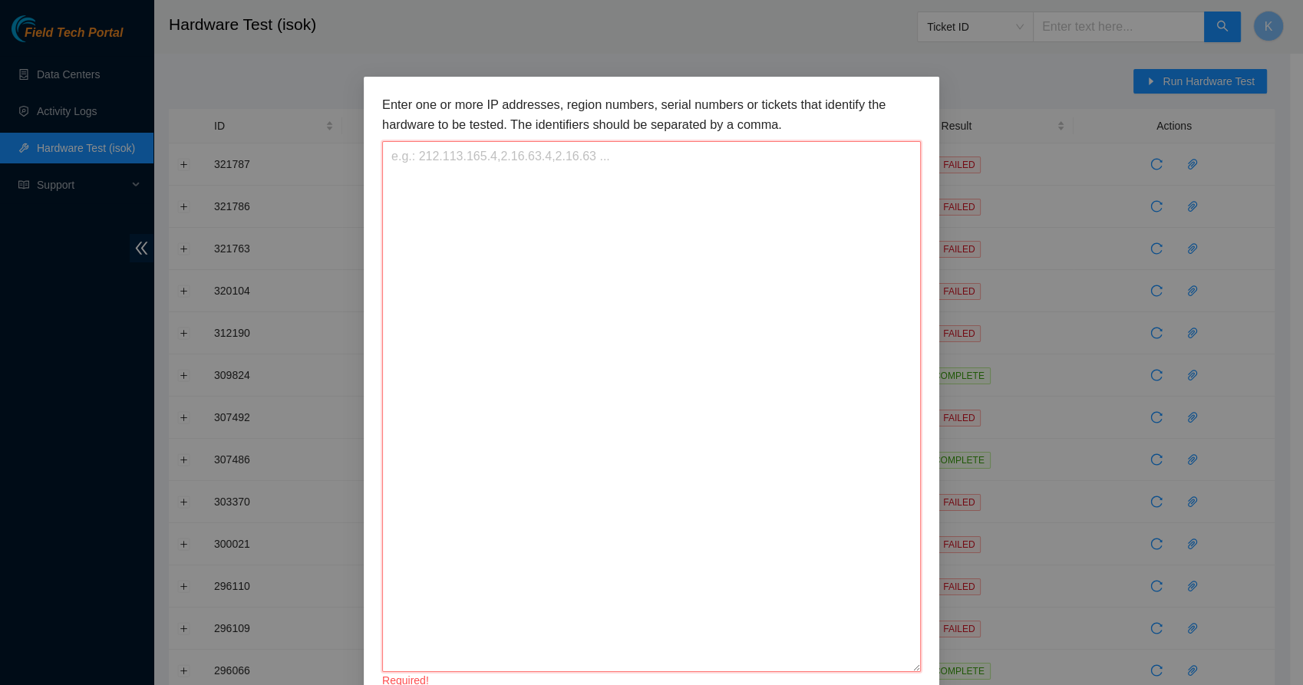
scroll to position [66, 0]
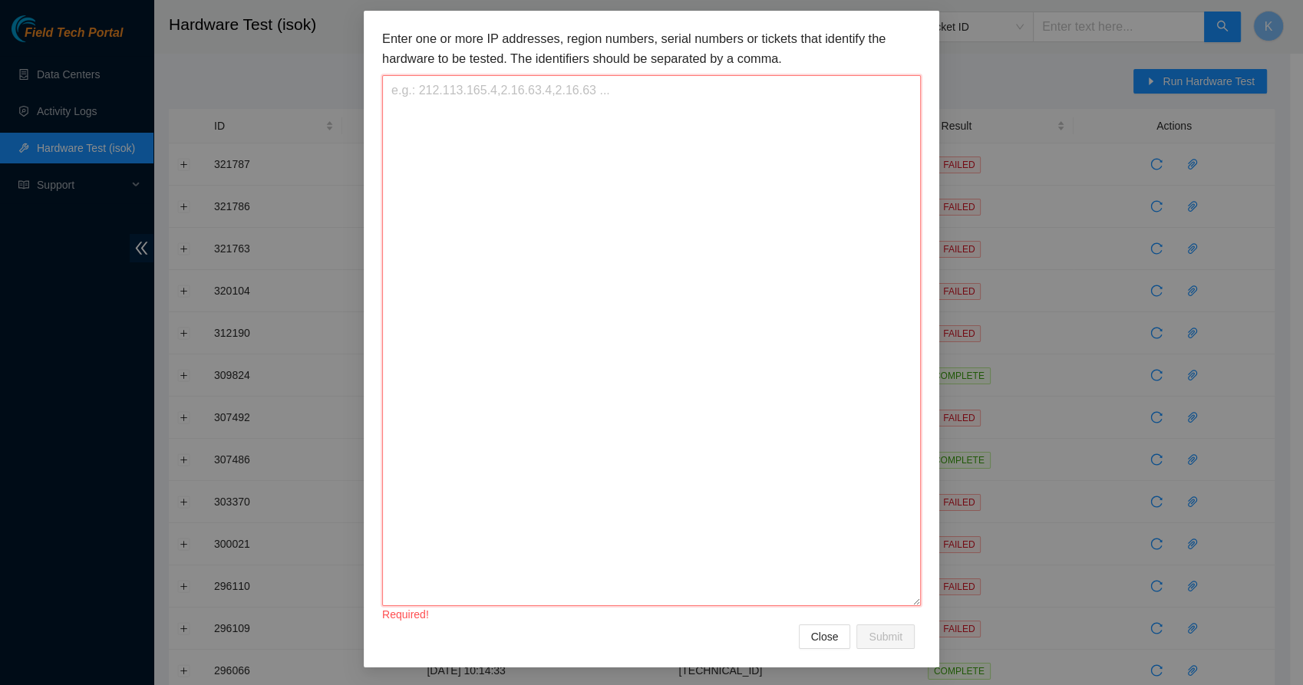
paste textarea "[TECHNICAL_ID]"
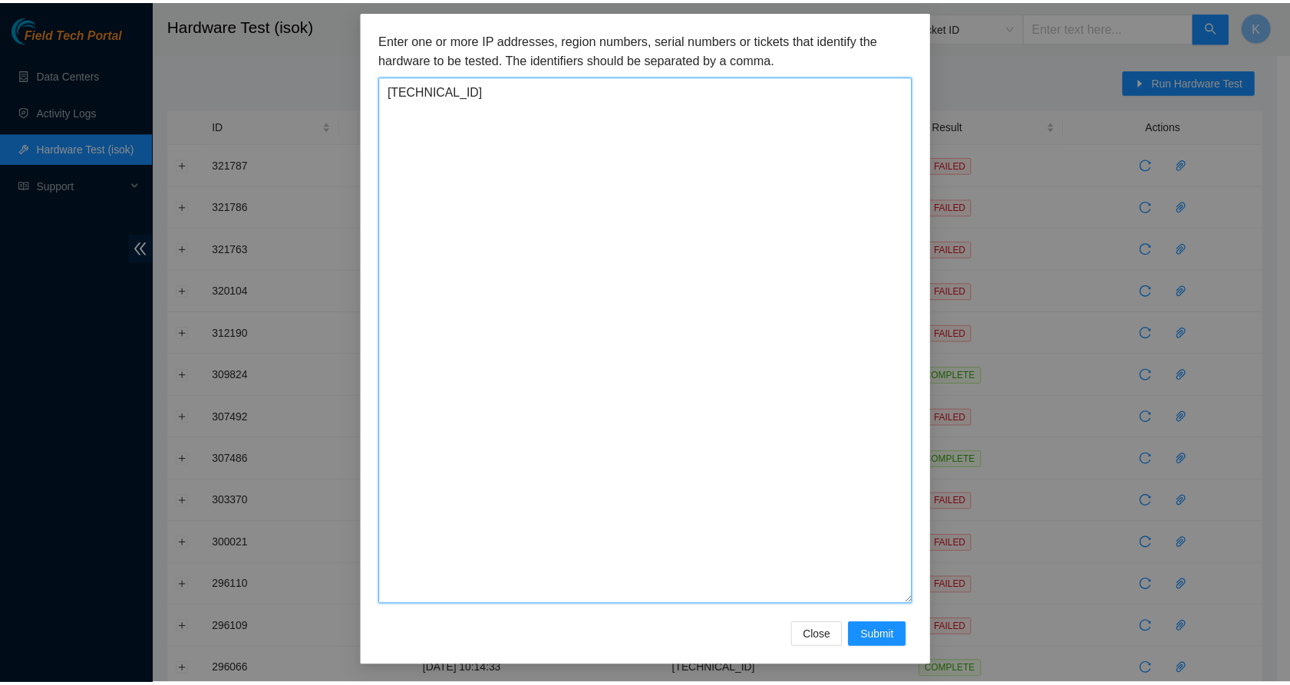
scroll to position [0, 0]
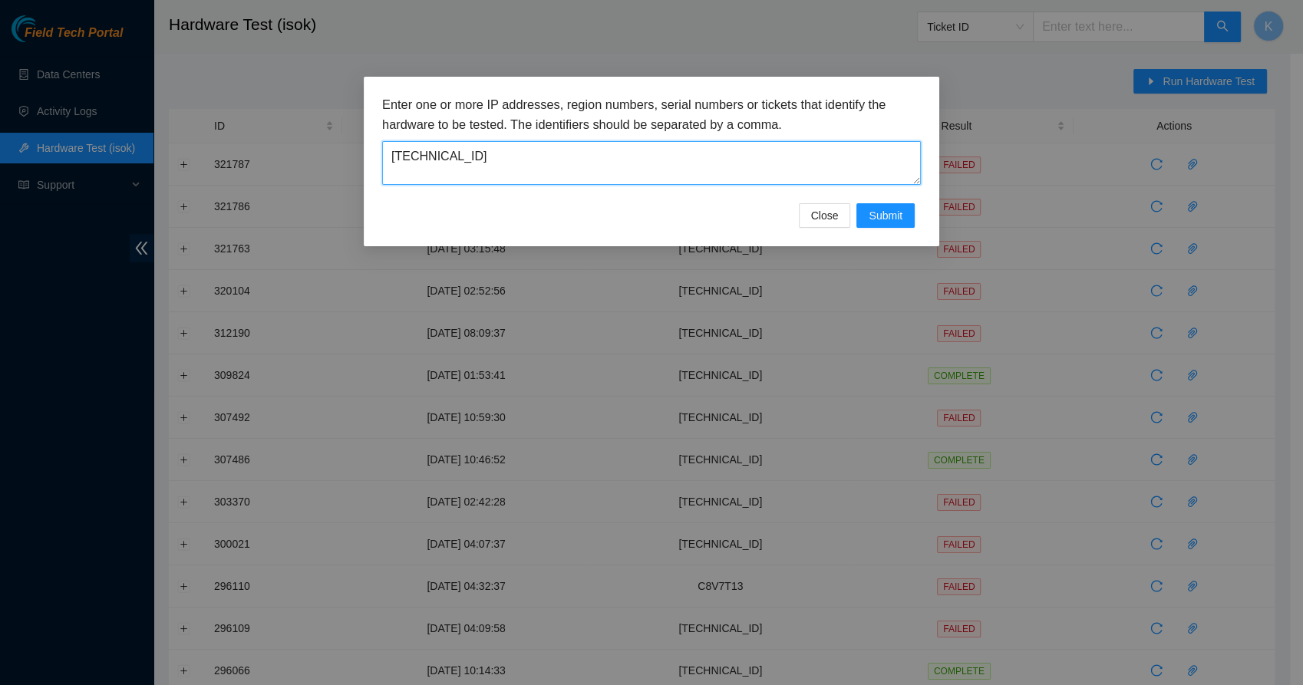
drag, startPoint x: 910, startPoint y: 602, endPoint x: 903, endPoint y: 113, distance: 489.0
click at [903, 113] on div "Enter one or more IP addresses, region numbers, serial numbers or tickets that …" at bounding box center [651, 140] width 539 height 90
type textarea "[TECHNICAL_ID]"
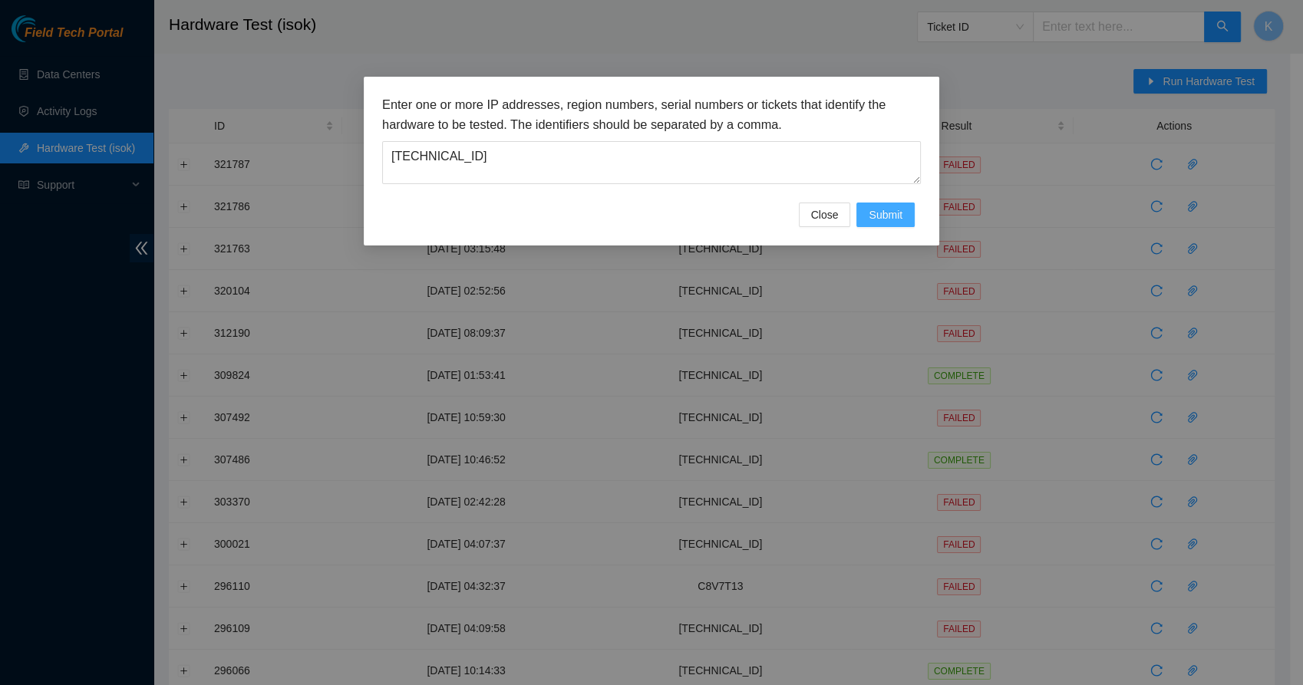
click at [895, 212] on span "Submit" at bounding box center [886, 214] width 34 height 17
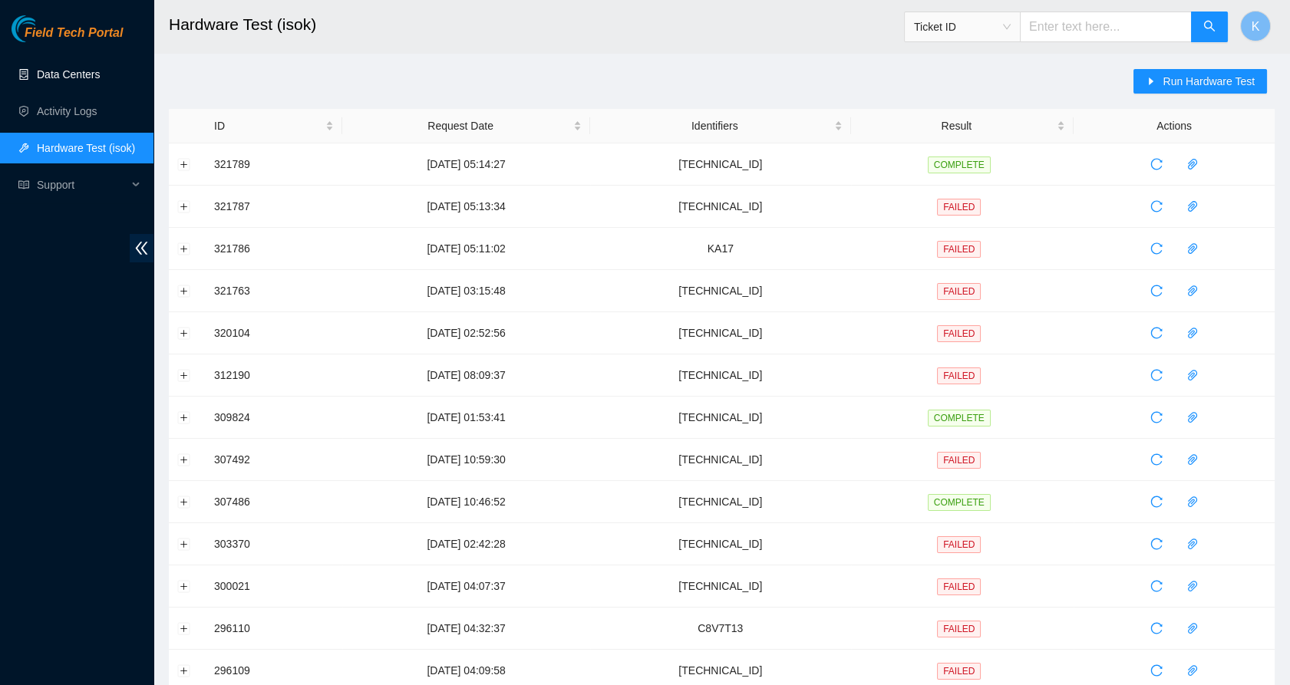
click at [78, 80] on link "Data Centers" at bounding box center [68, 74] width 63 height 12
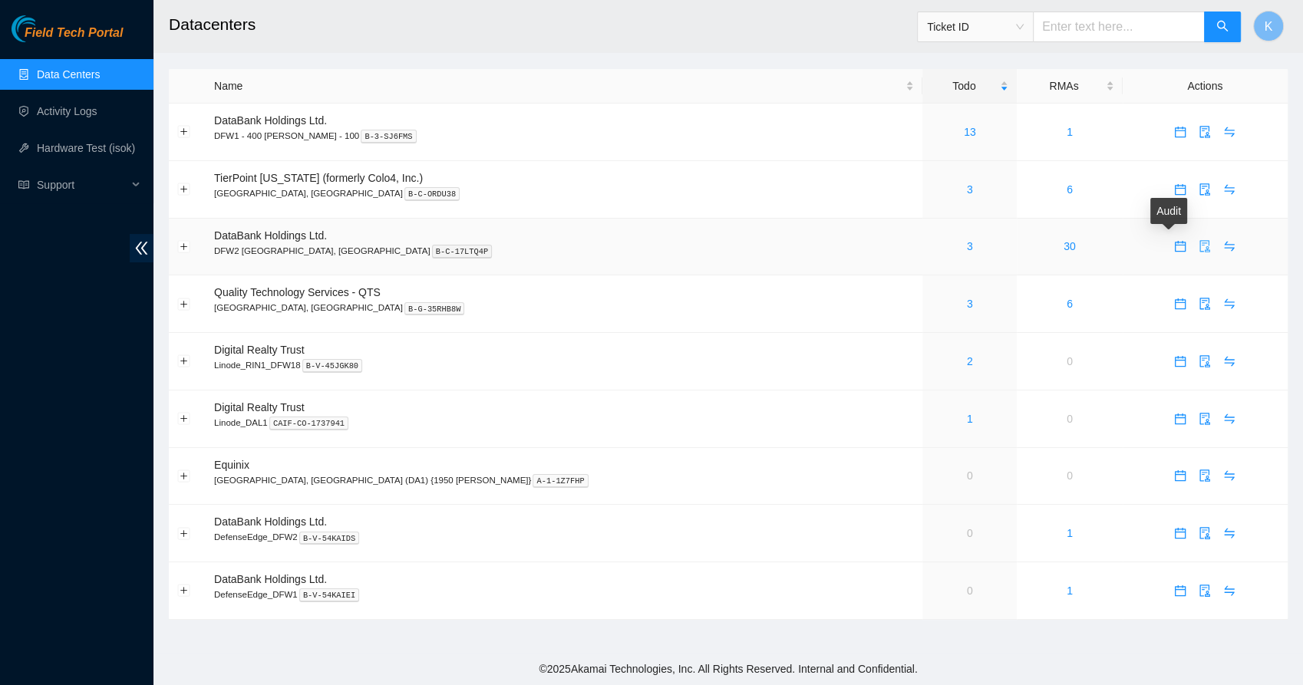
click at [1199, 248] on icon "audit" at bounding box center [1205, 246] width 12 height 12
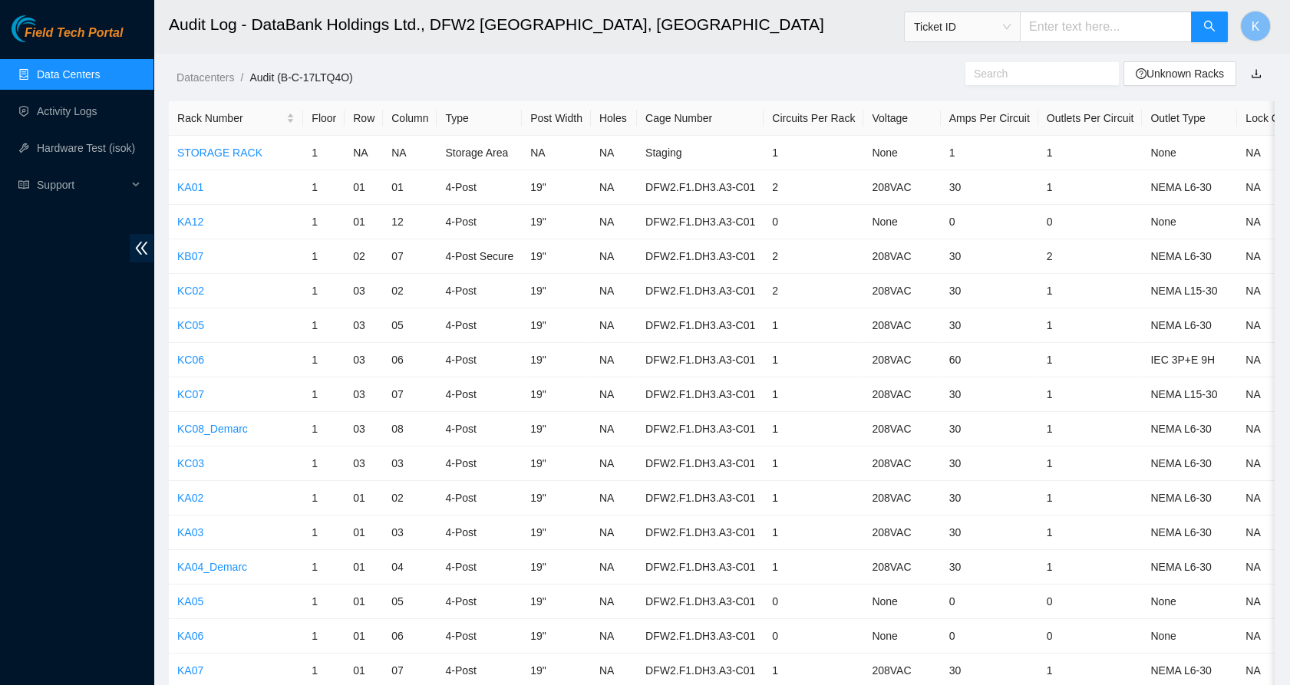
click at [1071, 78] on input "text" at bounding box center [1036, 73] width 124 height 17
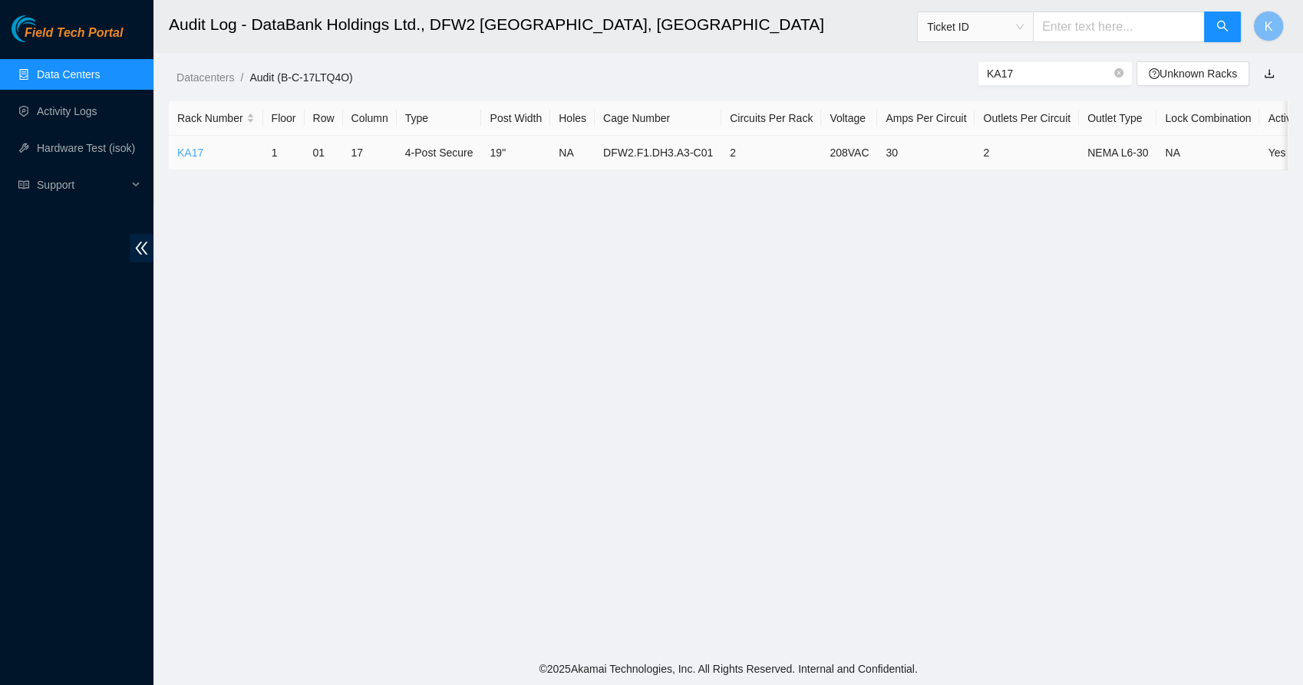
type input "KA17"
click at [196, 155] on link "KA17" at bounding box center [190, 153] width 26 height 12
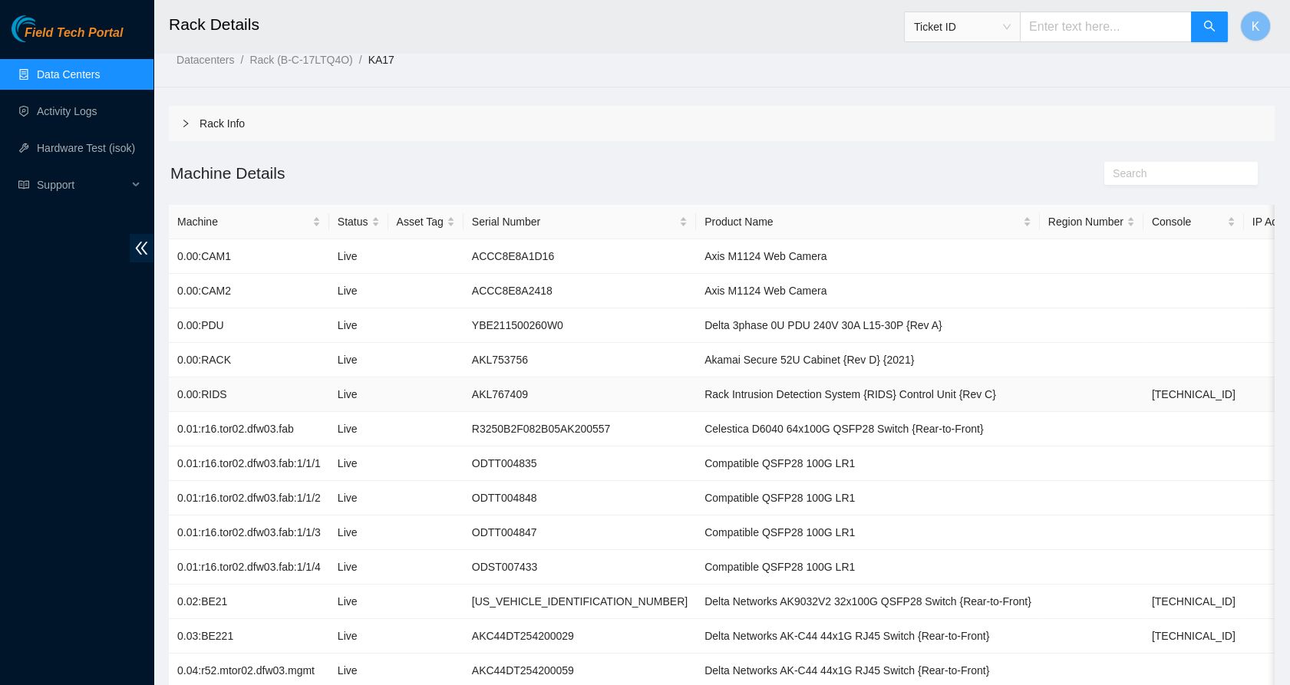
scroll to position [18, 0]
drag, startPoint x: 310, startPoint y: 430, endPoint x: 177, endPoint y: 434, distance: 132.8
click at [177, 434] on td "0.01:r16.tor02.dfw03.fab" at bounding box center [249, 428] width 160 height 35
copy td "0.01:r16.tor02.dfw03.fab"
click at [534, 424] on td "R3250B2F082B05AK200557" at bounding box center [580, 428] width 233 height 35
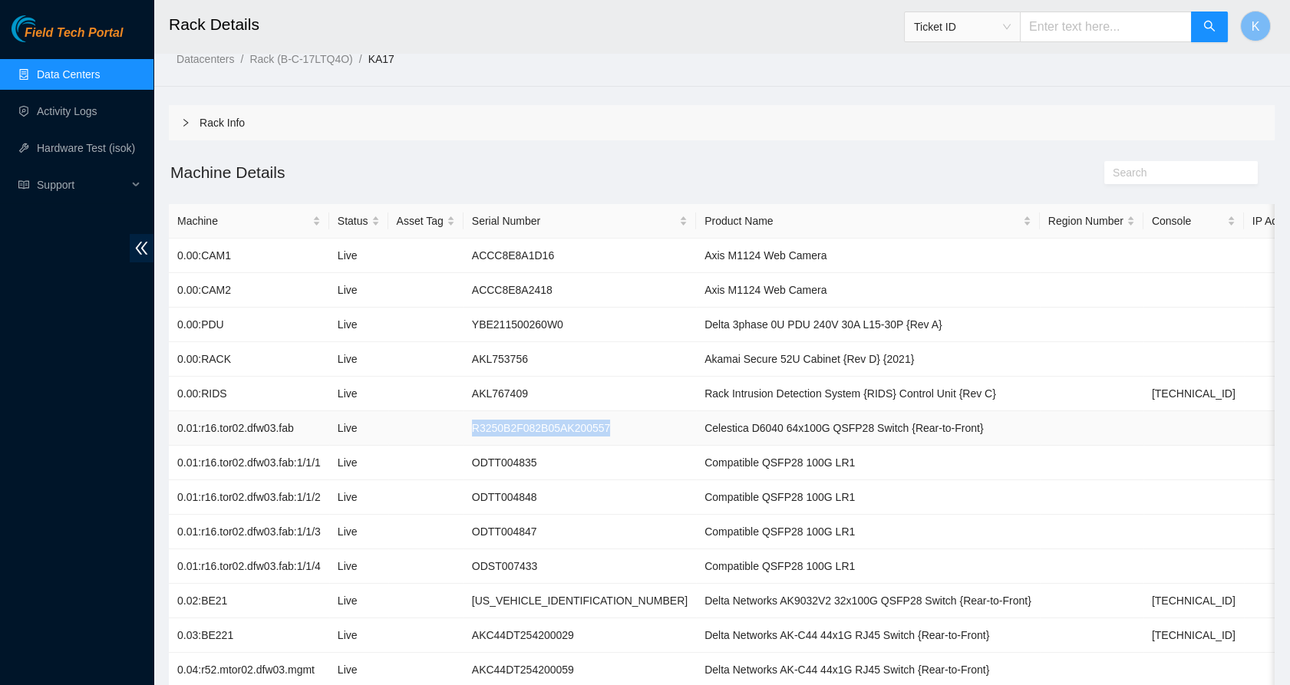
click at [534, 424] on td "R3250B2F082B05AK200557" at bounding box center [580, 428] width 233 height 35
copy td "R3250B2F082B05AK200557"
click at [90, 74] on link "Data Centers" at bounding box center [68, 74] width 63 height 12
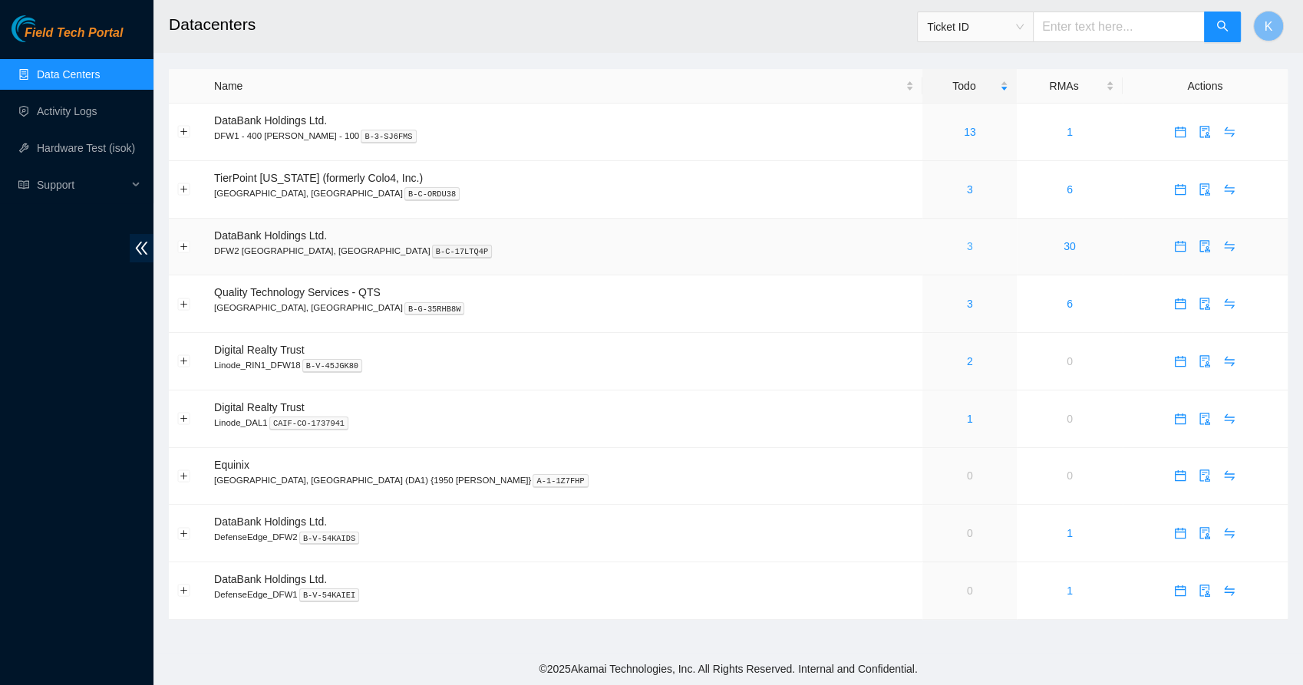
click at [967, 246] on link "3" at bounding box center [970, 246] width 6 height 12
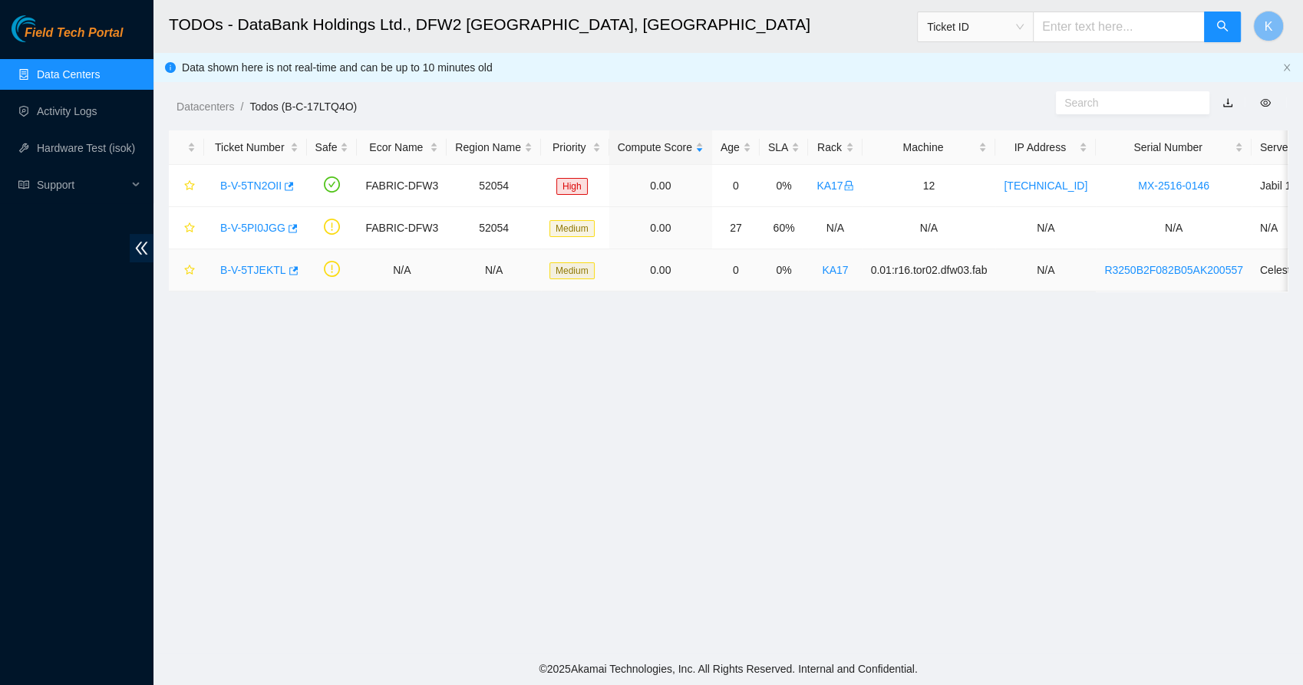
click at [249, 272] on link "B-V-5TJEKTL" at bounding box center [253, 270] width 66 height 12
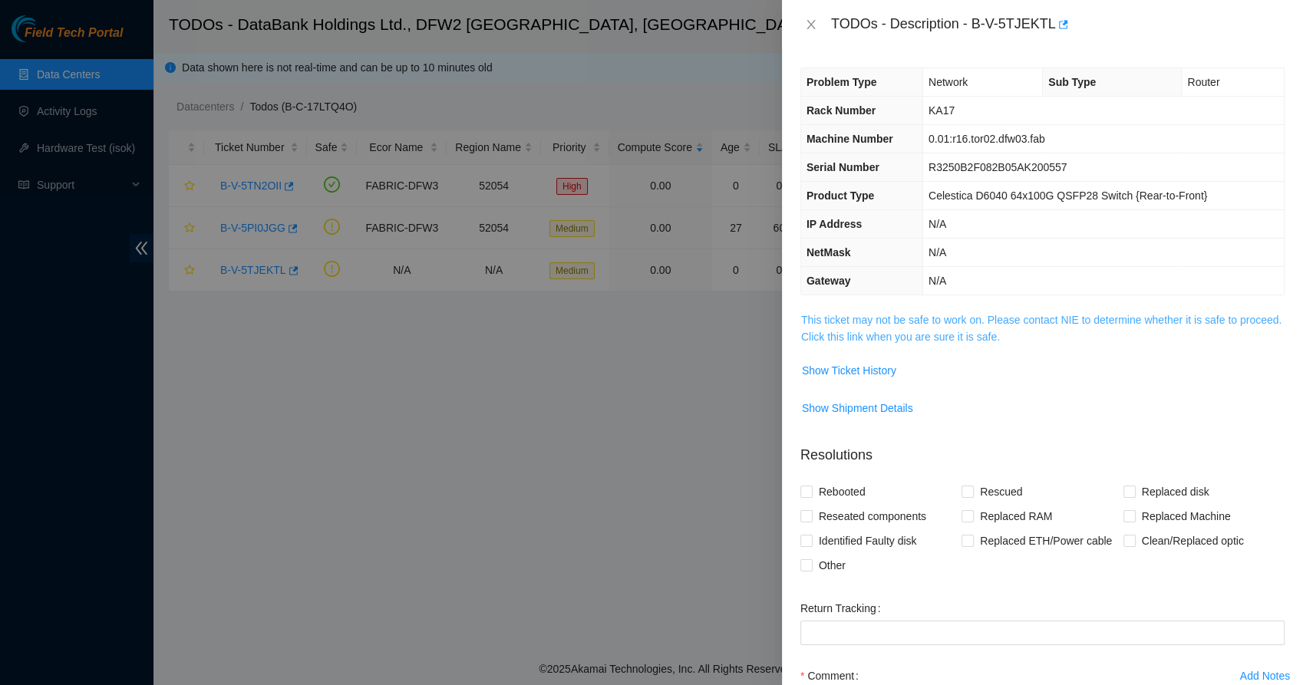
click at [860, 335] on link "This ticket may not be safe to work on. Please contact NIE to determine whether…" at bounding box center [1041, 328] width 480 height 29
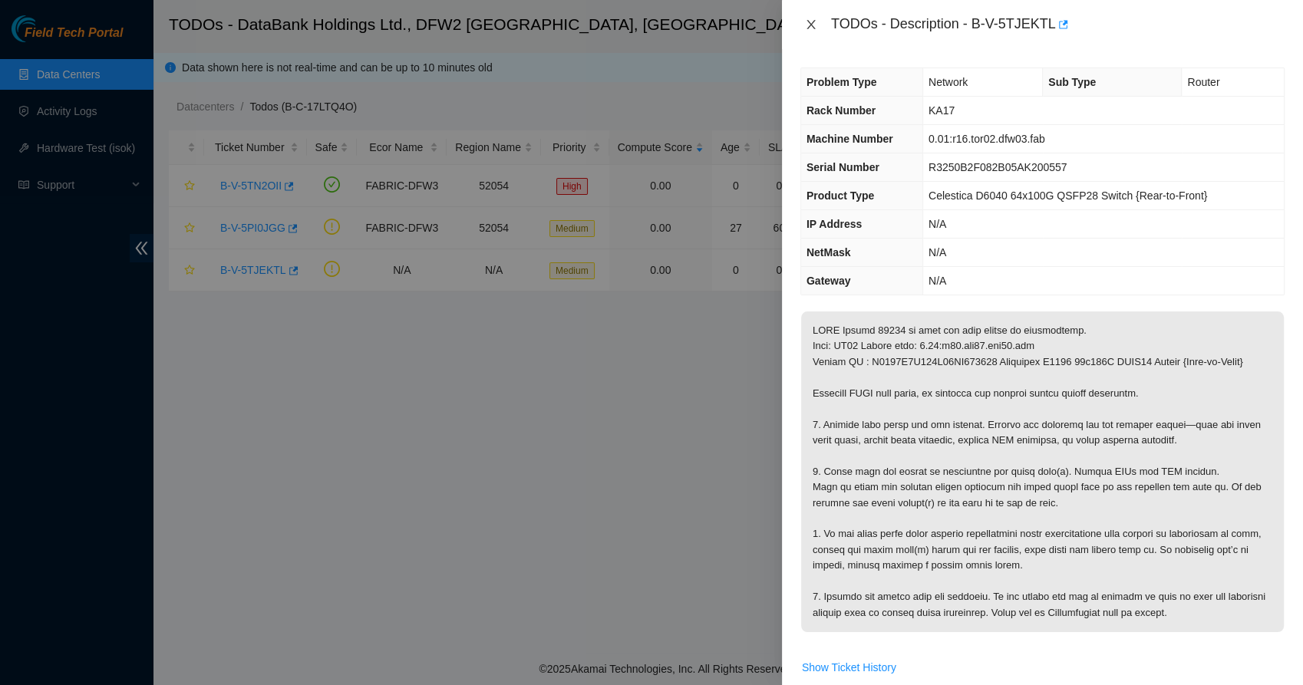
click at [814, 21] on icon "close" at bounding box center [811, 24] width 8 height 9
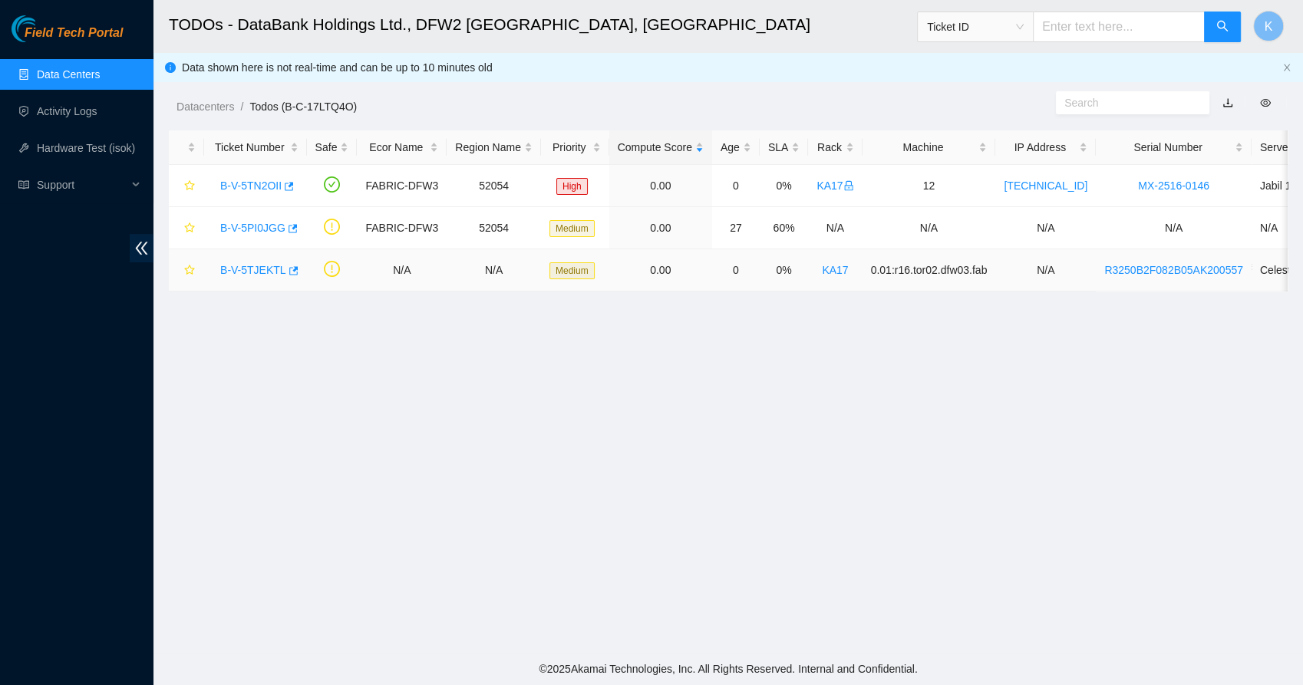
click at [267, 266] on link "B-V-5TJEKTL" at bounding box center [253, 270] width 66 height 12
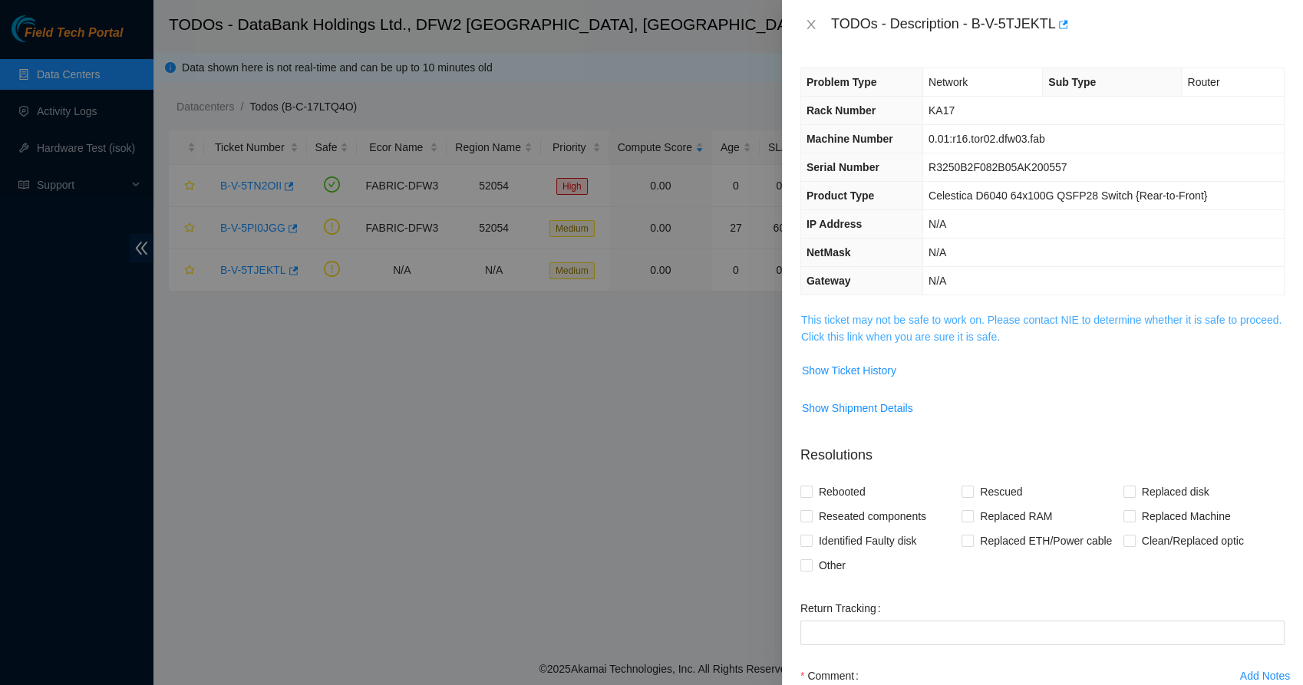
click at [888, 335] on link "This ticket may not be safe to work on. Please contact NIE to determine whether…" at bounding box center [1041, 328] width 480 height 29
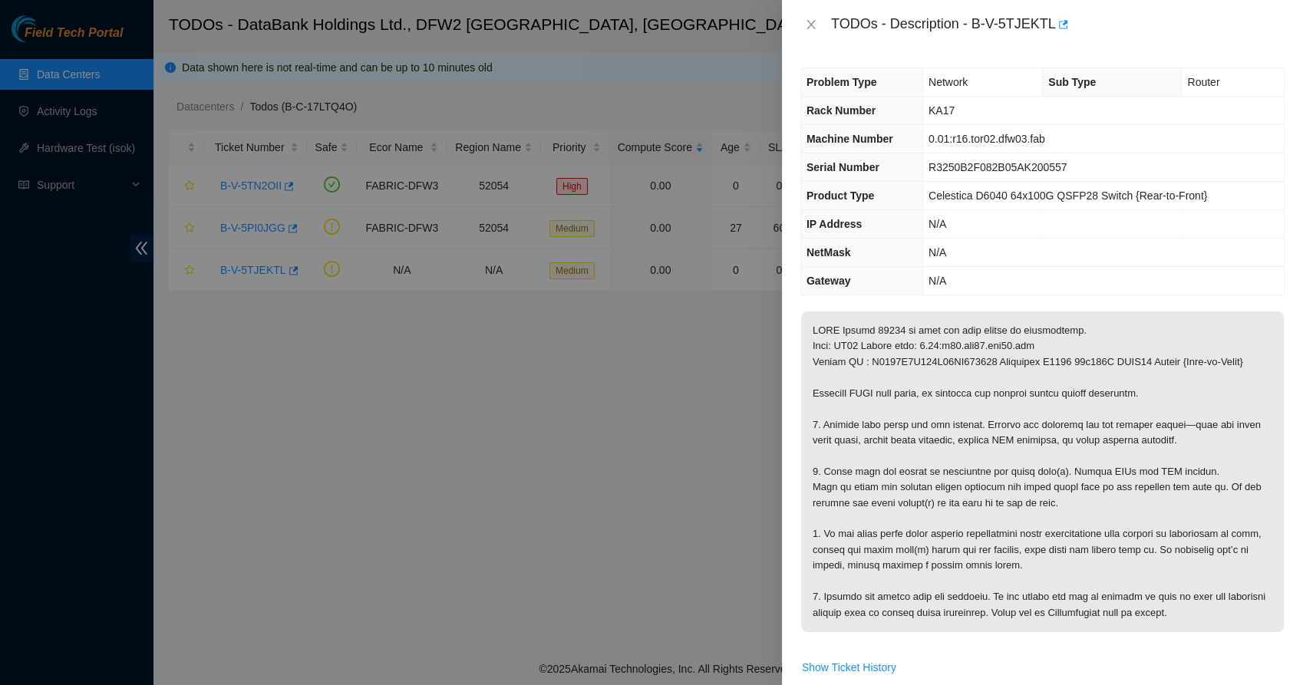
scroll to position [258, 0]
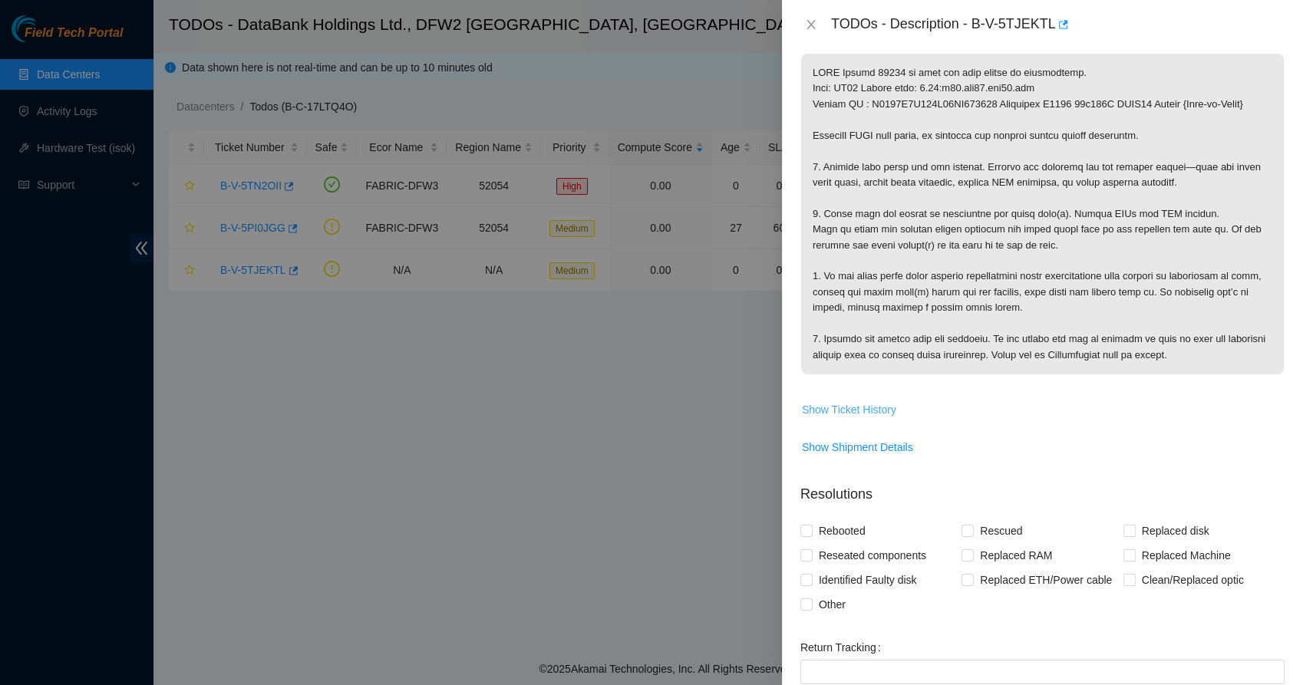
click at [856, 407] on span "Show Ticket History" at bounding box center [849, 409] width 94 height 17
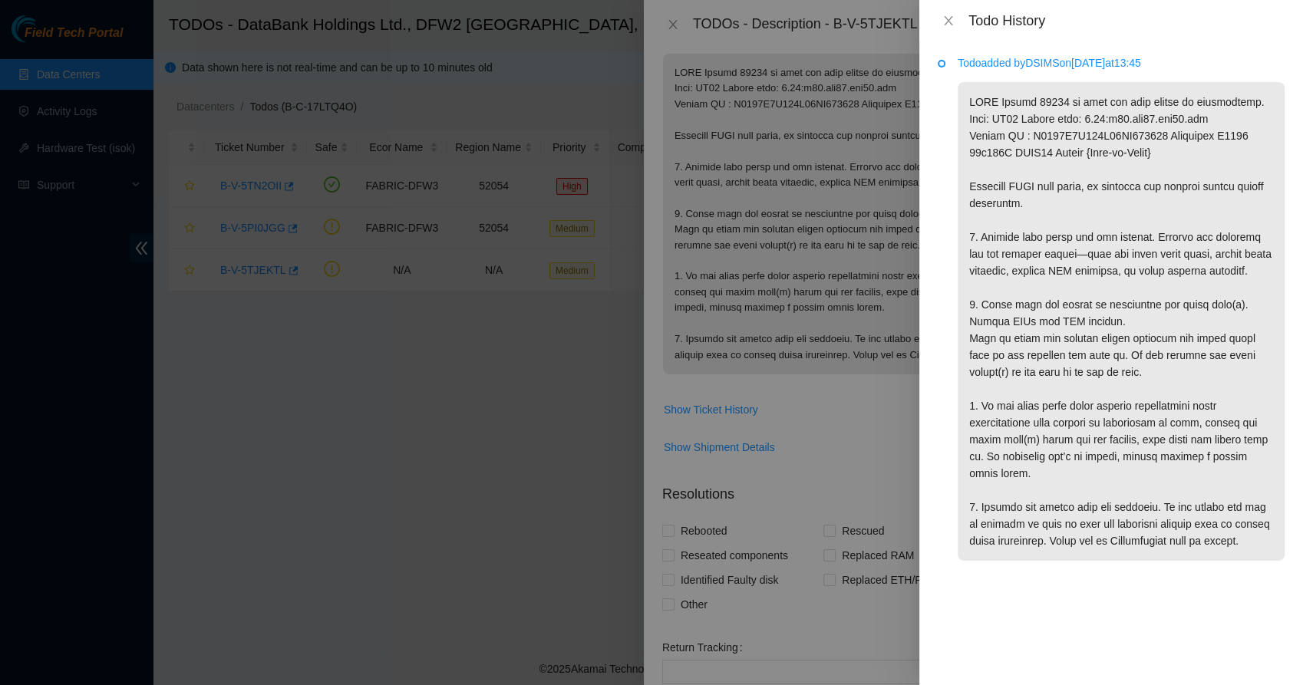
click at [1049, 58] on p "Todo added by DSIMS on [DATE] 13:45" at bounding box center [1121, 62] width 327 height 17
copy p "DSIMS"
click at [949, 18] on icon "close" at bounding box center [949, 21] width 12 height 12
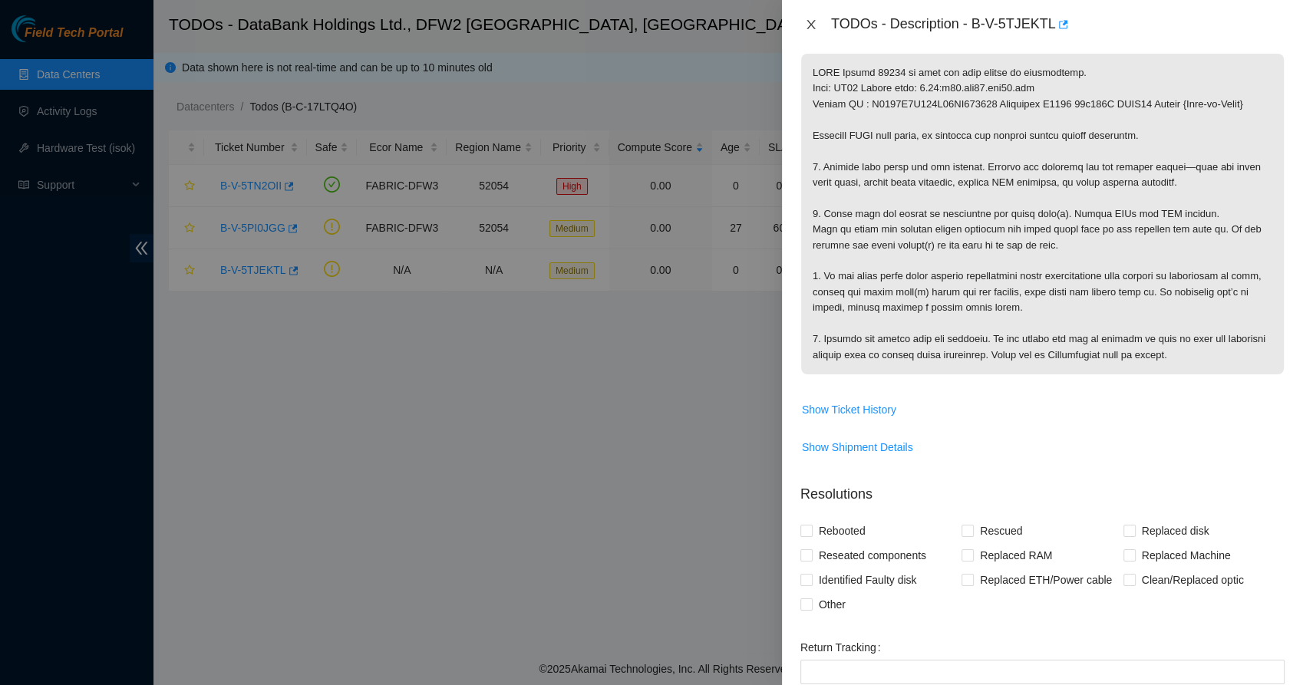
click at [813, 23] on icon "close" at bounding box center [811, 24] width 12 height 12
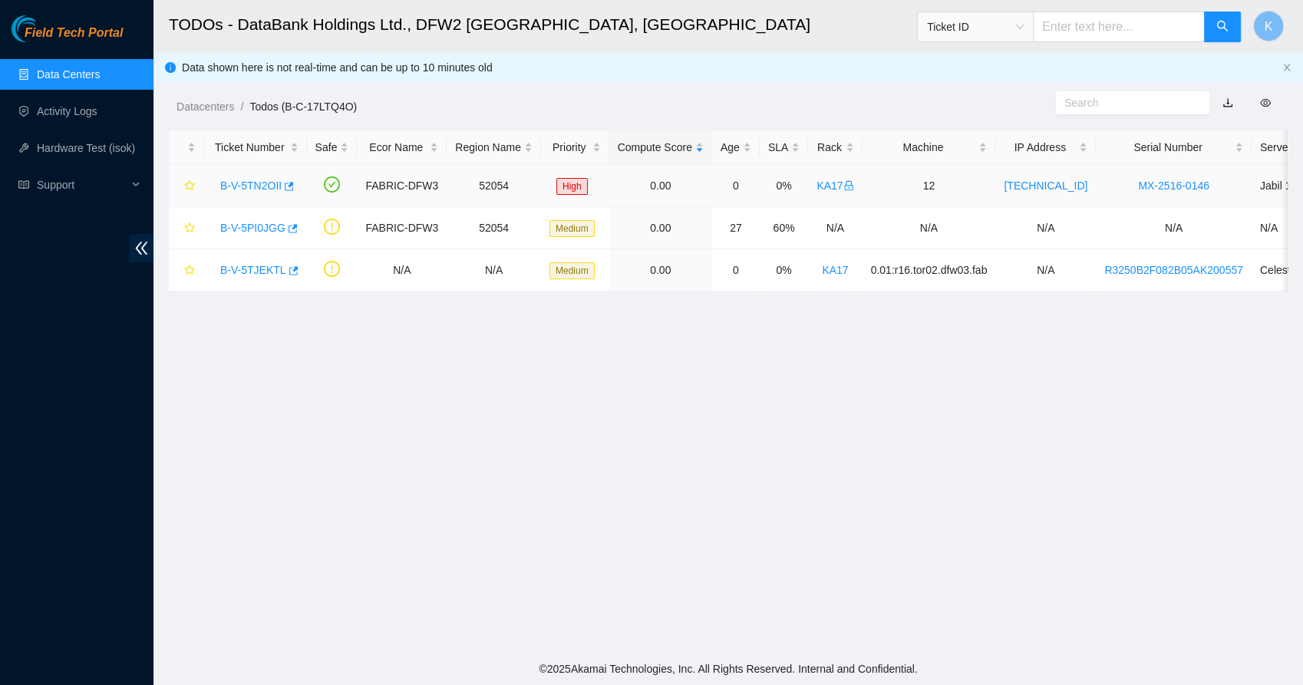
scroll to position [296, 0]
click at [243, 271] on link "B-V-5TJEKTL" at bounding box center [253, 270] width 66 height 12
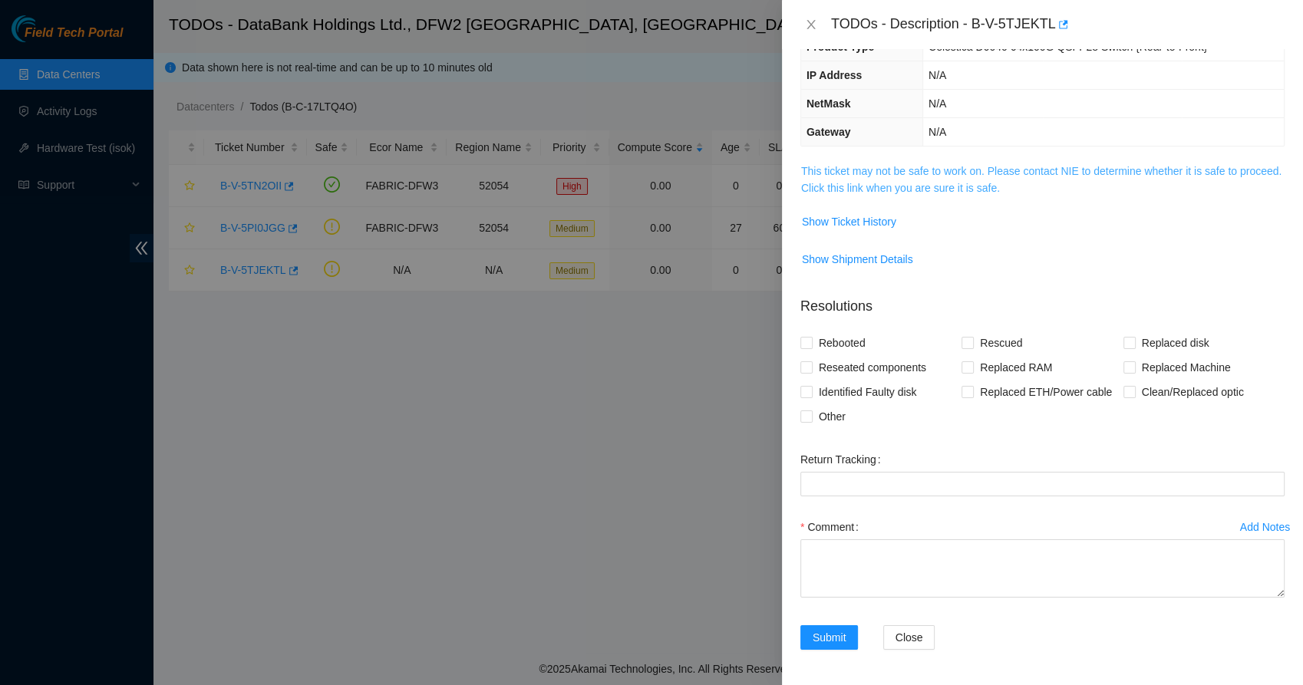
scroll to position [0, 0]
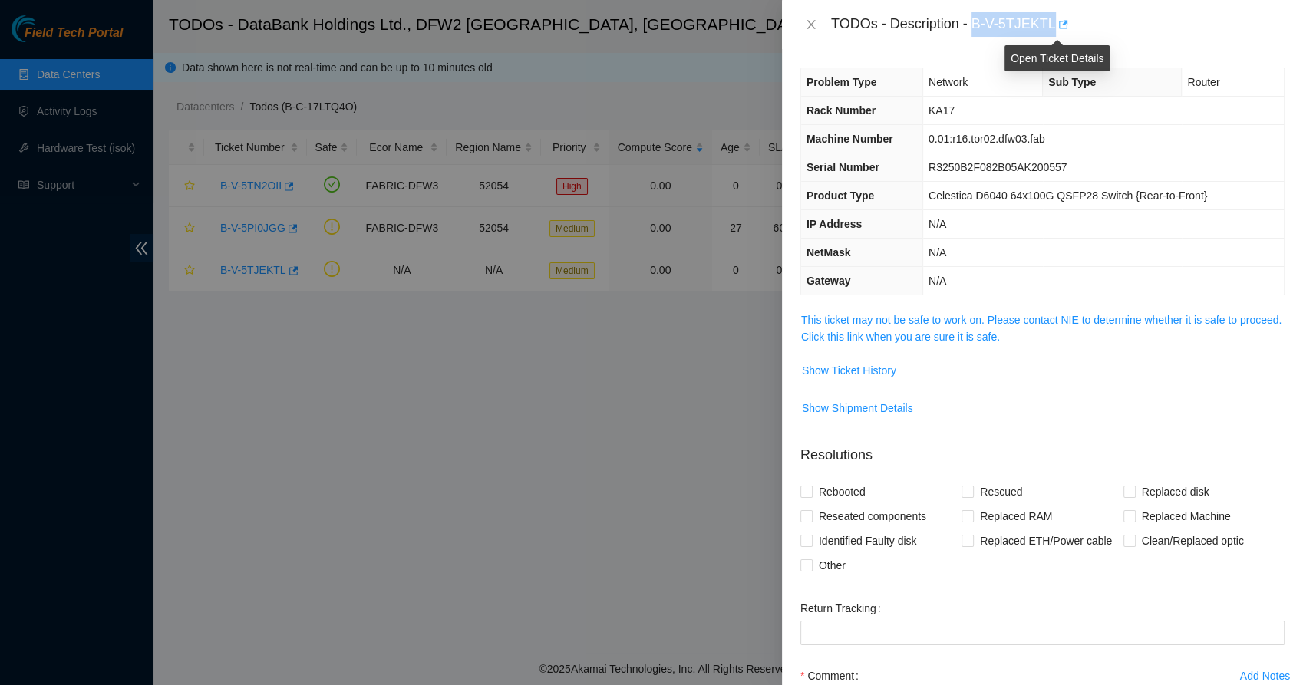
drag, startPoint x: 975, startPoint y: 22, endPoint x: 1055, endPoint y: 13, distance: 80.4
click at [1055, 13] on div "TODOs - Description - B-V-5TJEKTL" at bounding box center [1058, 24] width 454 height 25
copy div "B-V-5TJEKTL"
drag, startPoint x: 1044, startPoint y: 143, endPoint x: 952, endPoint y: 147, distance: 92.2
click at [952, 147] on td "0.01:r16.tor02.dfw03.fab" at bounding box center [1104, 139] width 362 height 28
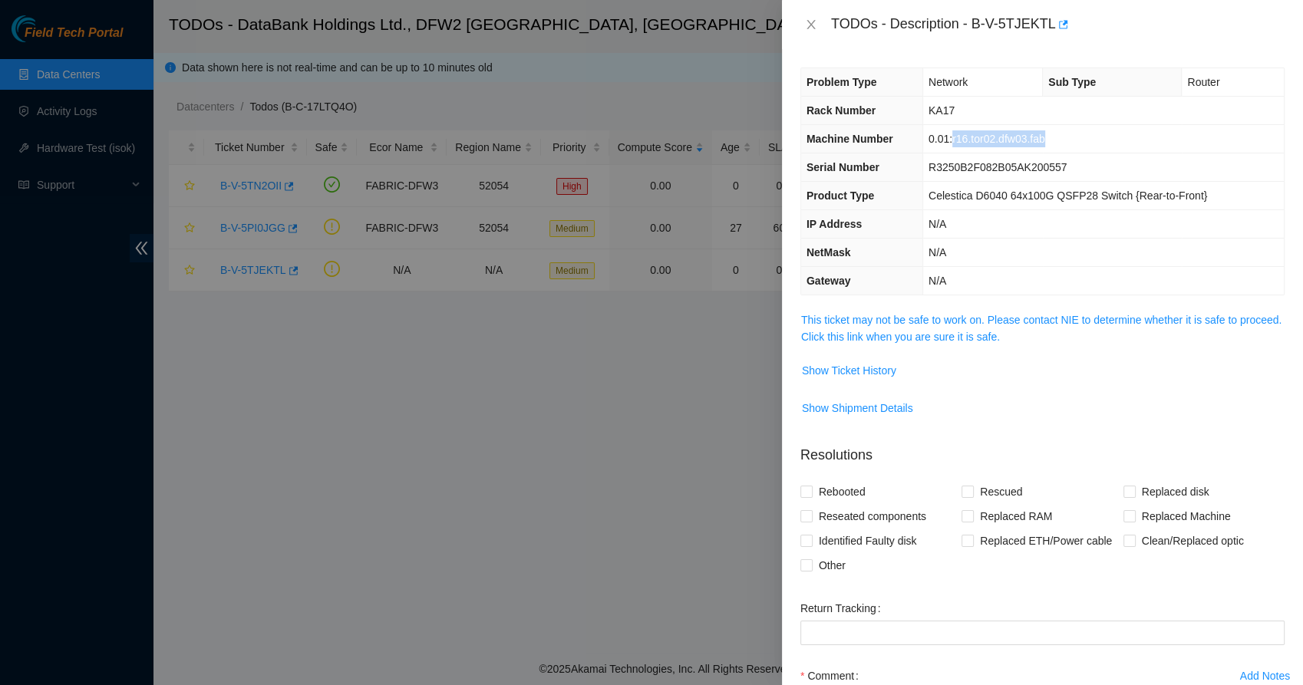
copy span "r16.tor02.dfw03.fab"
click at [982, 203] on td "Celestica D6040 64x100G QSFP28 Switch {Rear-to-Front}" at bounding box center [1104, 196] width 362 height 28
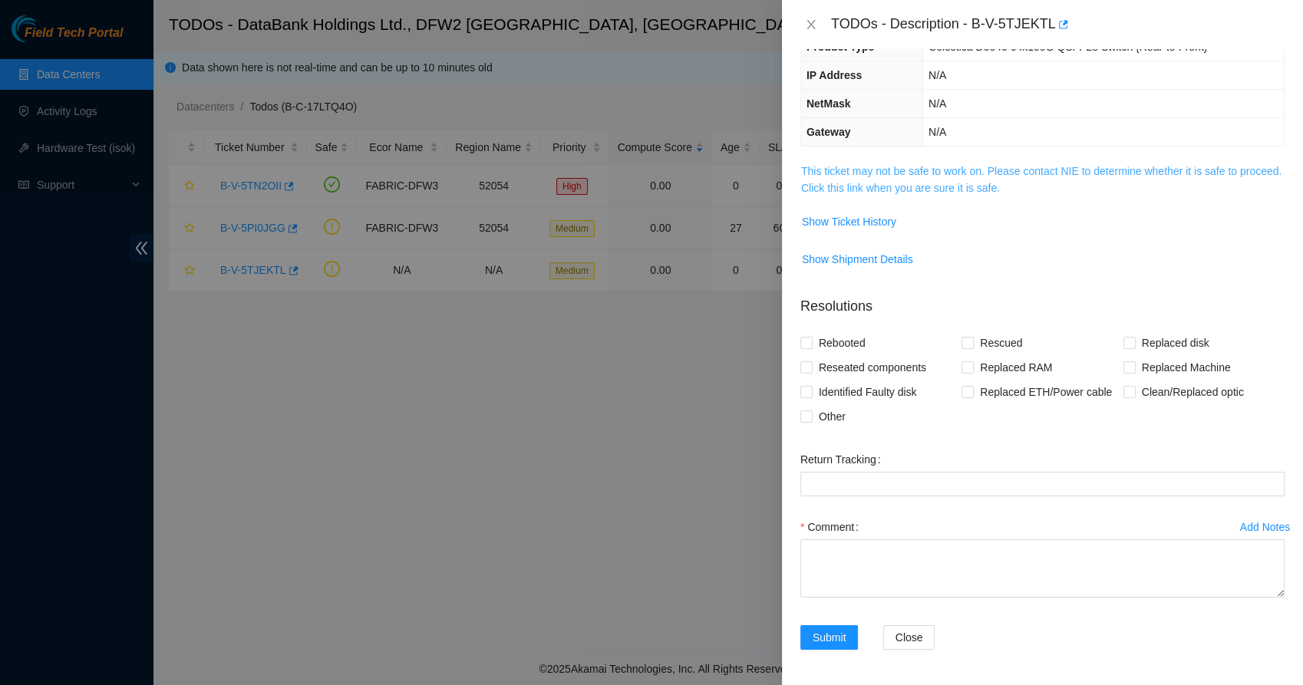
click at [888, 181] on link "This ticket may not be safe to work on. Please contact NIE to determine whether…" at bounding box center [1041, 179] width 480 height 29
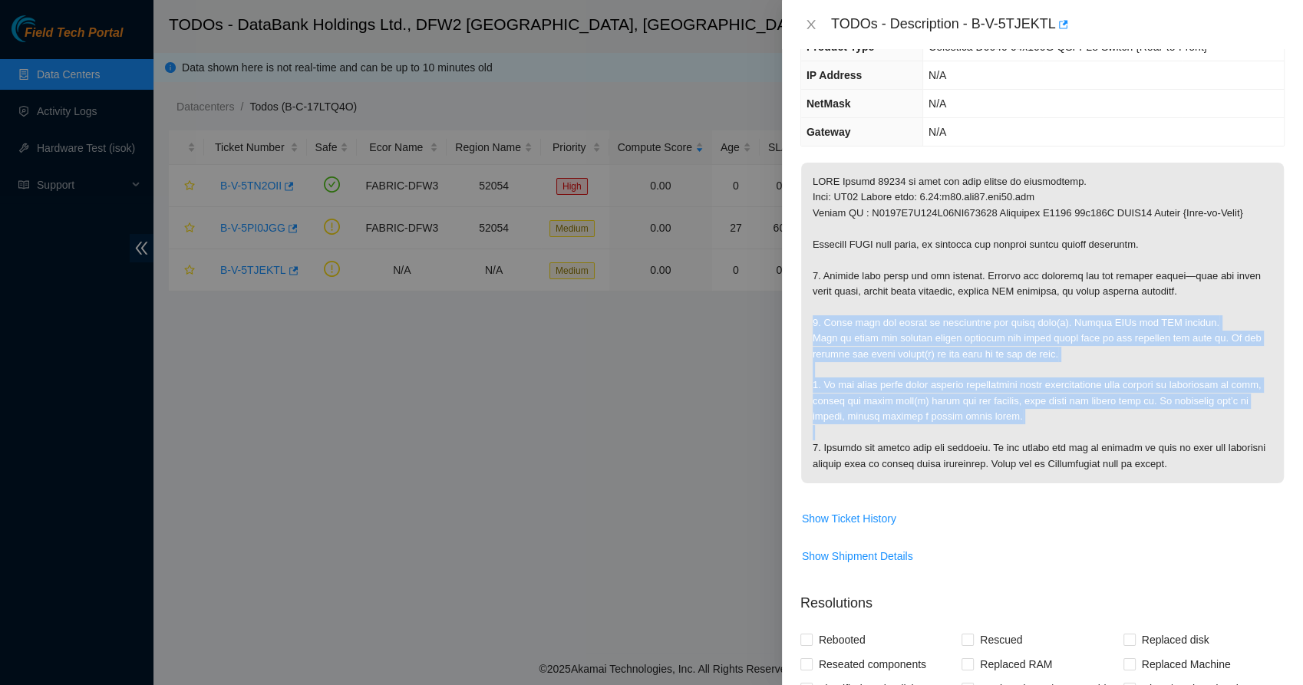
drag, startPoint x: 864, startPoint y: 301, endPoint x: 1001, endPoint y: 427, distance: 186.3
click at [1001, 427] on p at bounding box center [1042, 323] width 483 height 321
drag, startPoint x: 1001, startPoint y: 427, endPoint x: 929, endPoint y: 381, distance: 85.6
click at [929, 381] on p at bounding box center [1042, 323] width 483 height 321
click at [905, 361] on p at bounding box center [1042, 323] width 483 height 321
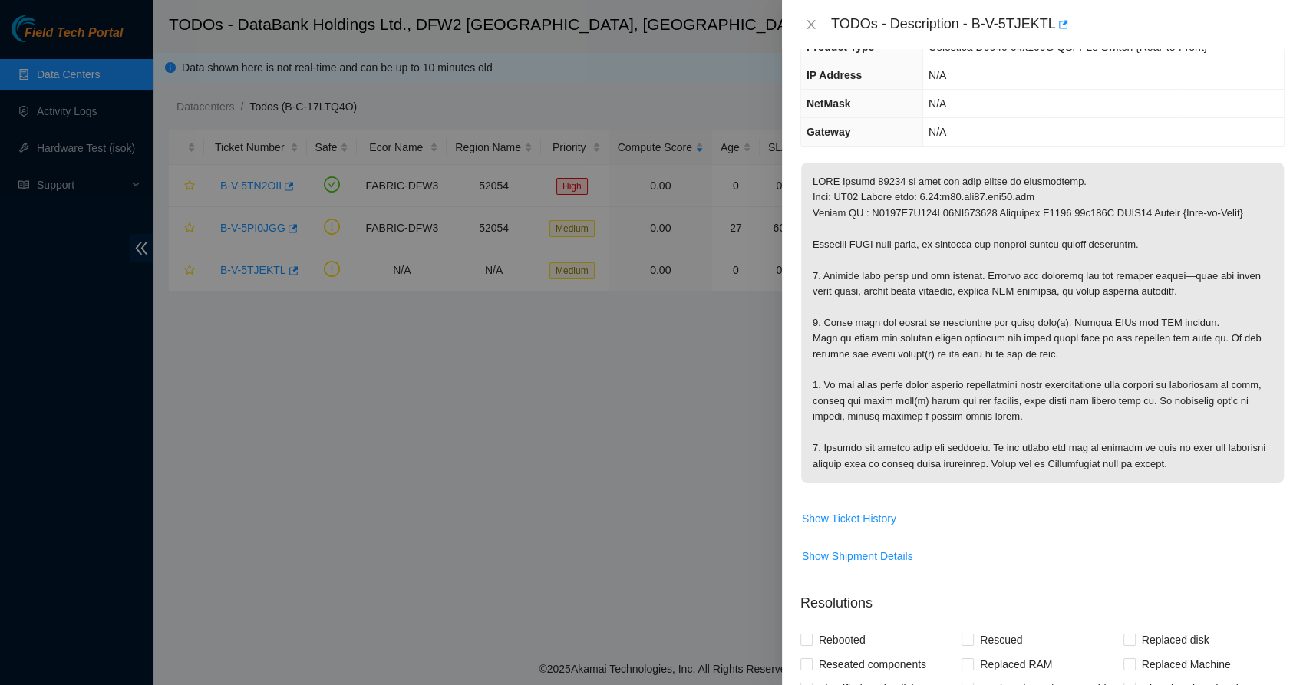
click at [889, 342] on p at bounding box center [1042, 323] width 483 height 321
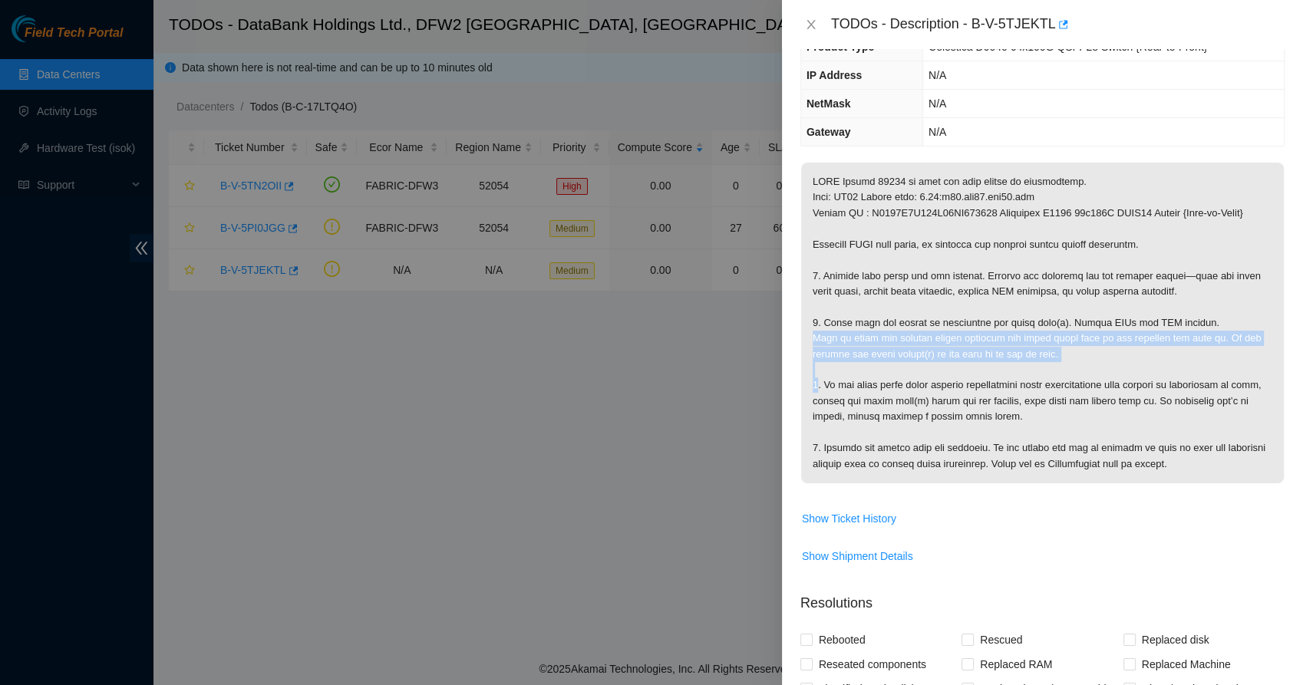
click at [889, 342] on p at bounding box center [1042, 323] width 483 height 321
drag, startPoint x: 889, startPoint y: 342, endPoint x: 860, endPoint y: 362, distance: 34.9
click at [860, 362] on p at bounding box center [1042, 323] width 483 height 321
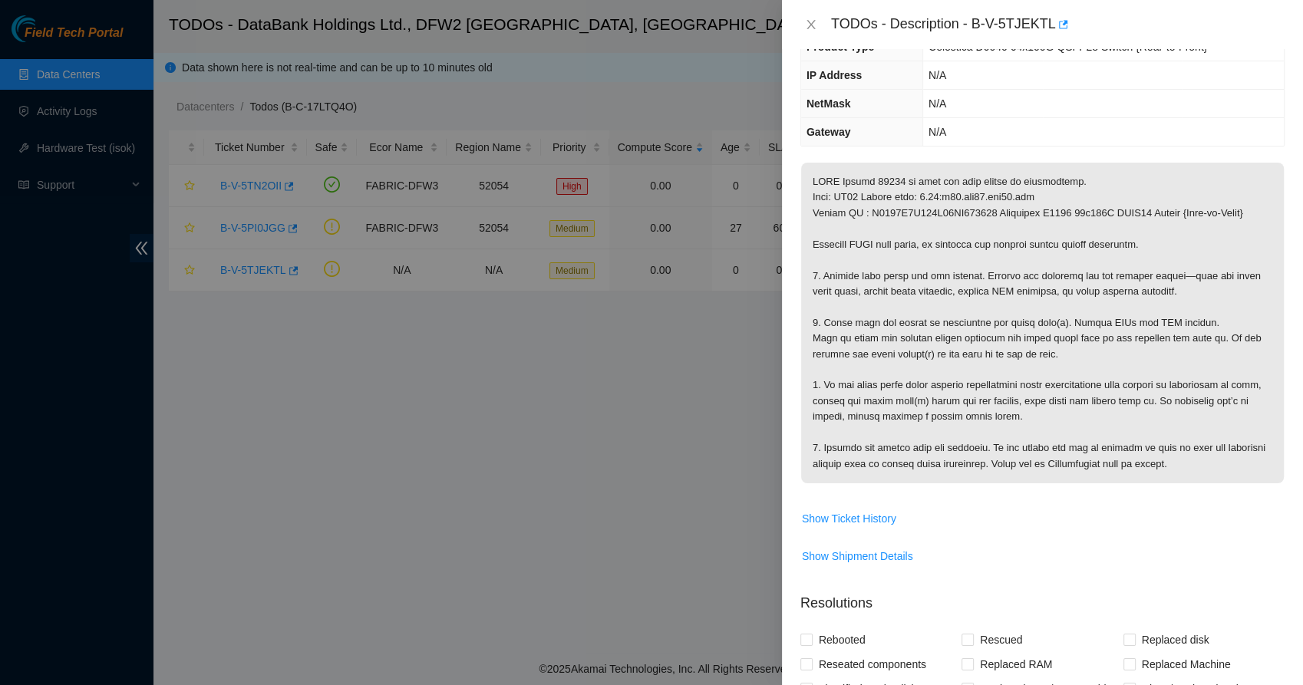
click at [852, 383] on p at bounding box center [1042, 323] width 483 height 321
drag, startPoint x: 852, startPoint y: 383, endPoint x: 846, endPoint y: 401, distance: 19.4
click at [846, 401] on p at bounding box center [1042, 323] width 483 height 321
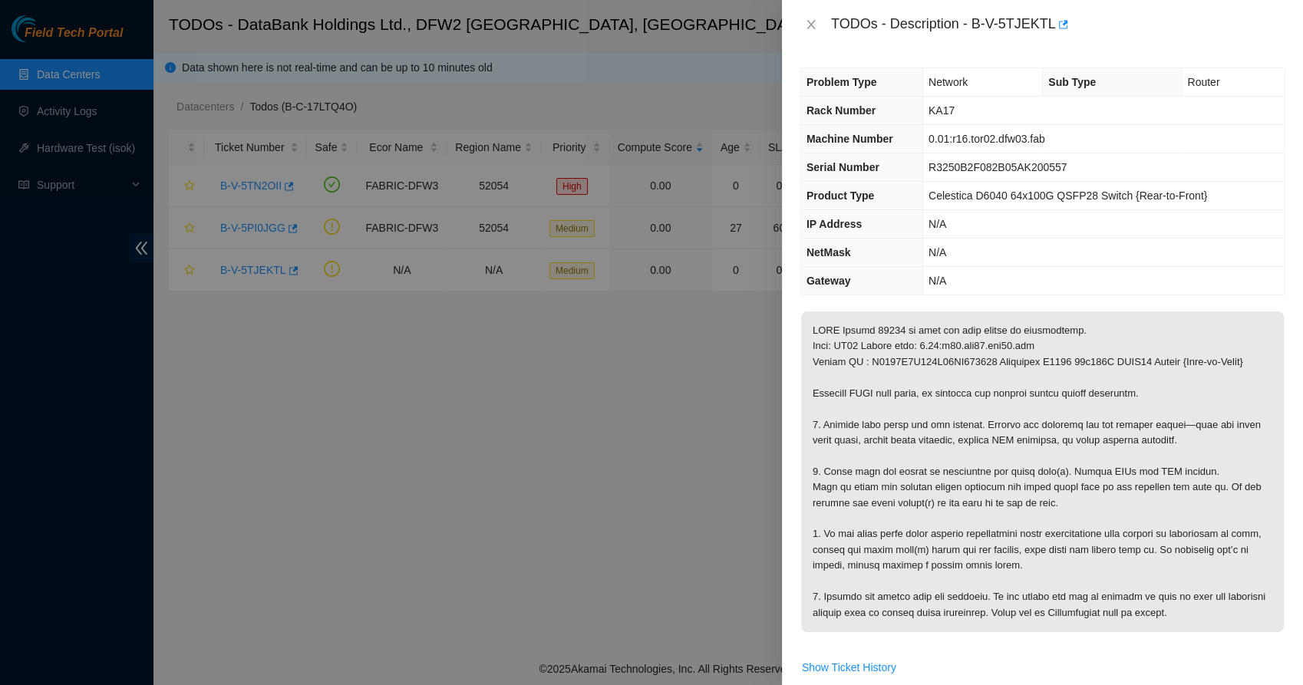
scroll to position [295, 0]
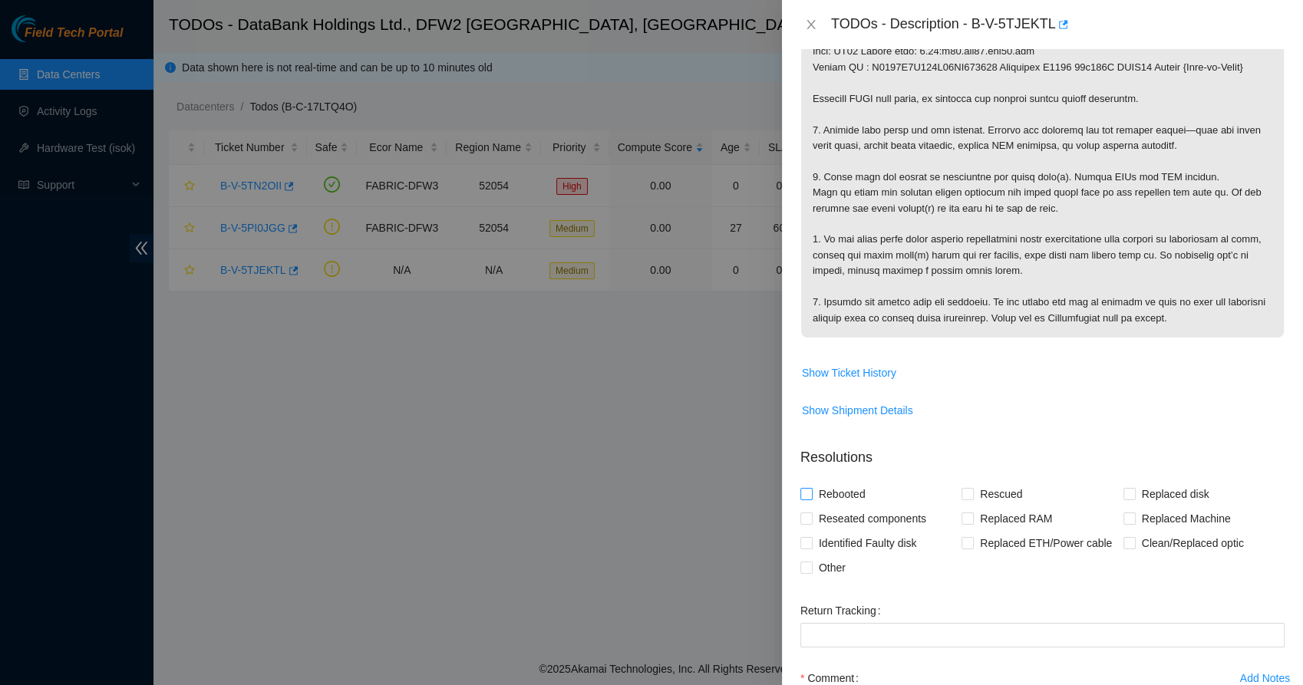
click at [813, 497] on span "Rebooted" at bounding box center [842, 494] width 59 height 25
click at [811, 497] on input "Rebooted" at bounding box center [806, 493] width 11 height 11
checkbox input "true"
click at [810, 563] on input "Other" at bounding box center [806, 567] width 11 height 11
checkbox input "true"
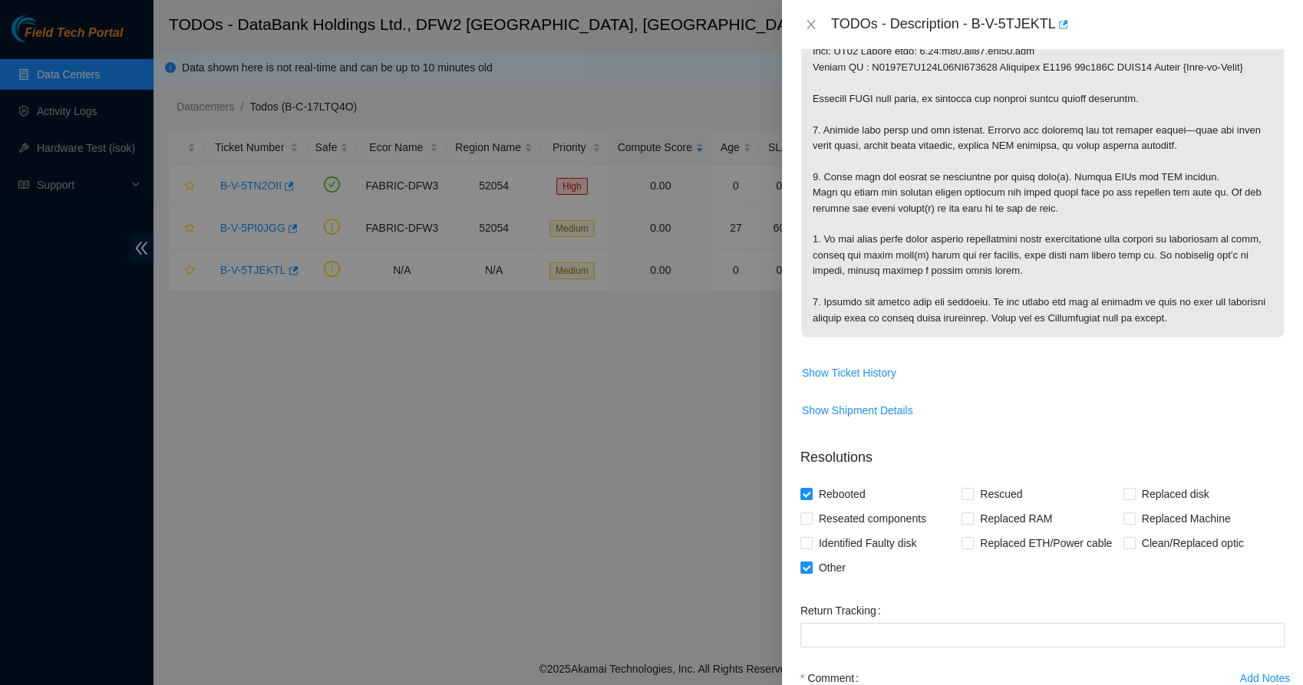
scroll to position [401, 0]
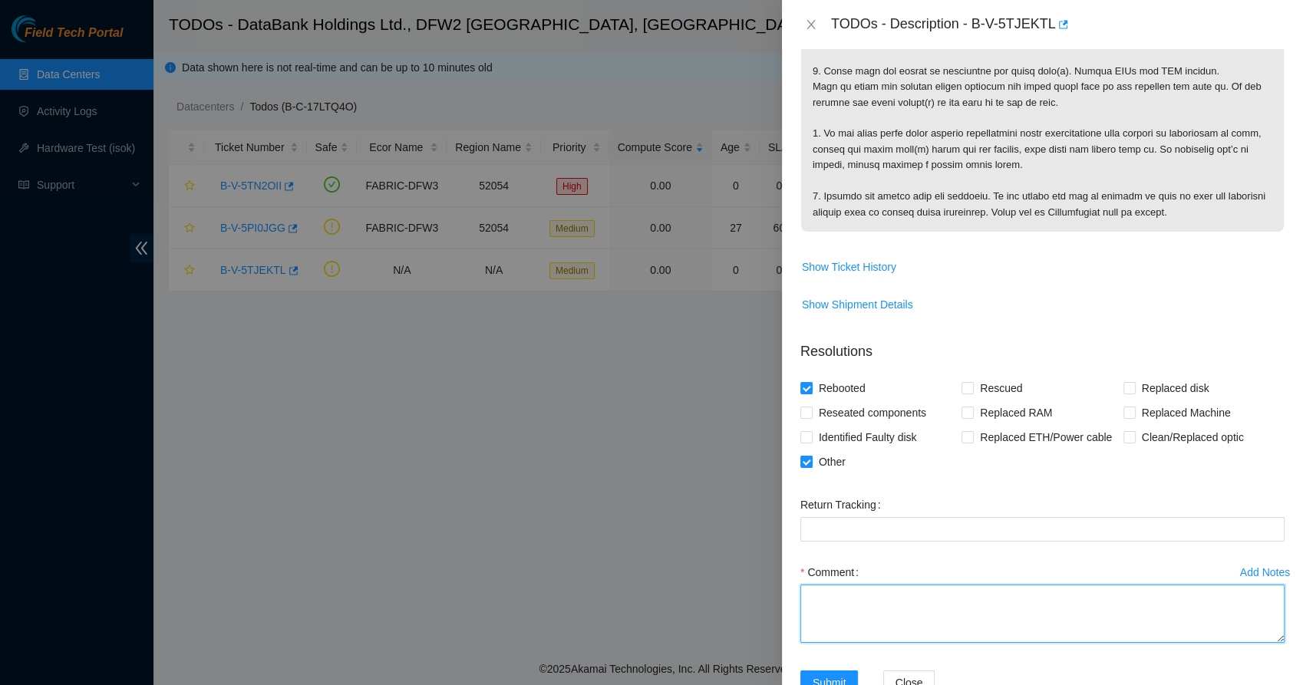
click at [844, 609] on textarea "Comment" at bounding box center [1043, 614] width 484 height 58
paste textarea "NIE [PERSON_NAME] suspended this region since power was getting updated to Conn…"
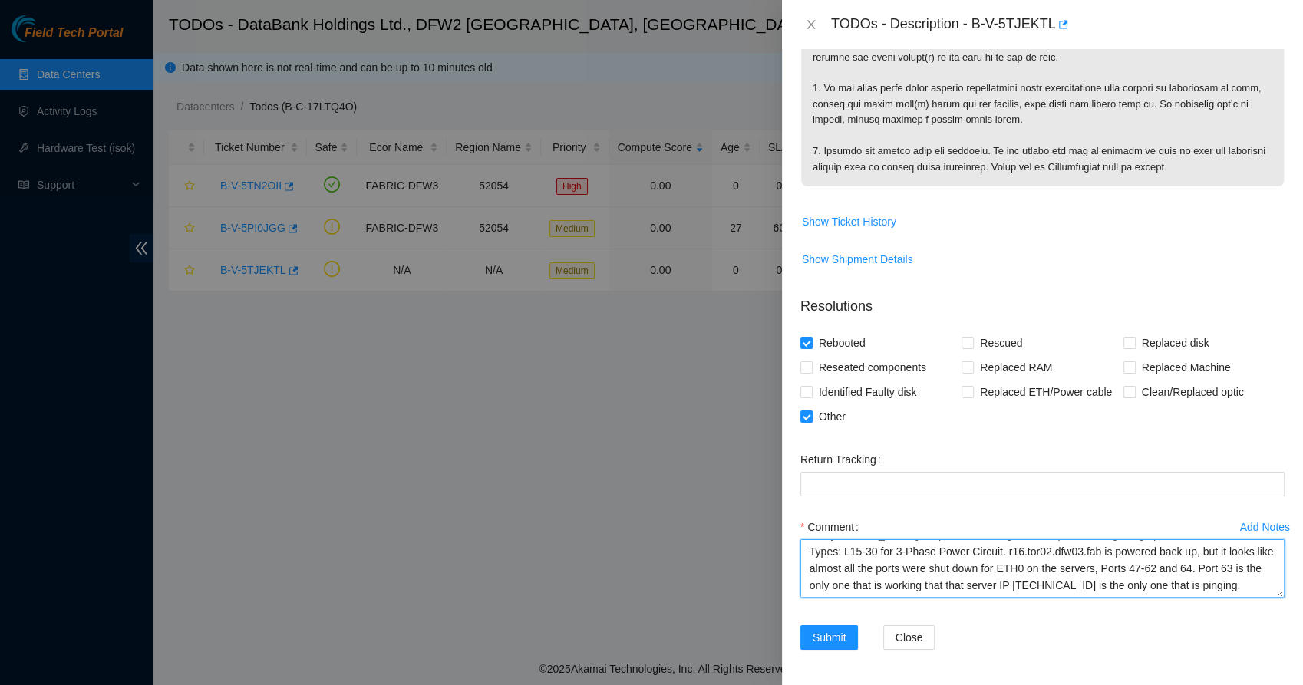
scroll to position [45, 0]
paste textarea "B-V-5PI0JGG"
drag, startPoint x: 907, startPoint y: 594, endPoint x: 796, endPoint y: 528, distance: 129.4
click at [796, 528] on div "Add Notes Comment NIE [PERSON_NAME] suspended this region since power was getti…" at bounding box center [1042, 570] width 497 height 111
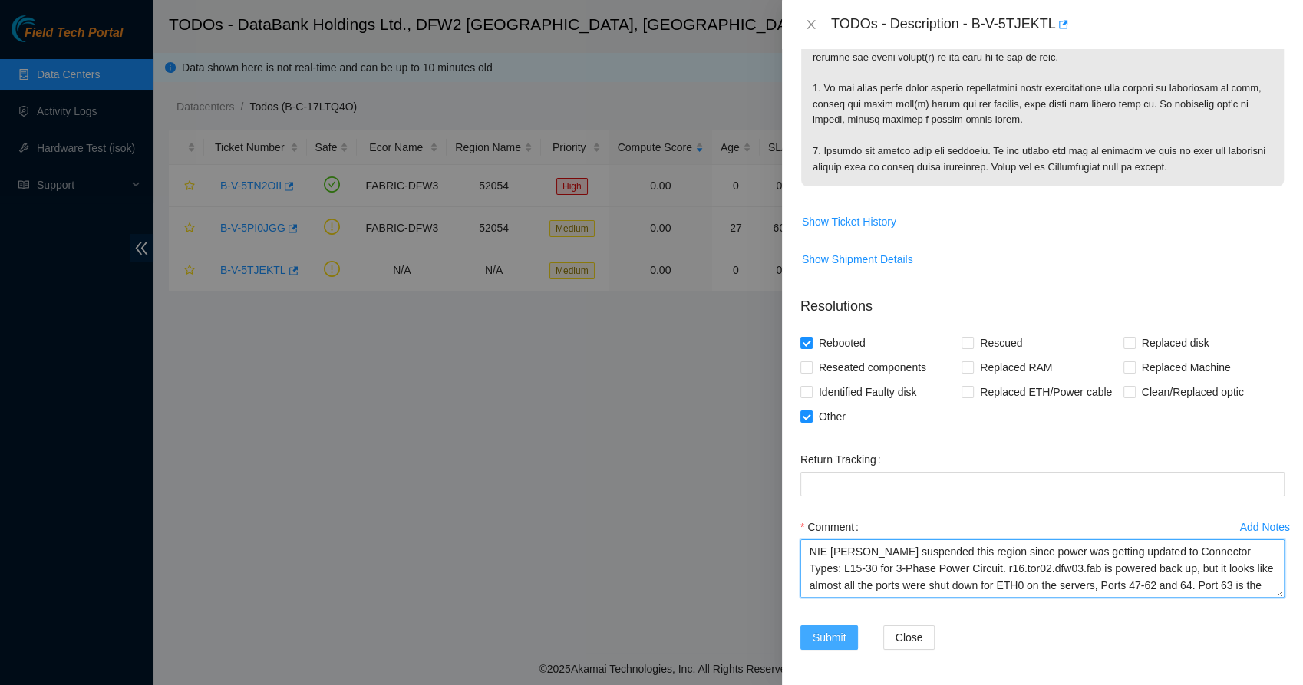
type textarea "NIE [PERSON_NAME] suspended this region since power was getting updated to Conn…"
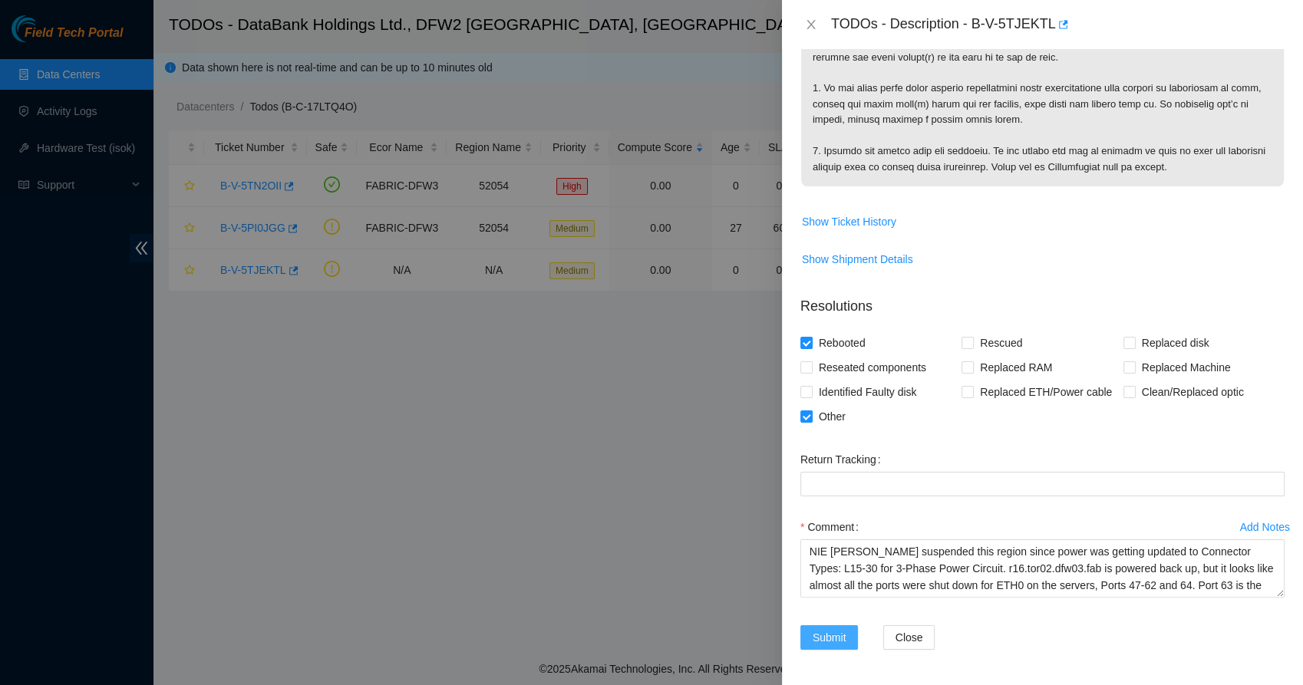
click at [822, 634] on span "Submit" at bounding box center [830, 637] width 34 height 17
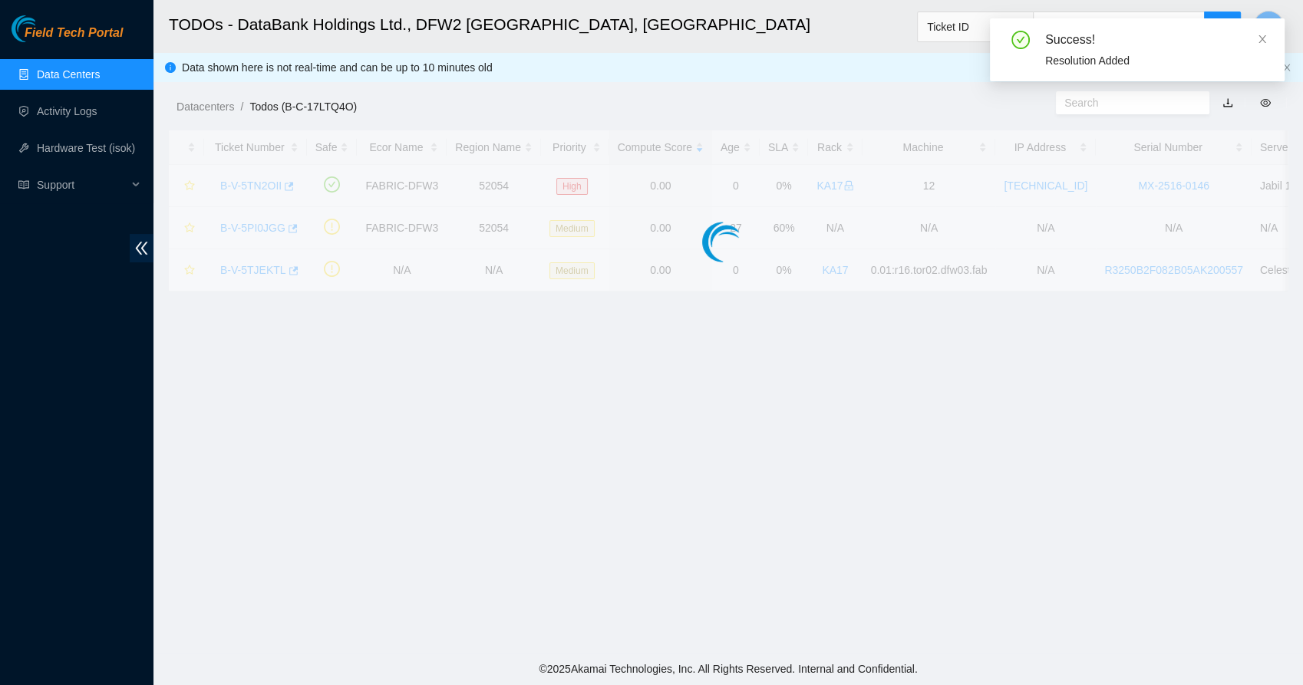
scroll to position [172, 0]
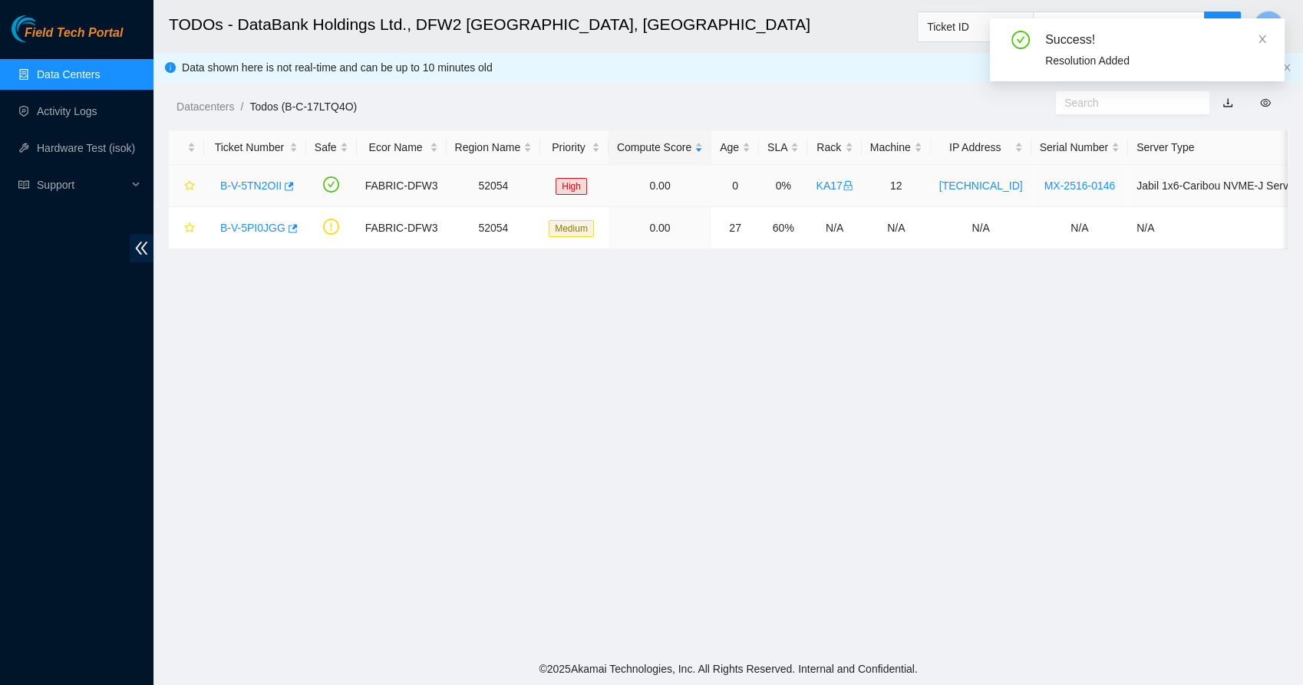
click at [243, 190] on link "B-V-5TN2OII" at bounding box center [250, 186] width 61 height 12
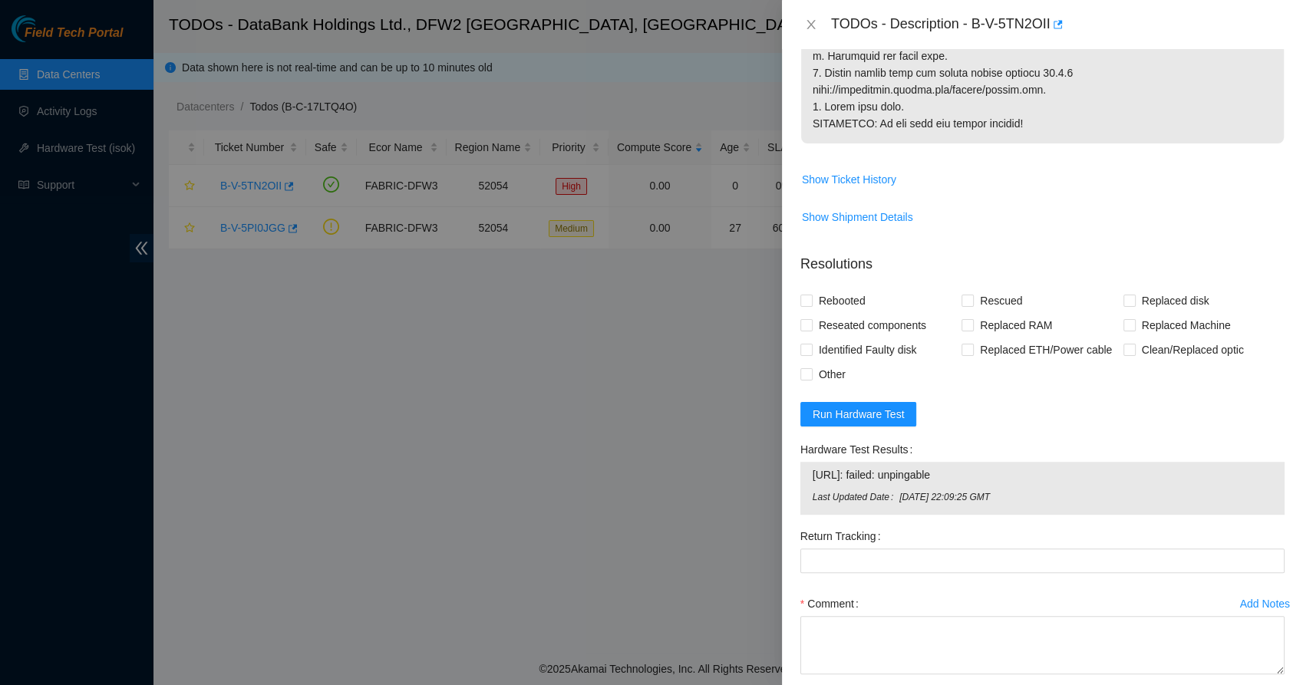
scroll to position [825, 0]
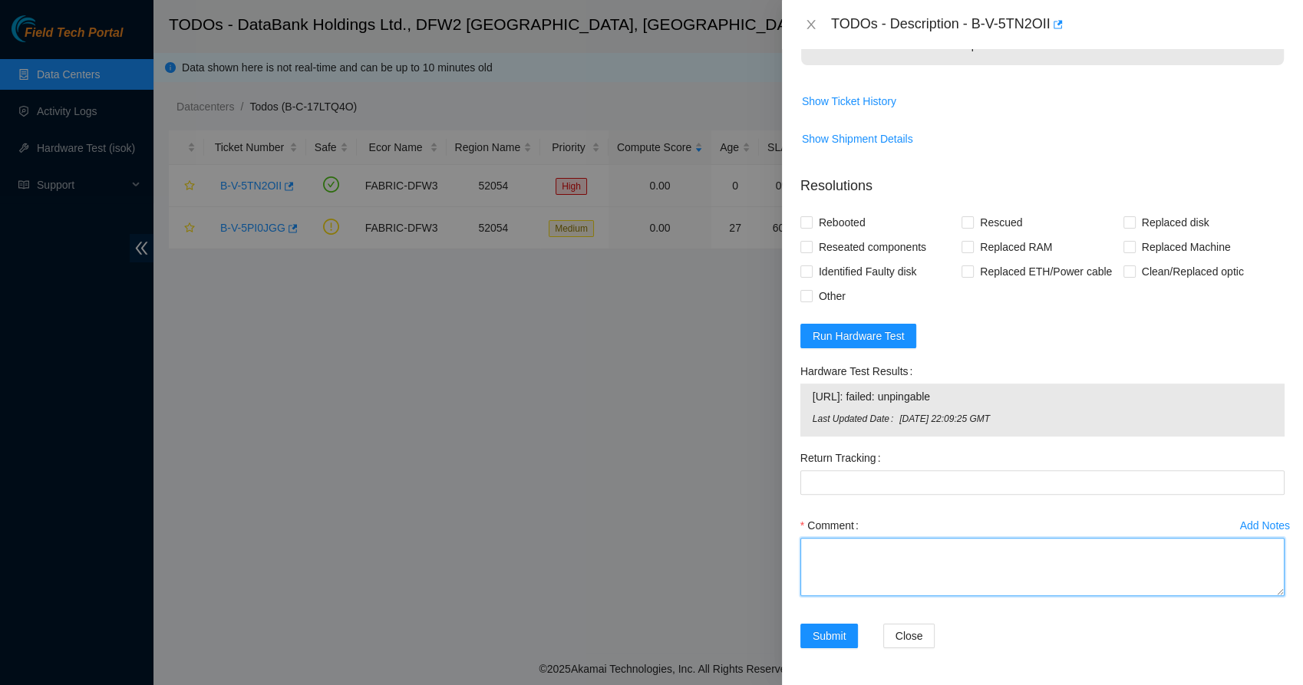
click at [844, 576] on textarea "Comment" at bounding box center [1043, 567] width 484 height 58
paste textarea "NIE [PERSON_NAME] suspended this region since power was getting updated to Conn…"
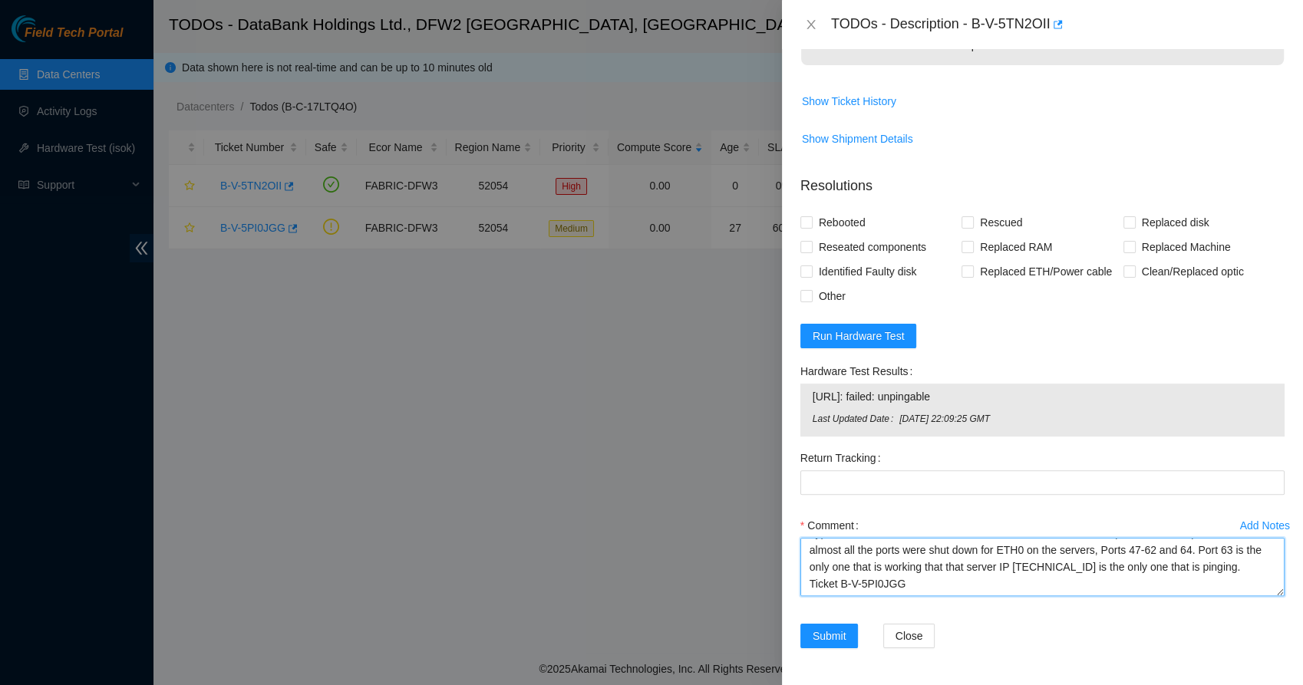
scroll to position [62, 0]
paste textarea "B-V-5TJEKTL"
drag, startPoint x: 1173, startPoint y: 590, endPoint x: 806, endPoint y: 541, distance: 370.2
click at [806, 541] on textarea "NIE [PERSON_NAME] suspended this region since power was getting updated to Conn…" at bounding box center [1043, 567] width 484 height 58
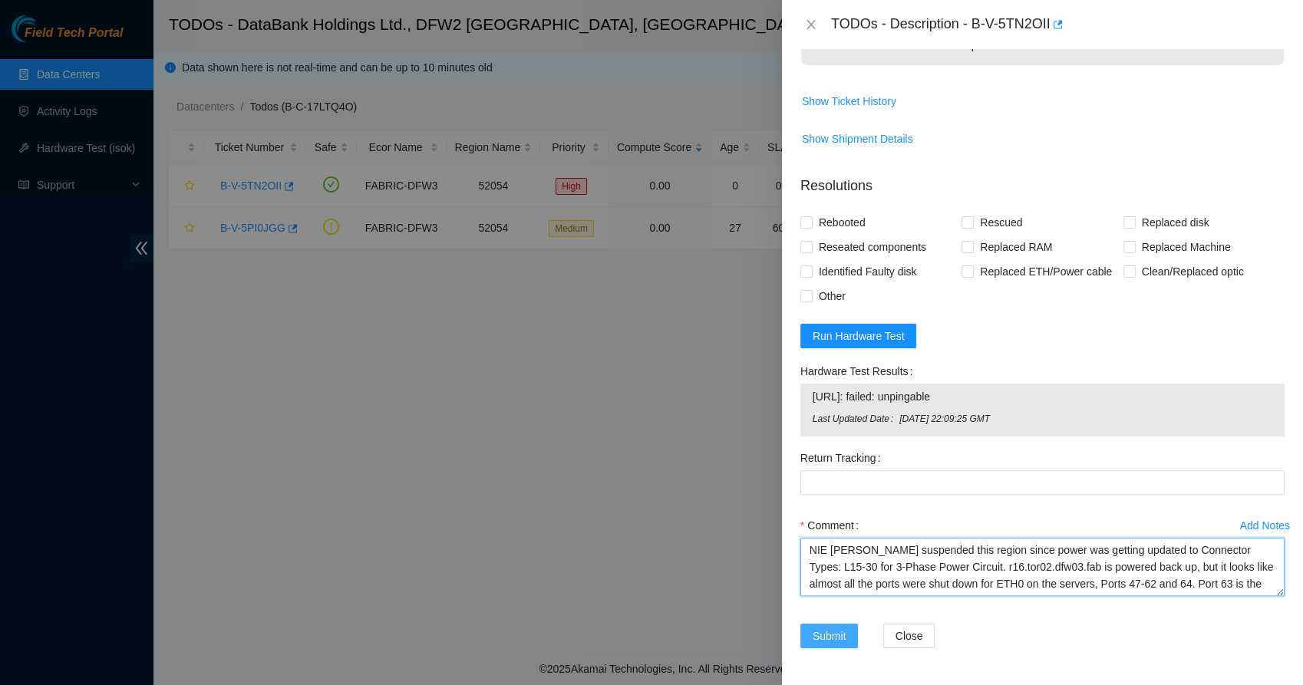
type textarea "NIE [PERSON_NAME] suspended this region since power was getting updated to Conn…"
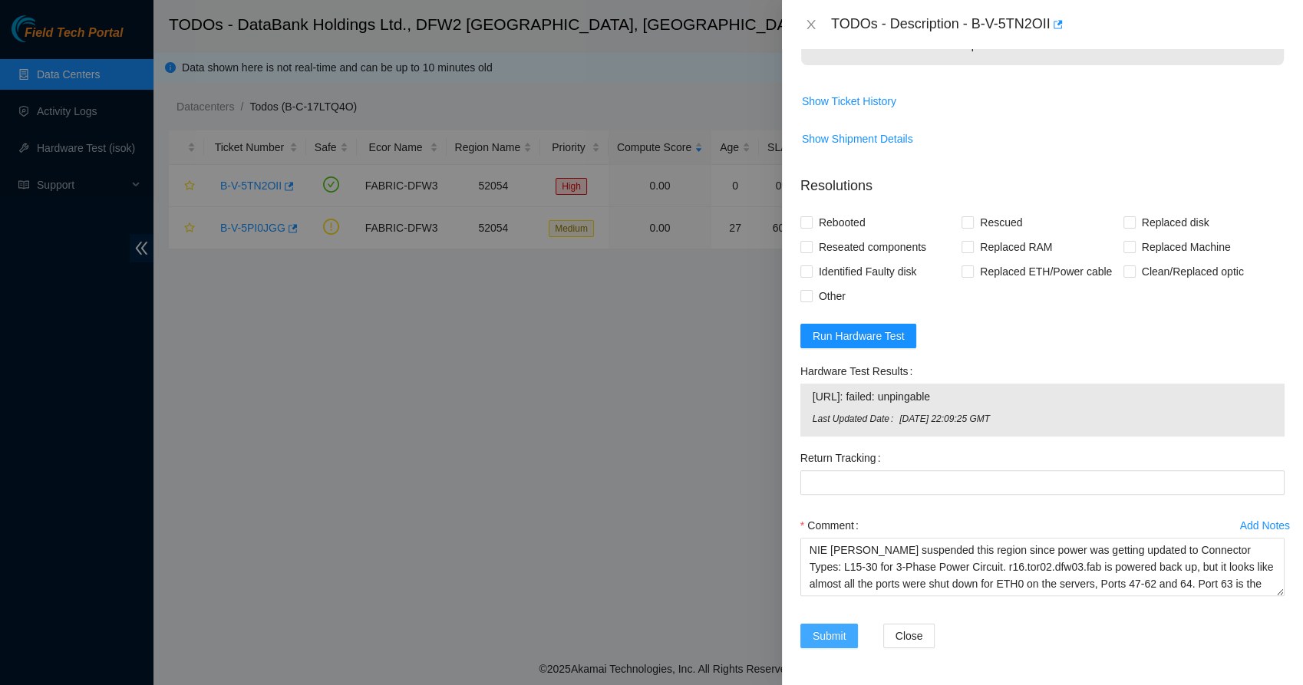
click at [818, 639] on span "Submit" at bounding box center [830, 636] width 34 height 17
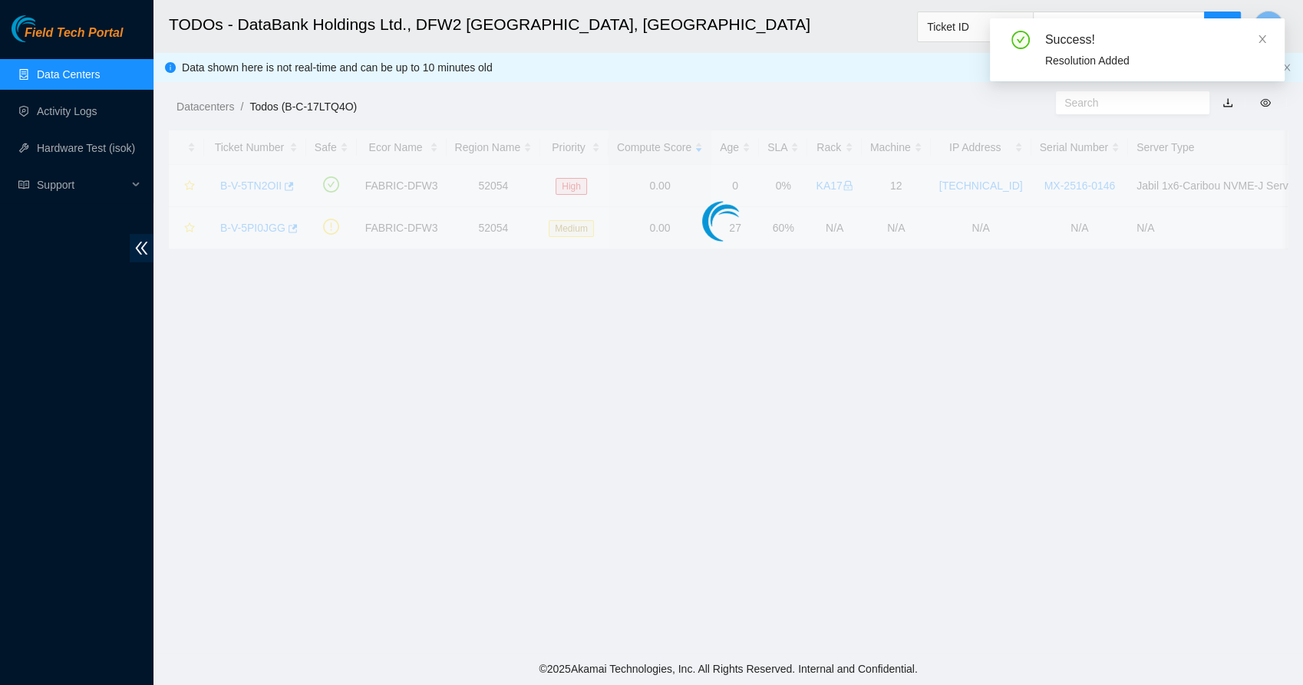
scroll to position [346, 0]
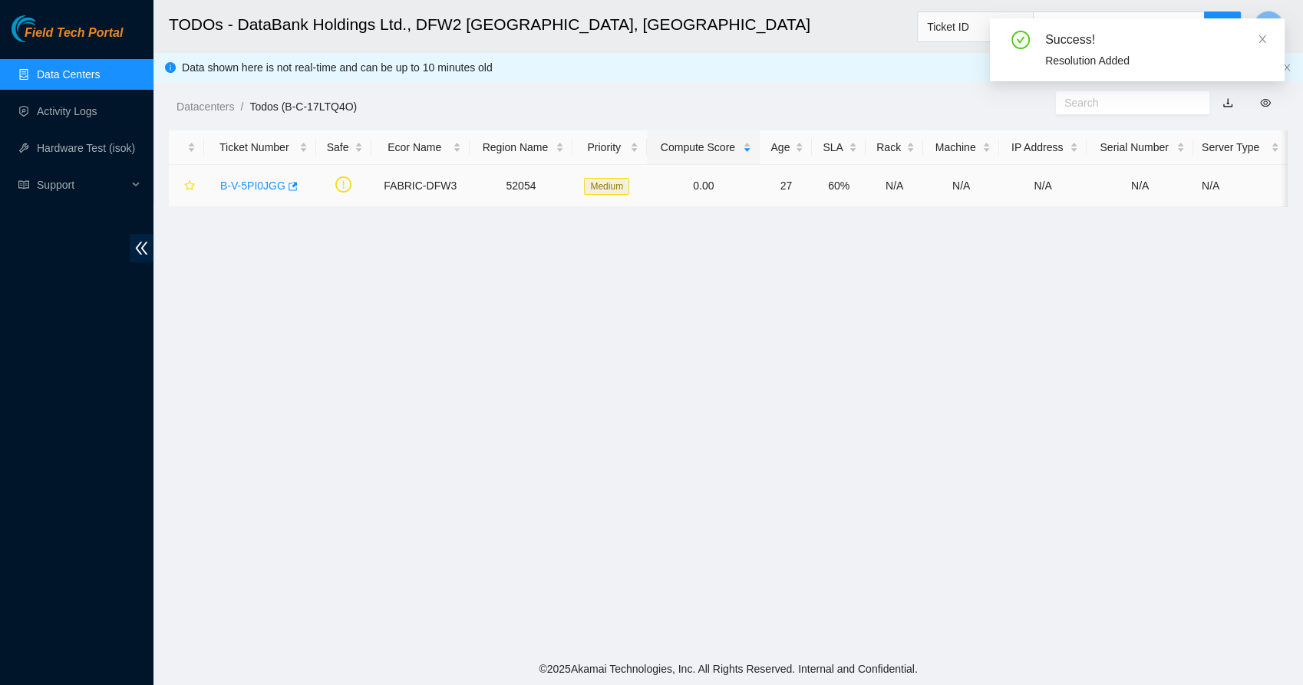
click at [239, 182] on link "B-V-5PI0JGG" at bounding box center [252, 186] width 65 height 12
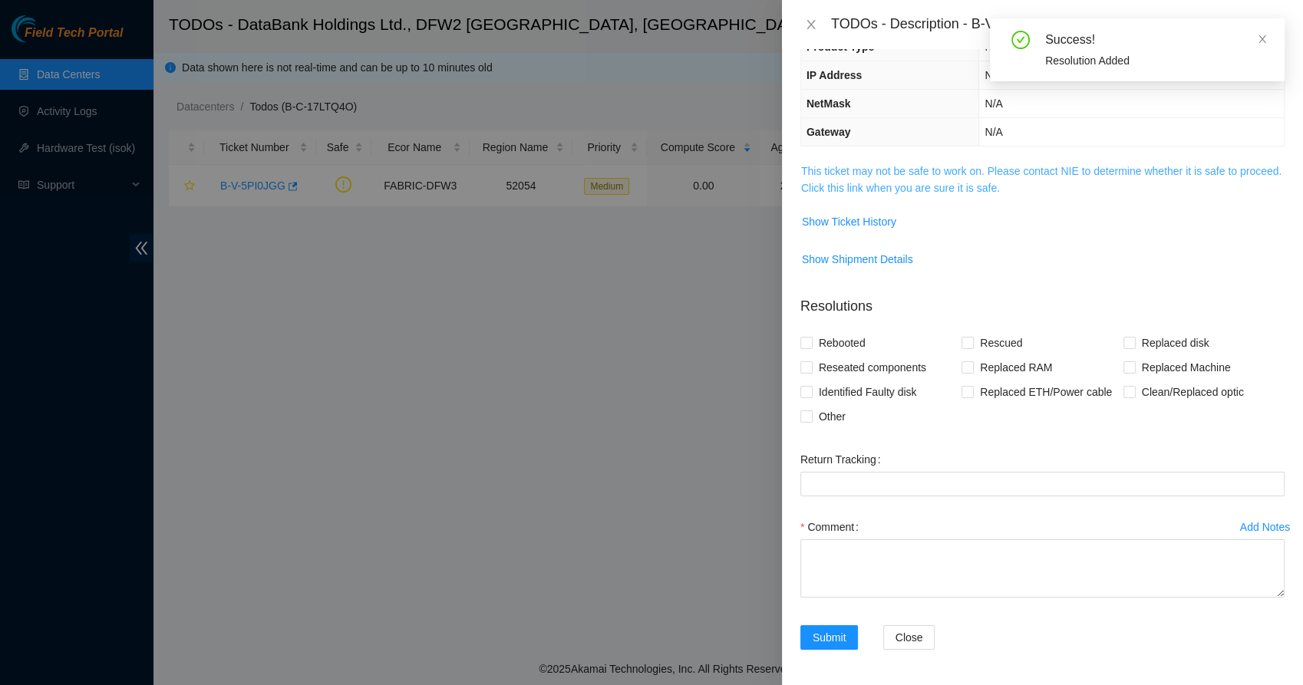
click at [850, 178] on link "This ticket may not be safe to work on. Please contact NIE to determine whether…" at bounding box center [1041, 179] width 480 height 29
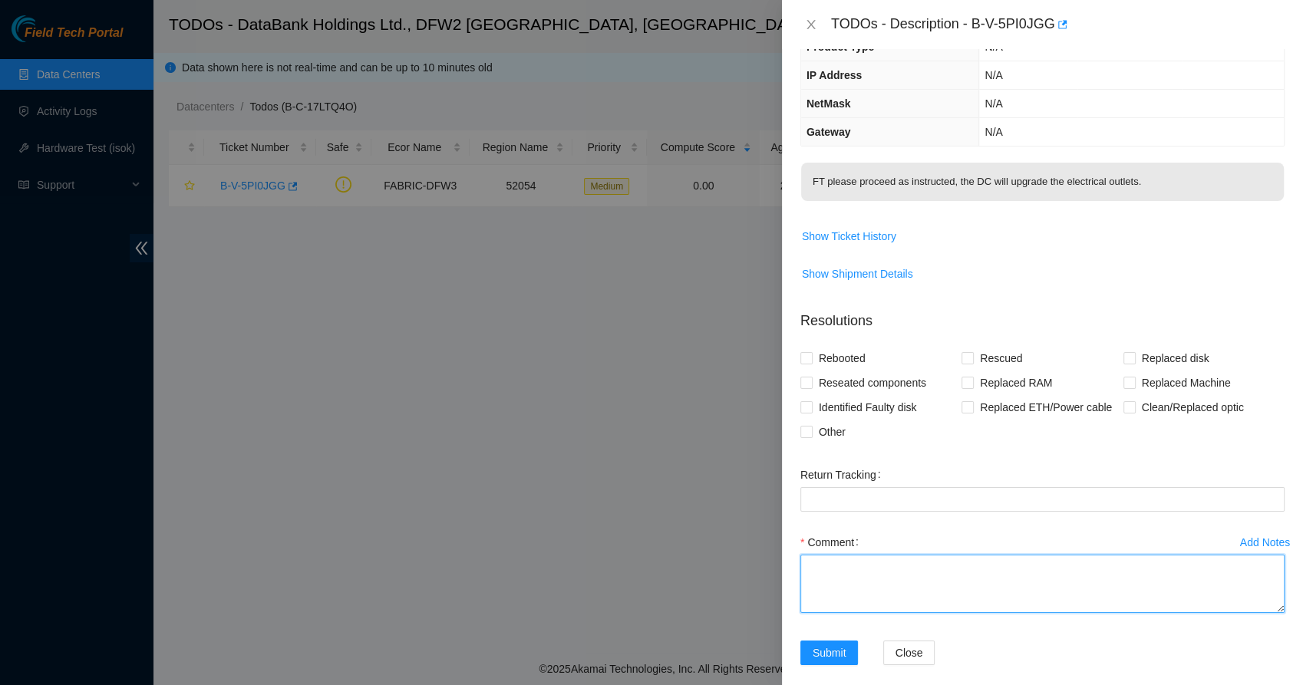
click at [850, 557] on textarea "Comment" at bounding box center [1043, 584] width 484 height 58
paste textarea "NIE [PERSON_NAME] suspended this region since power was getting updated to Conn…"
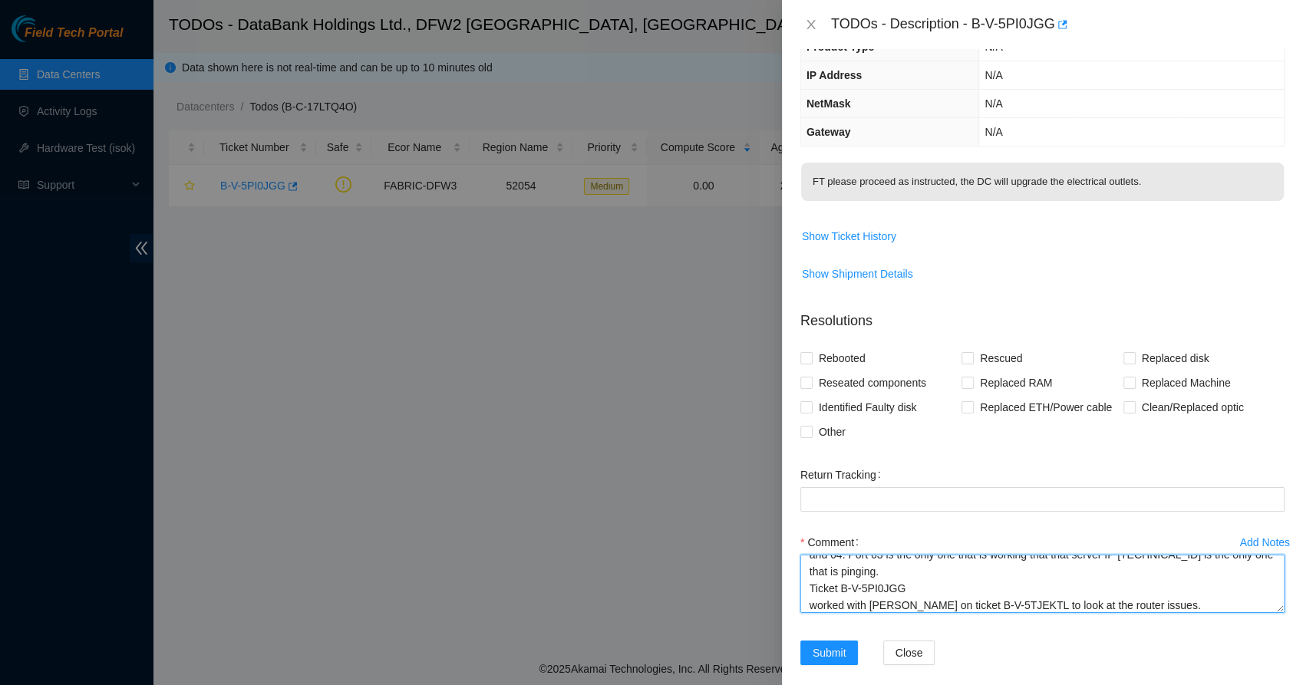
scroll to position [0, 0]
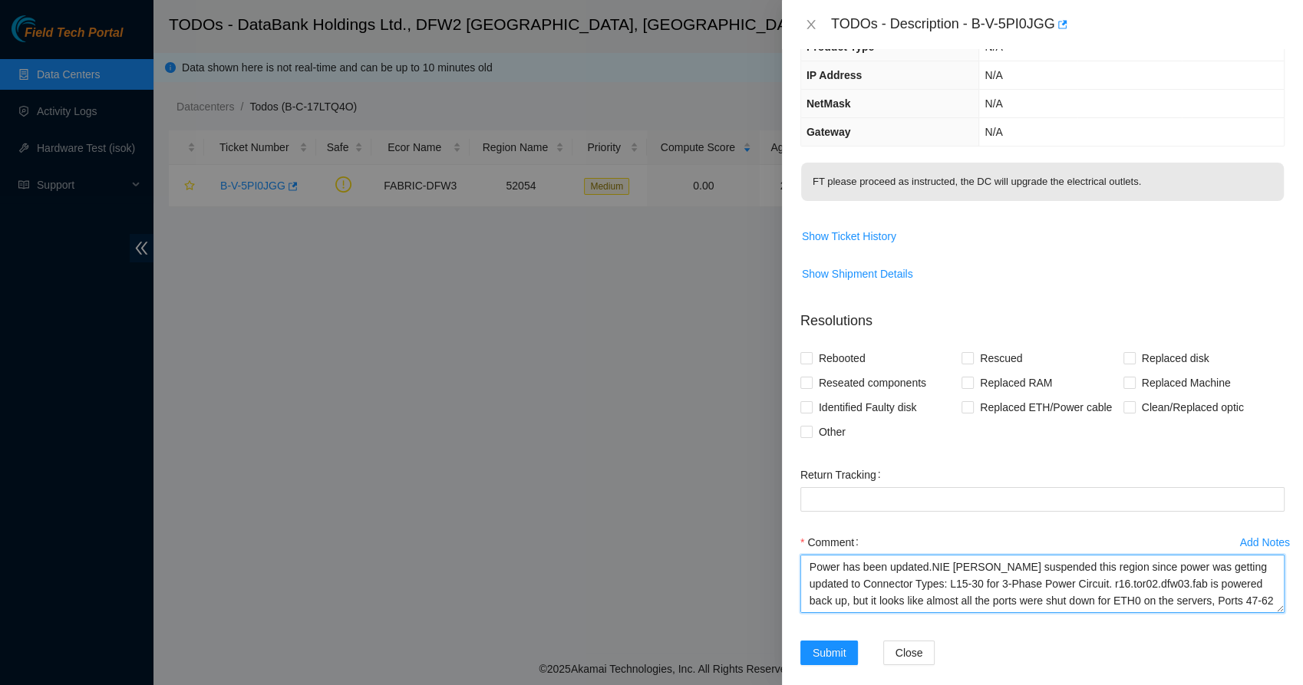
click at [930, 565] on textarea "Power has been updated.NIE [PERSON_NAME] suspended this region since power was …" at bounding box center [1043, 584] width 484 height 58
click at [930, 565] on textarea "Power has been updated. NIE [PERSON_NAME] suspended this region since power was…" at bounding box center [1043, 584] width 484 height 58
click at [946, 565] on textarea "Power has been updated. NIE [PERSON_NAME] suspended this region since power was…" at bounding box center [1043, 584] width 484 height 58
type textarea "Power has been updated. Issue now are with the servers. See notes down below. N…"
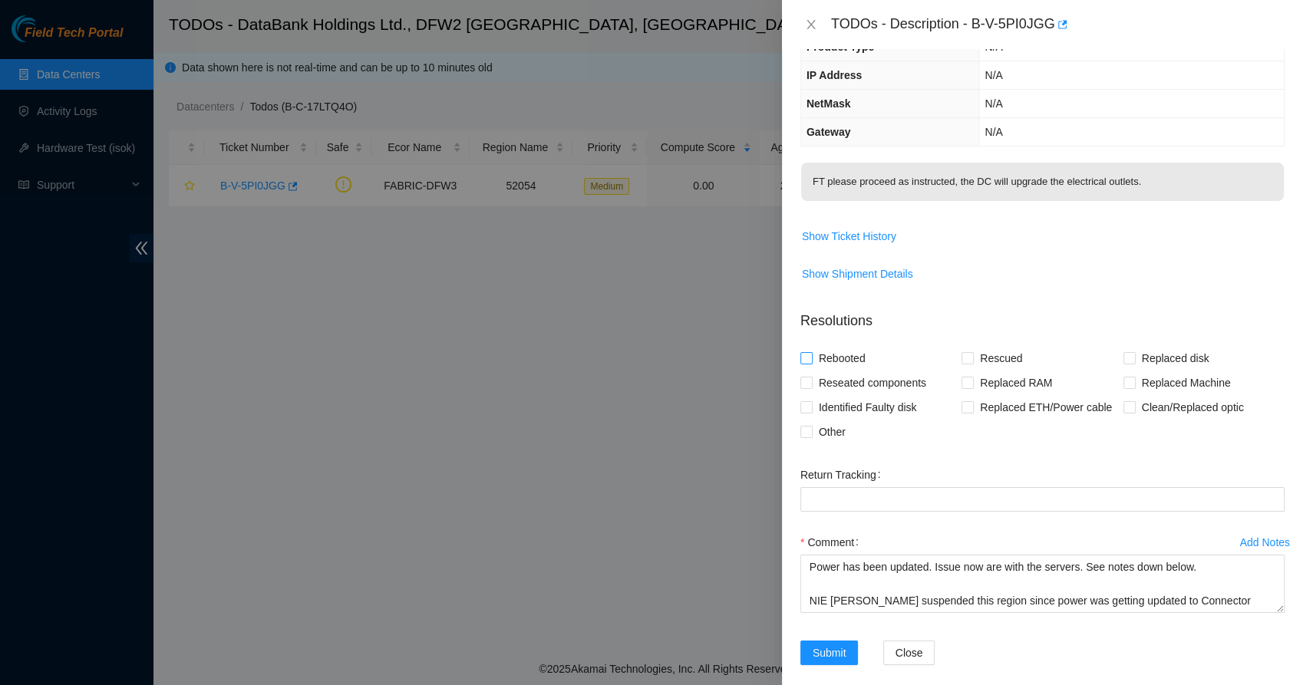
click at [811, 352] on span at bounding box center [807, 358] width 12 height 12
click at [811, 352] on input "Rebooted" at bounding box center [806, 357] width 11 height 11
checkbox input "true"
click at [969, 358] on span at bounding box center [968, 358] width 12 height 12
click at [969, 358] on input "Rescued" at bounding box center [967, 357] width 11 height 11
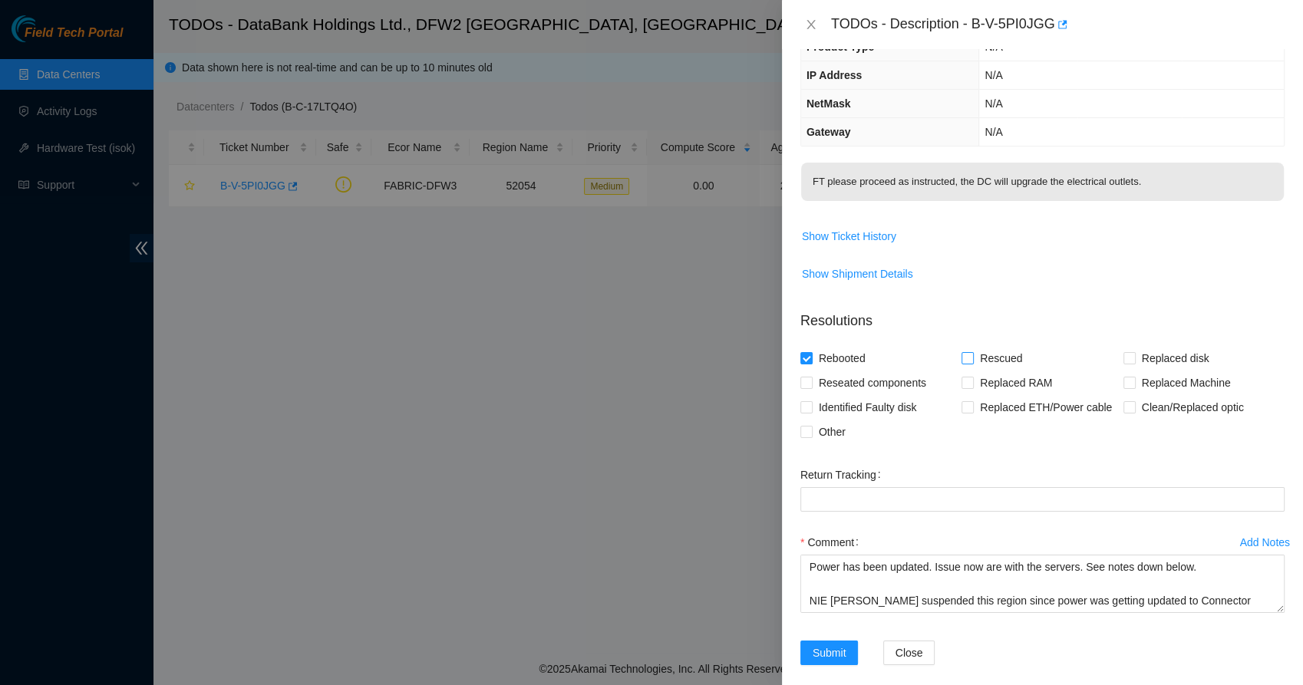
checkbox input "true"
click at [809, 436] on span at bounding box center [807, 432] width 12 height 12
click at [809, 436] on input "Other" at bounding box center [806, 431] width 11 height 11
checkbox input "true"
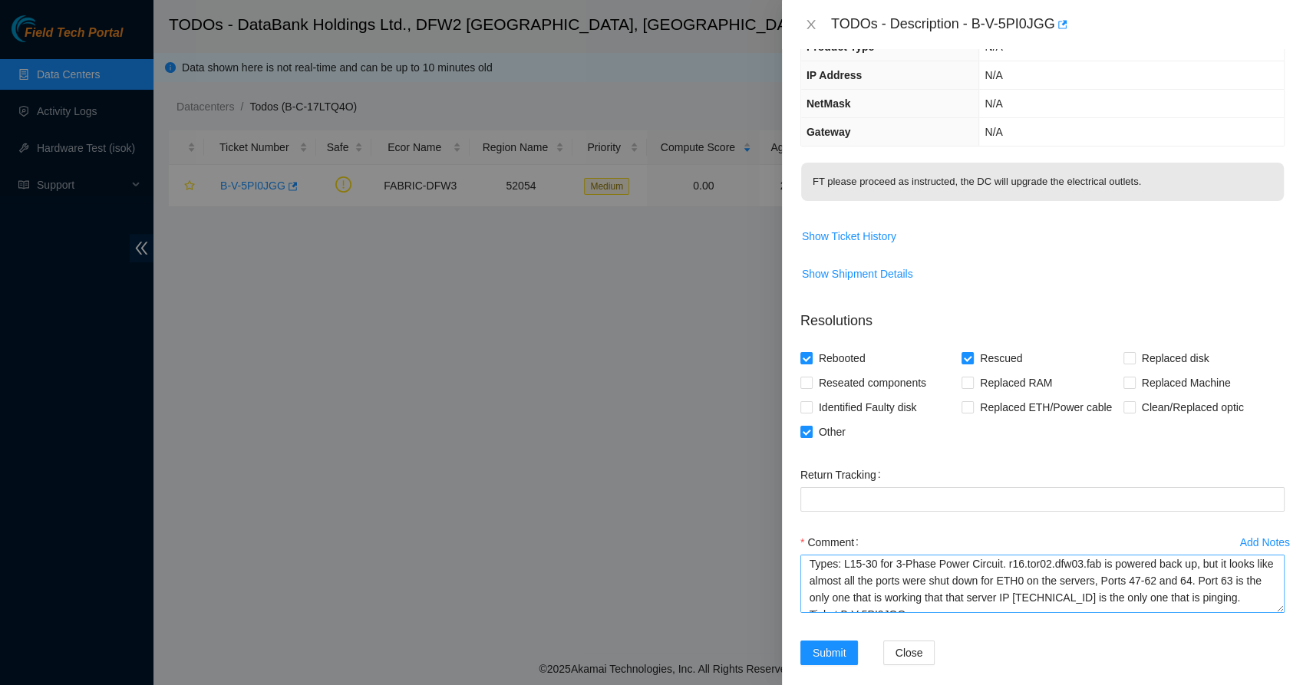
scroll to position [101, 0]
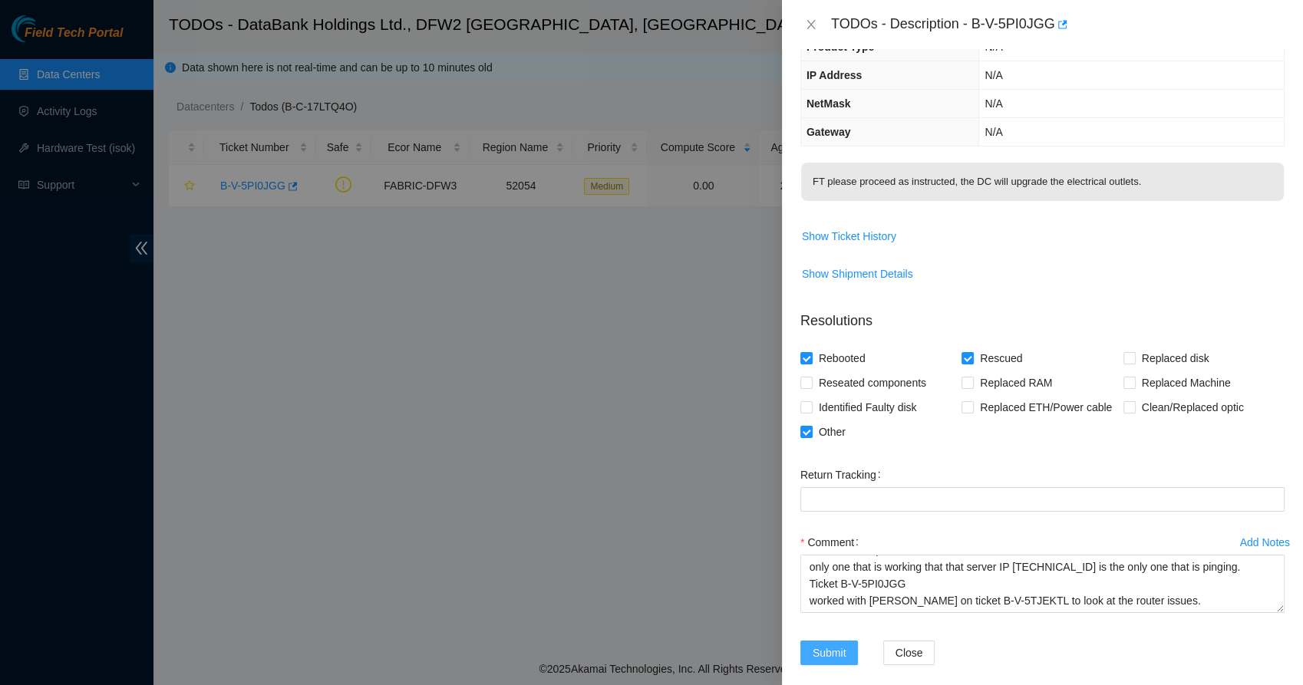
click at [830, 656] on span "Submit" at bounding box center [830, 653] width 34 height 17
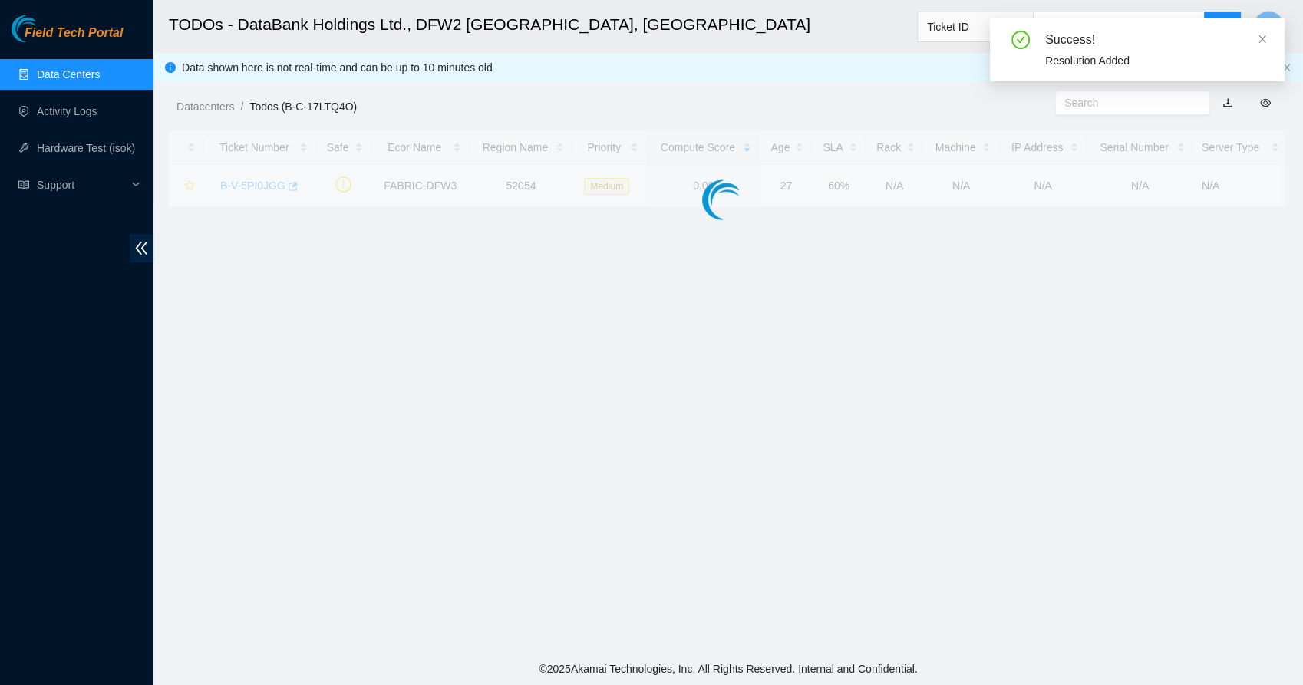
scroll to position [216, 0]
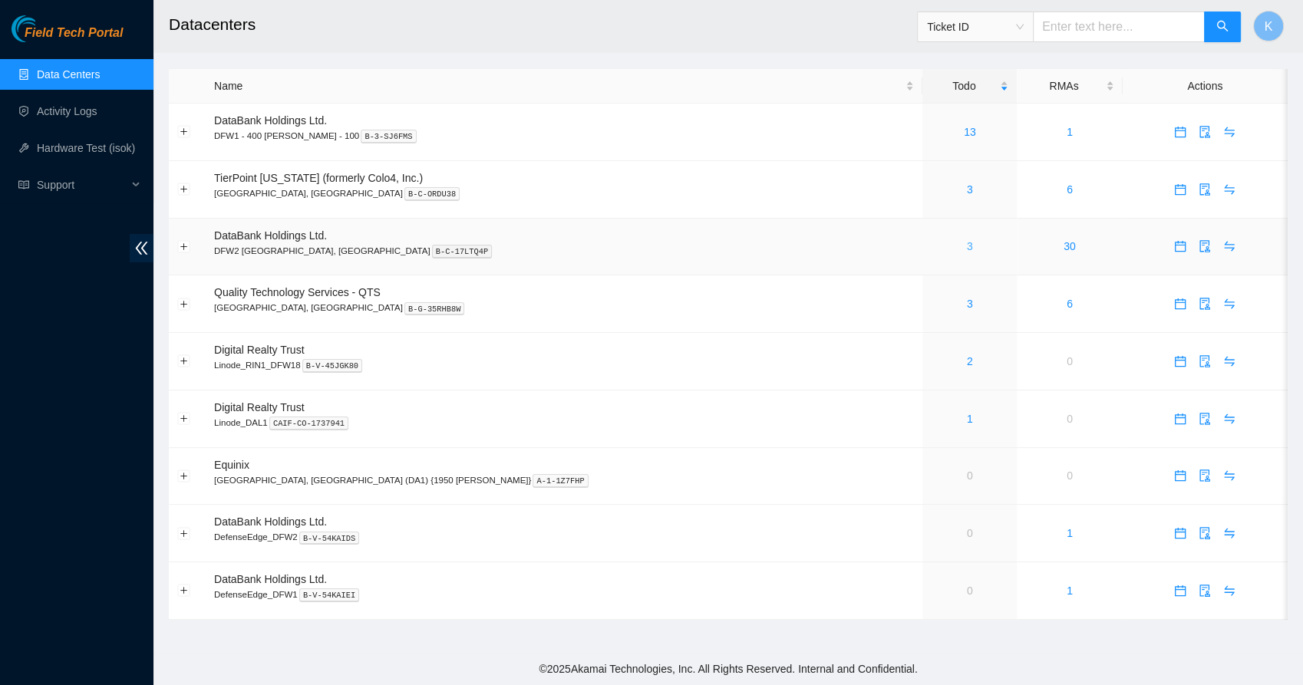
click at [967, 246] on link "3" at bounding box center [970, 246] width 6 height 12
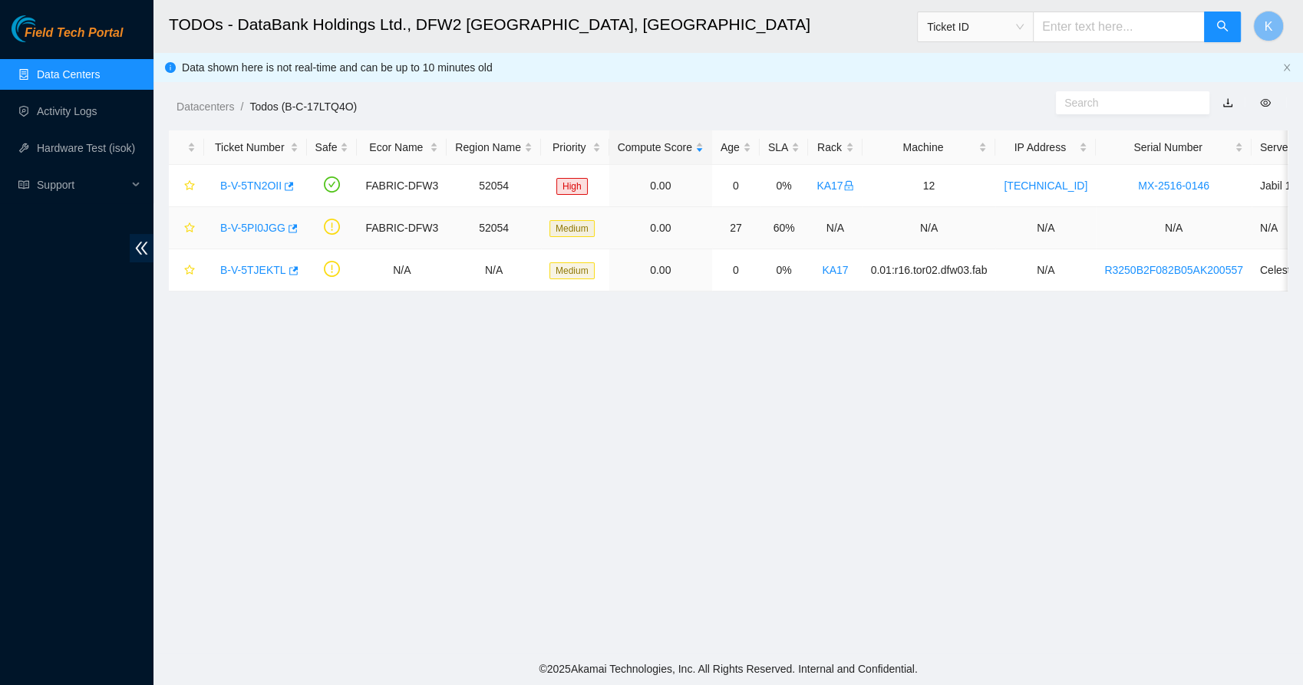
click at [266, 232] on link "B-V-5PI0JGG" at bounding box center [252, 228] width 65 height 12
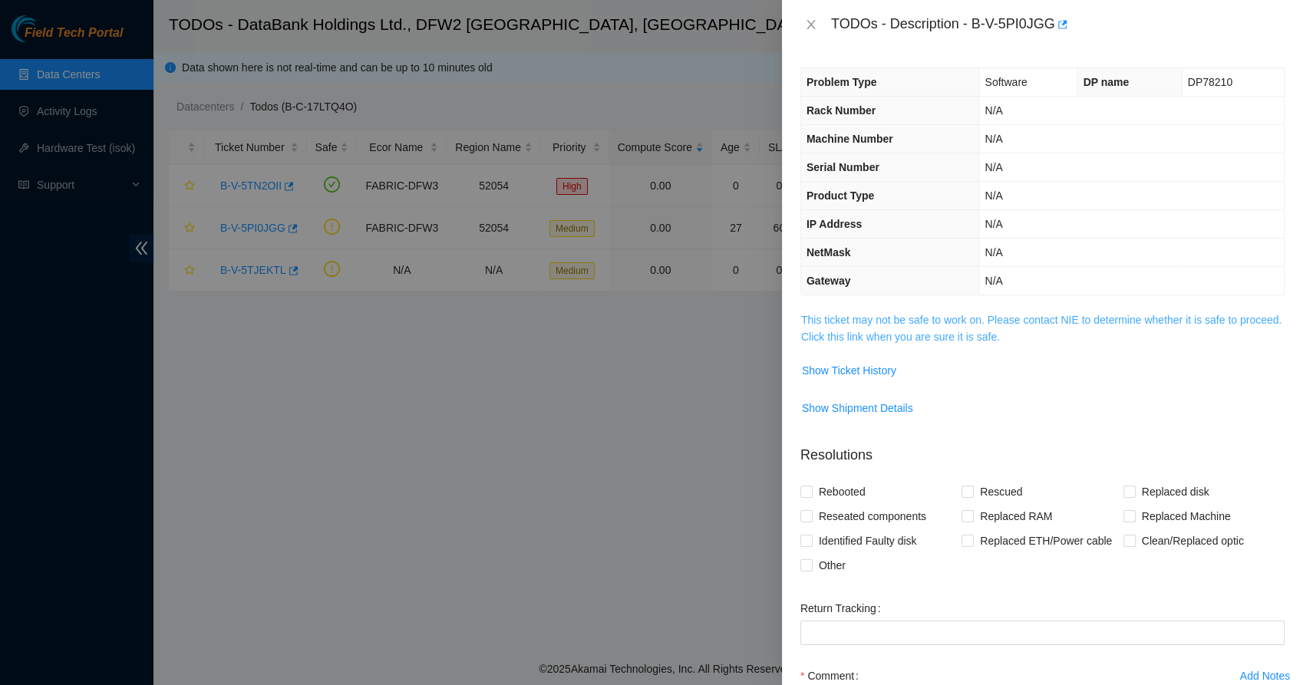
click at [855, 315] on link "This ticket may not be safe to work on. Please contact NIE to determine whether…" at bounding box center [1041, 328] width 480 height 29
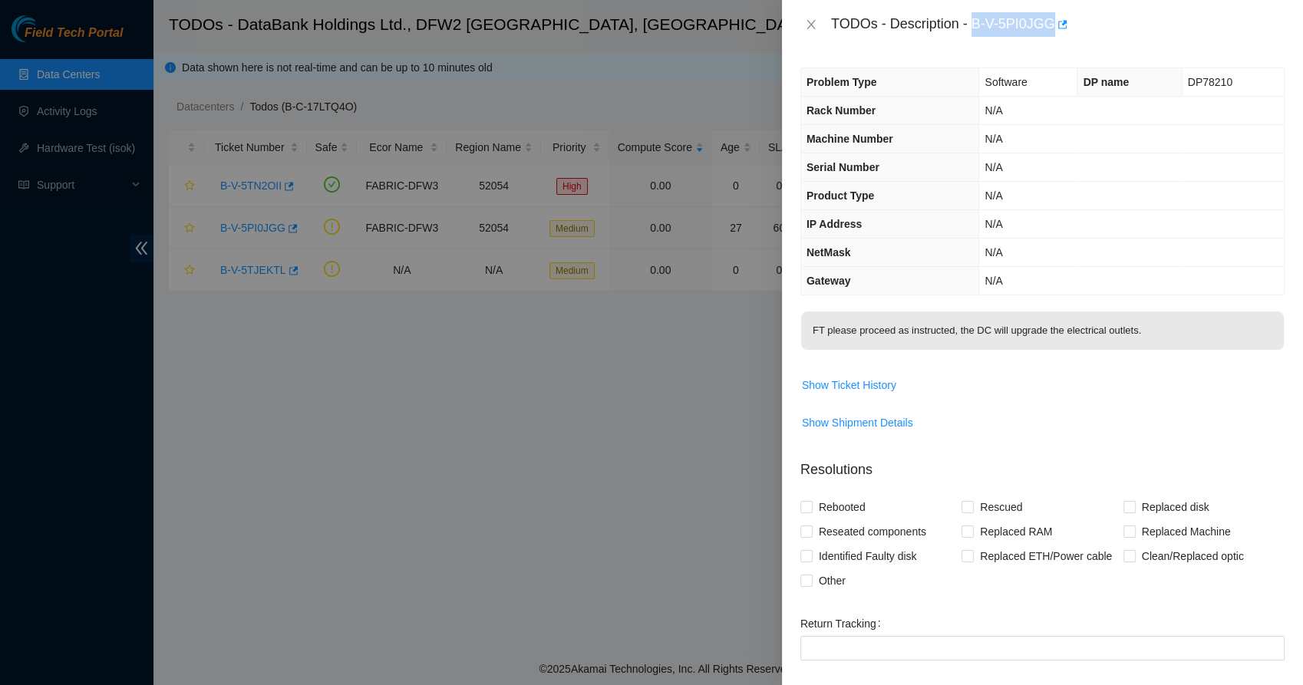
drag, startPoint x: 975, startPoint y: 25, endPoint x: 1051, endPoint y: 36, distance: 76.7
click at [1051, 36] on div "TODOs - Description - B-V-5PI0JGG" at bounding box center [1058, 24] width 454 height 25
copy div "B-V-5PI0JGG"
click at [806, 24] on icon "close" at bounding box center [811, 24] width 12 height 12
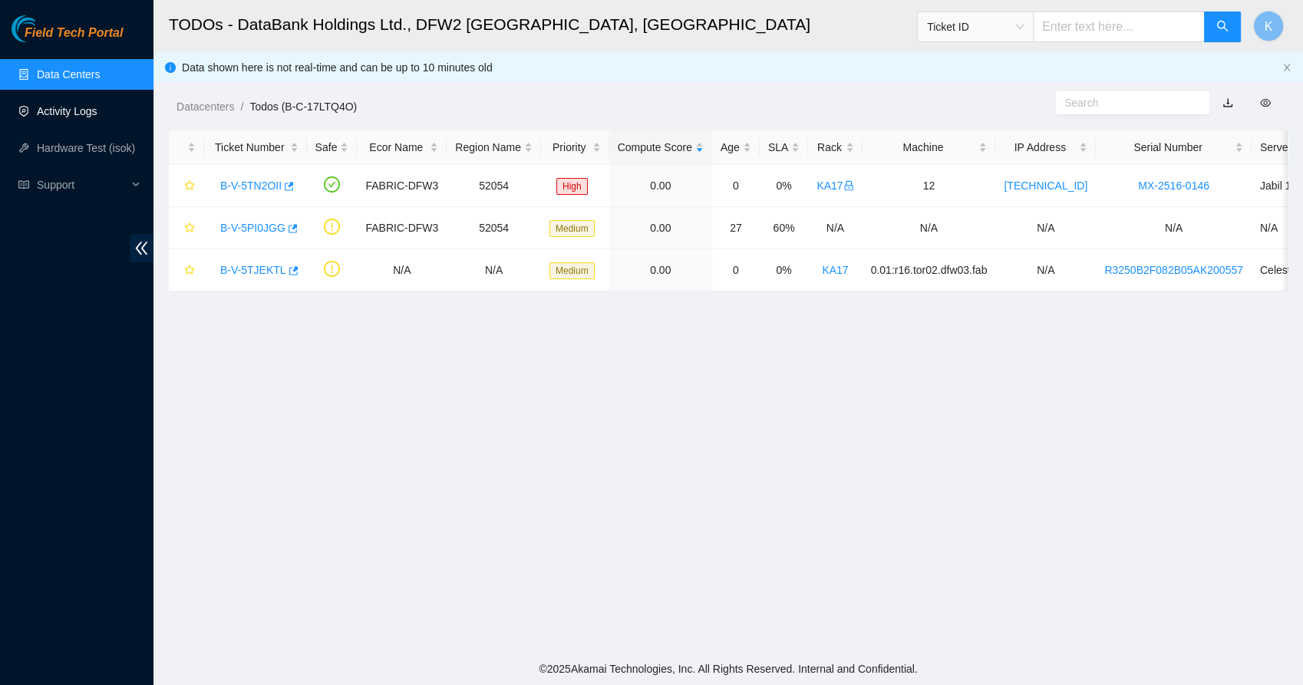
click at [79, 117] on link "Activity Logs" at bounding box center [67, 111] width 61 height 12
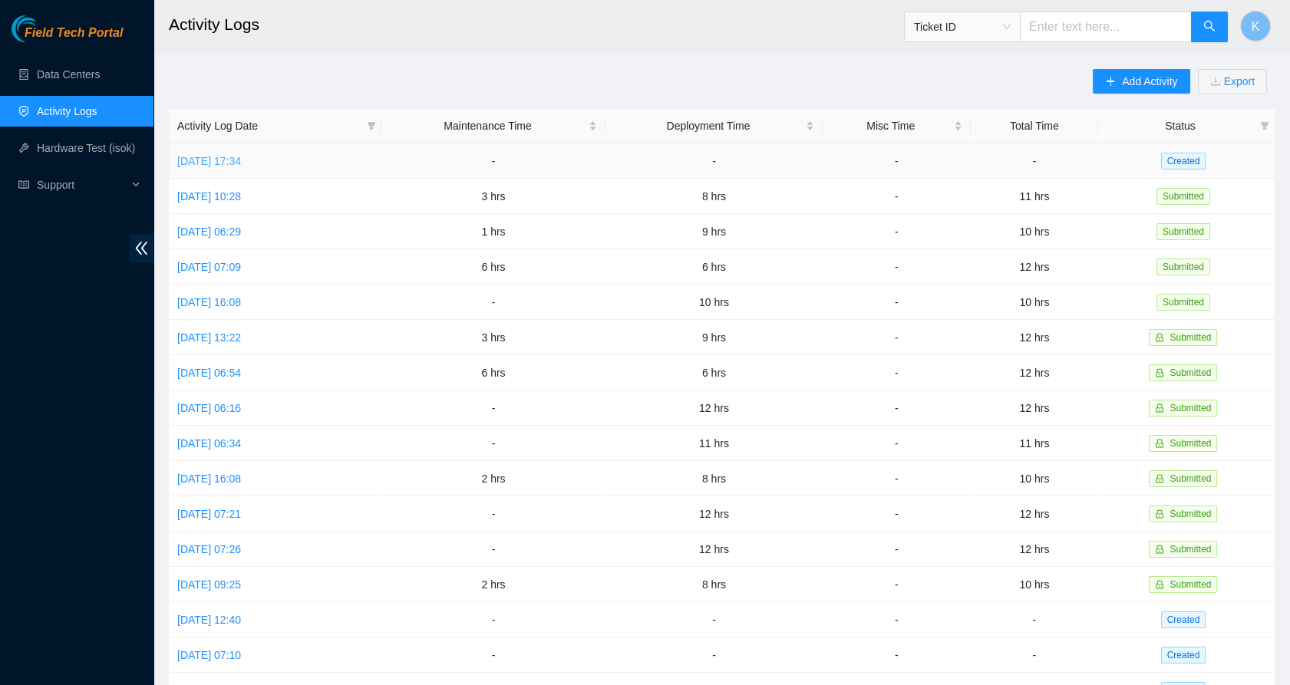
click at [241, 163] on link "Tue, 12 Aug 2025 17:34" at bounding box center [209, 161] width 64 height 12
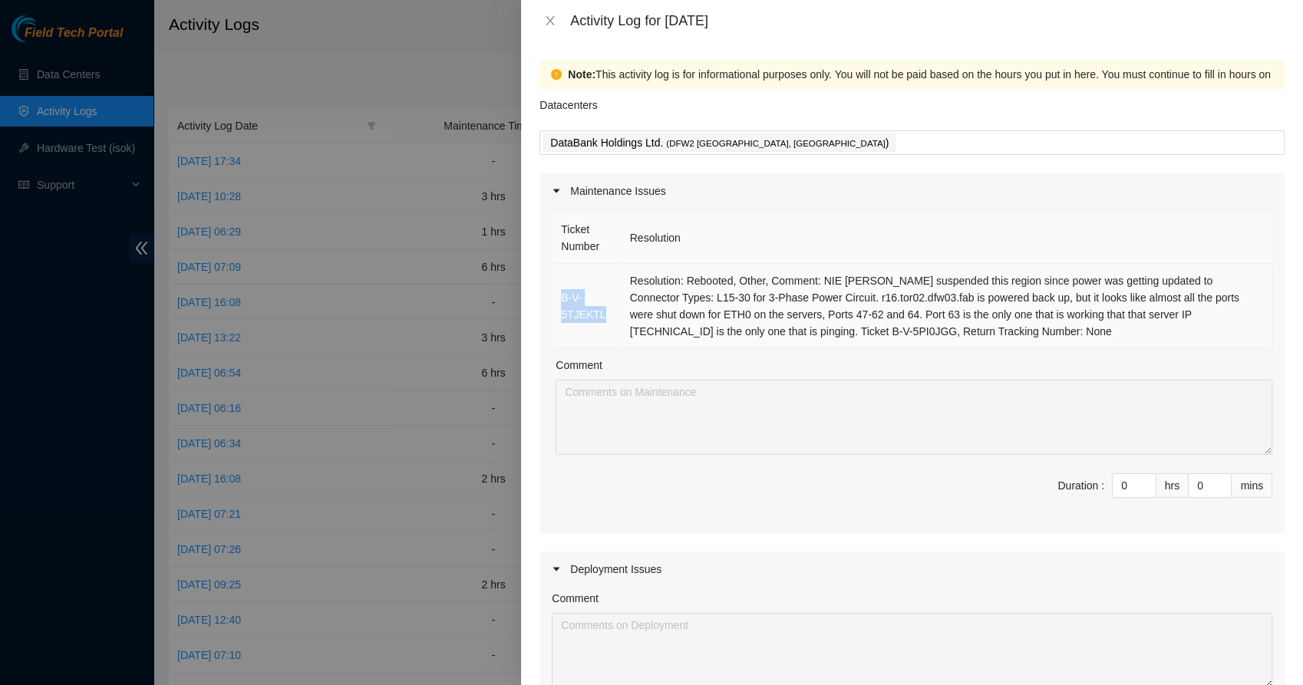
drag, startPoint x: 602, startPoint y: 315, endPoint x: 559, endPoint y: 297, distance: 46.8
click at [559, 297] on td "B-V-5TJEKTL" at bounding box center [587, 306] width 68 height 85
copy link "B-V-5TJEKTL"
